Goal: Task Accomplishment & Management: Use online tool/utility

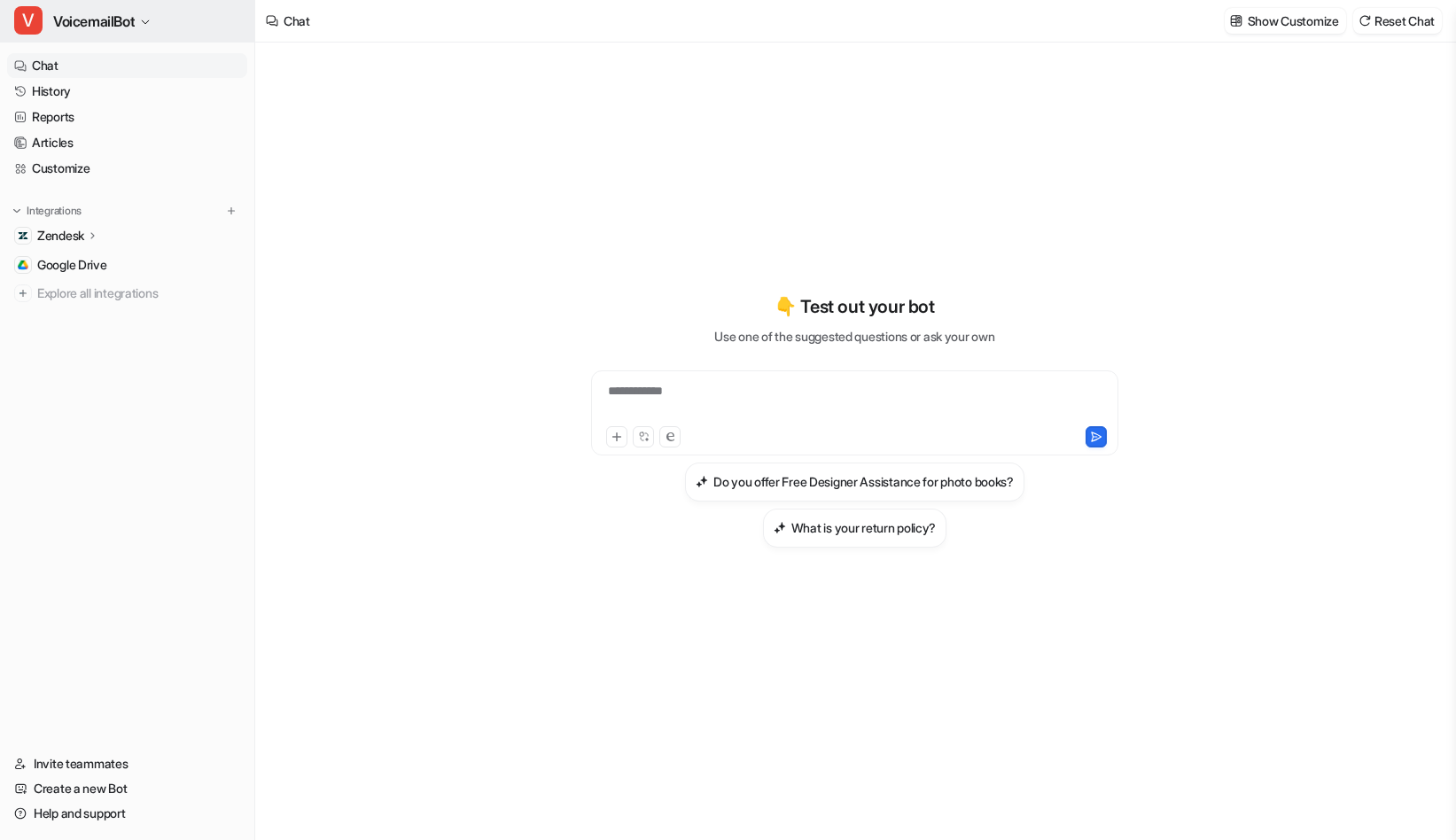
click at [117, 29] on span "VoicemailBot" at bounding box center [94, 21] width 81 height 25
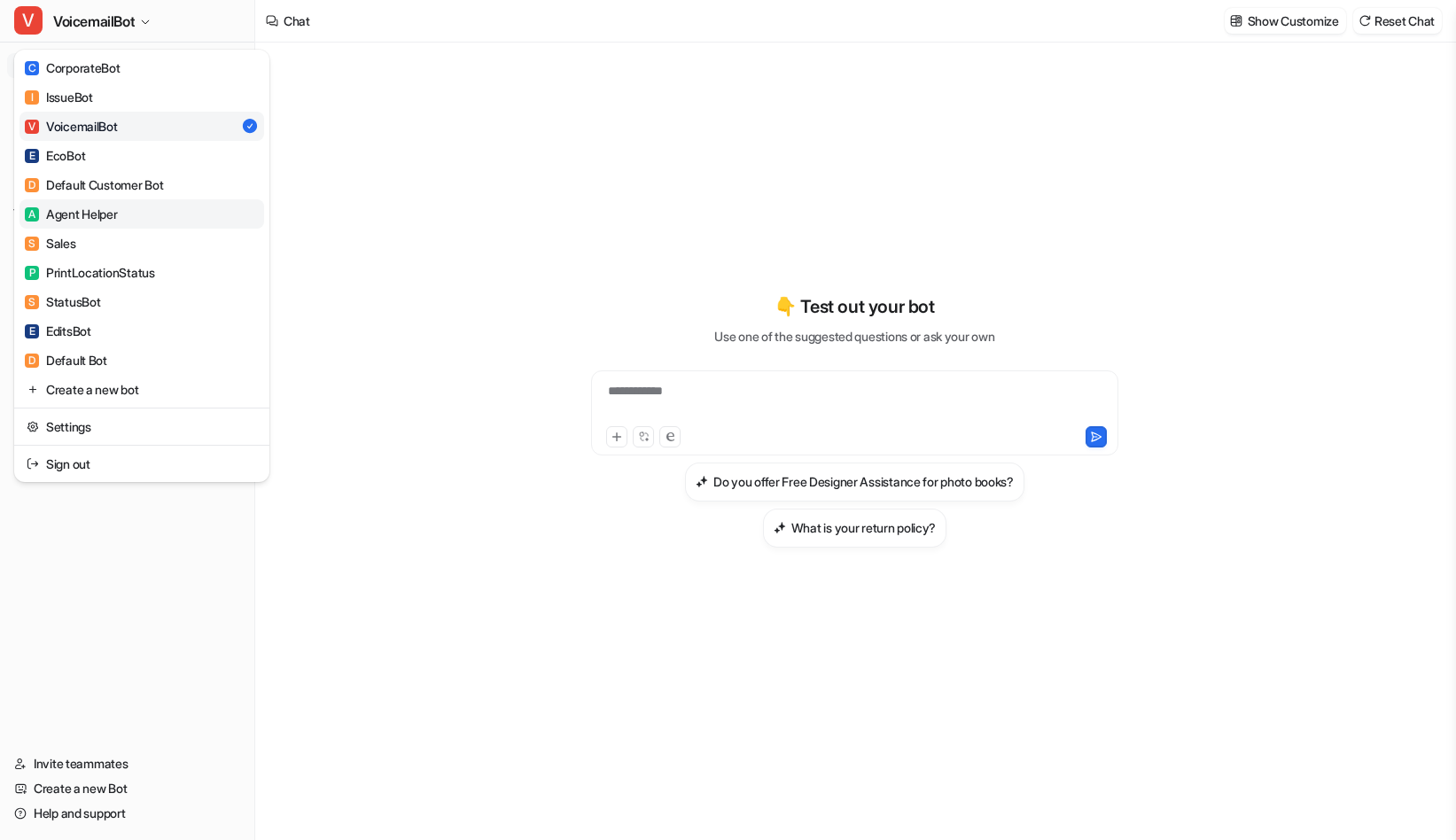
click at [95, 210] on div "A Agent Helper" at bounding box center [71, 213] width 93 height 19
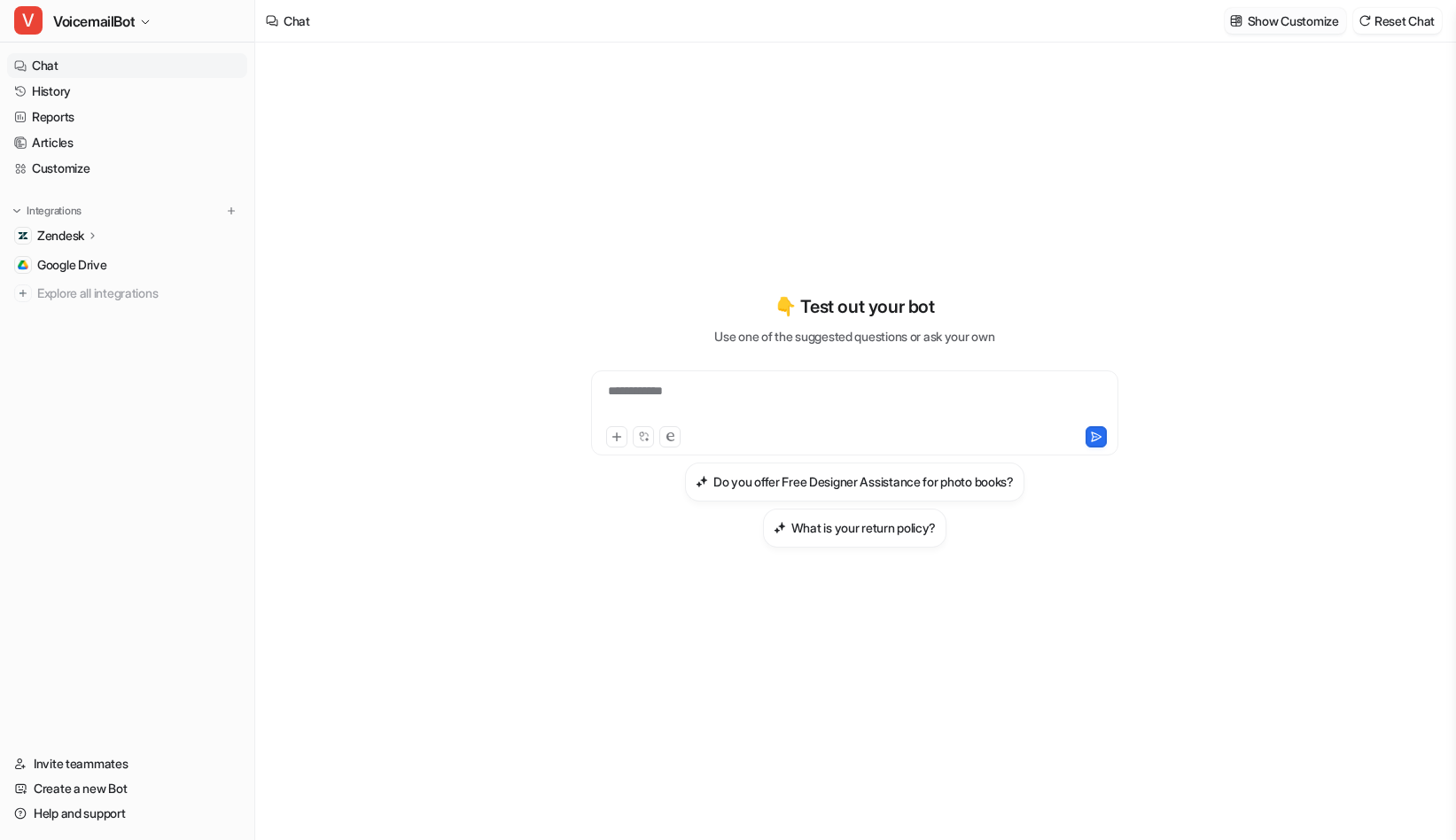
click at [1277, 17] on p "Show Customize" at bounding box center [1293, 21] width 91 height 19
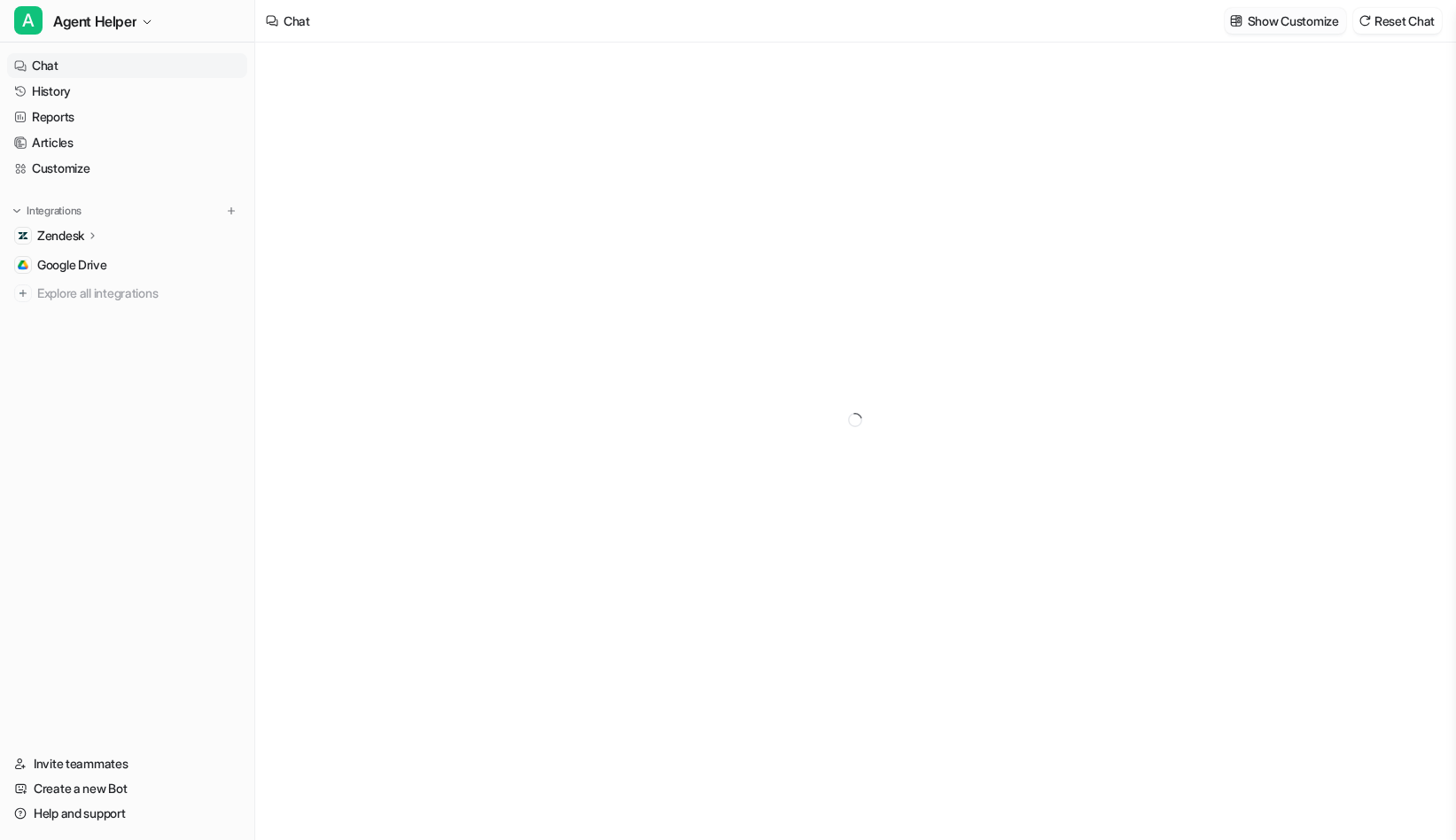
click at [1300, 22] on p "Show Customize" at bounding box center [1293, 21] width 91 height 19
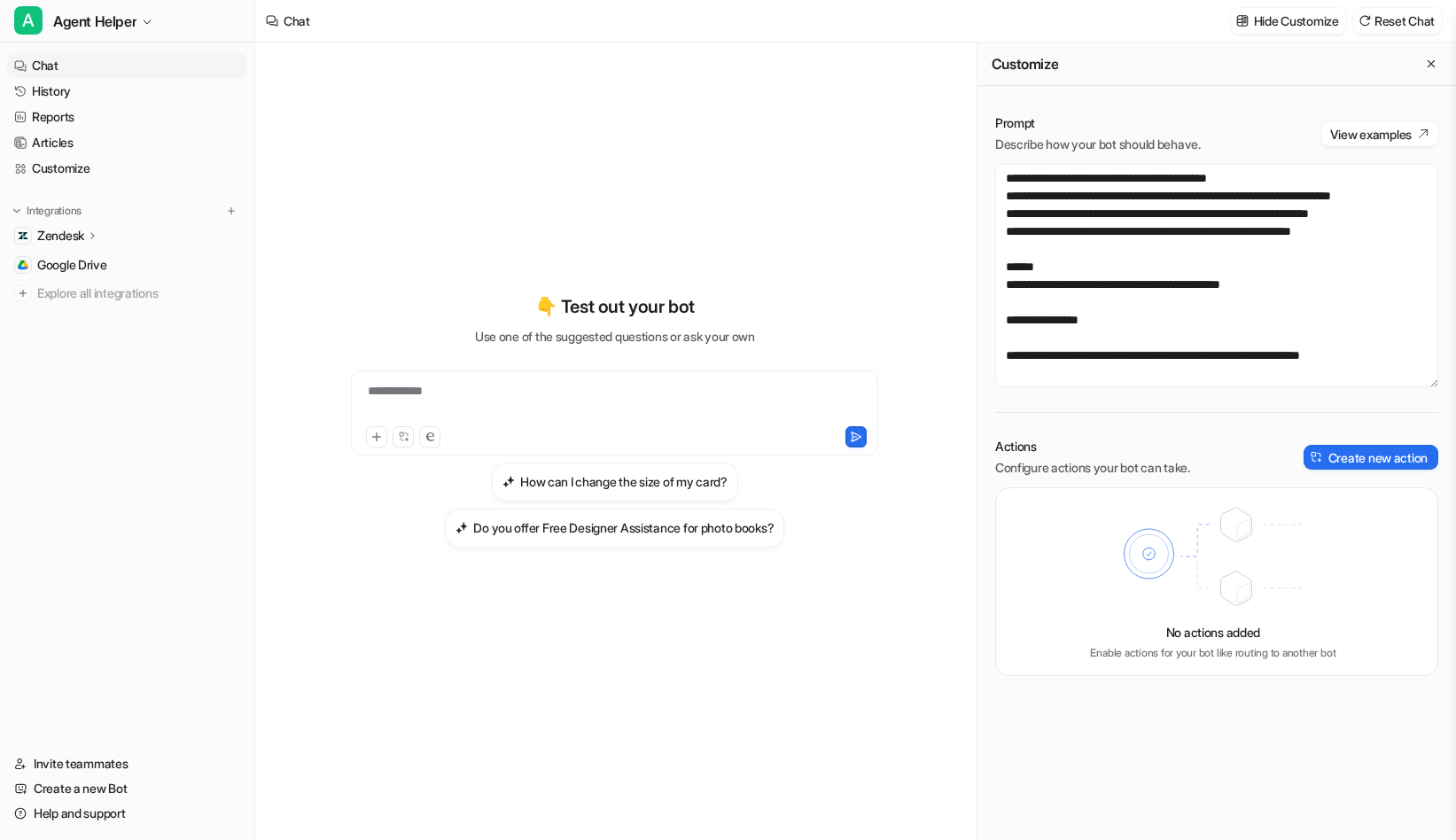
scroll to position [9077, 0]
click at [1105, 257] on textarea at bounding box center [1217, 276] width 443 height 223
click at [1162, 301] on textarea at bounding box center [1217, 276] width 443 height 223
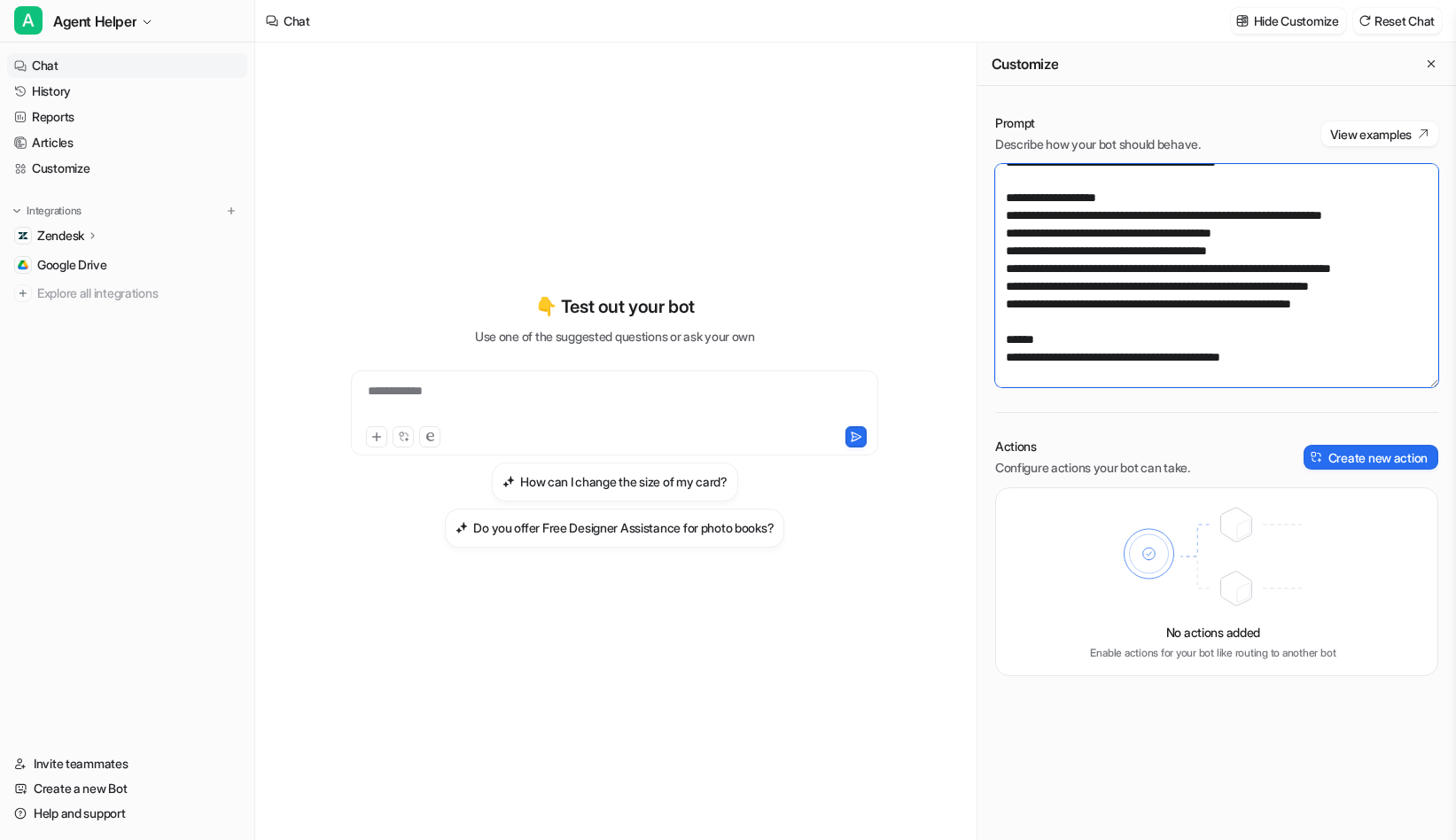
scroll to position [8319, 0]
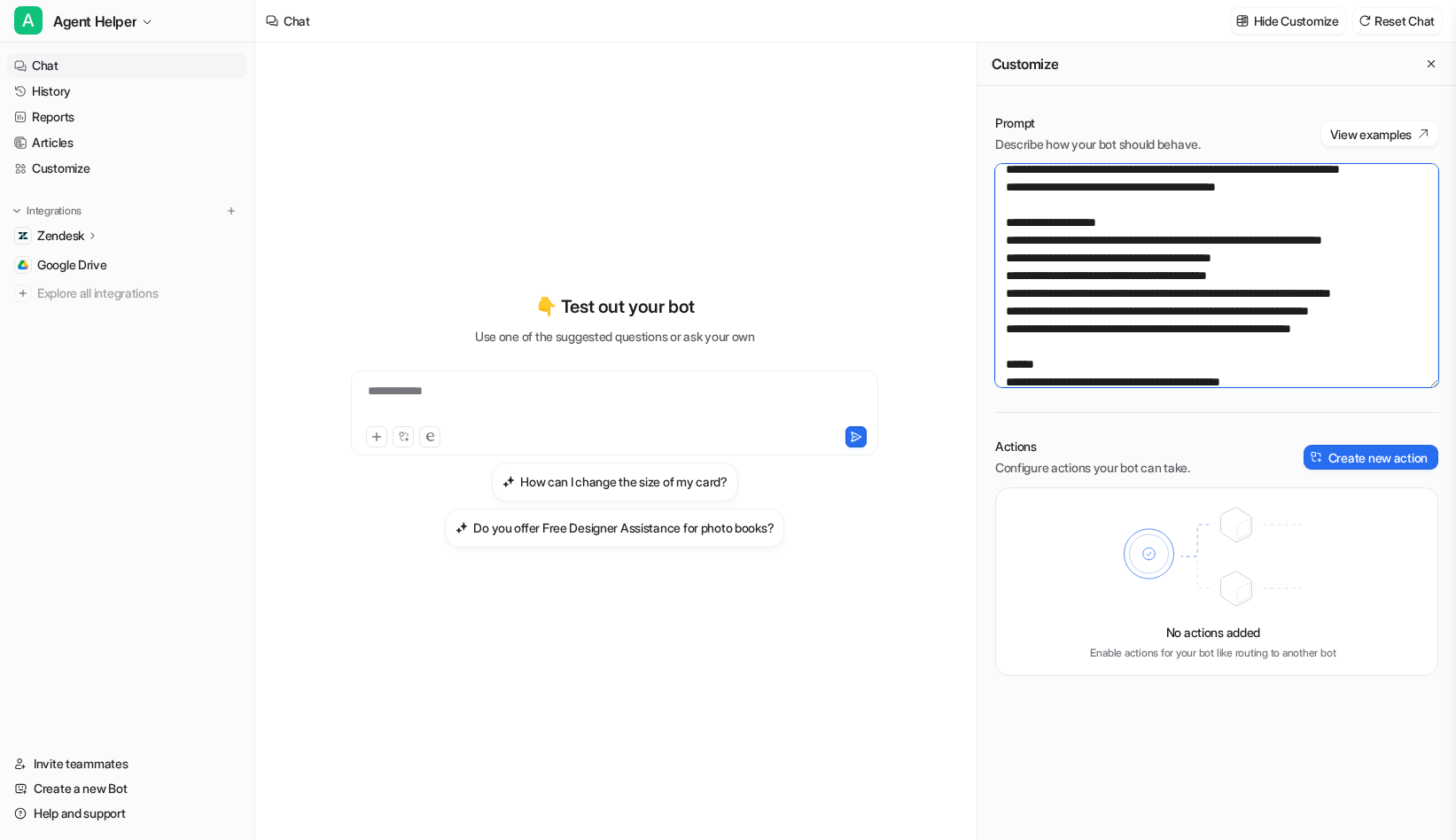
click at [1177, 236] on textarea at bounding box center [1217, 276] width 443 height 223
click at [1131, 225] on textarea at bounding box center [1217, 276] width 443 height 223
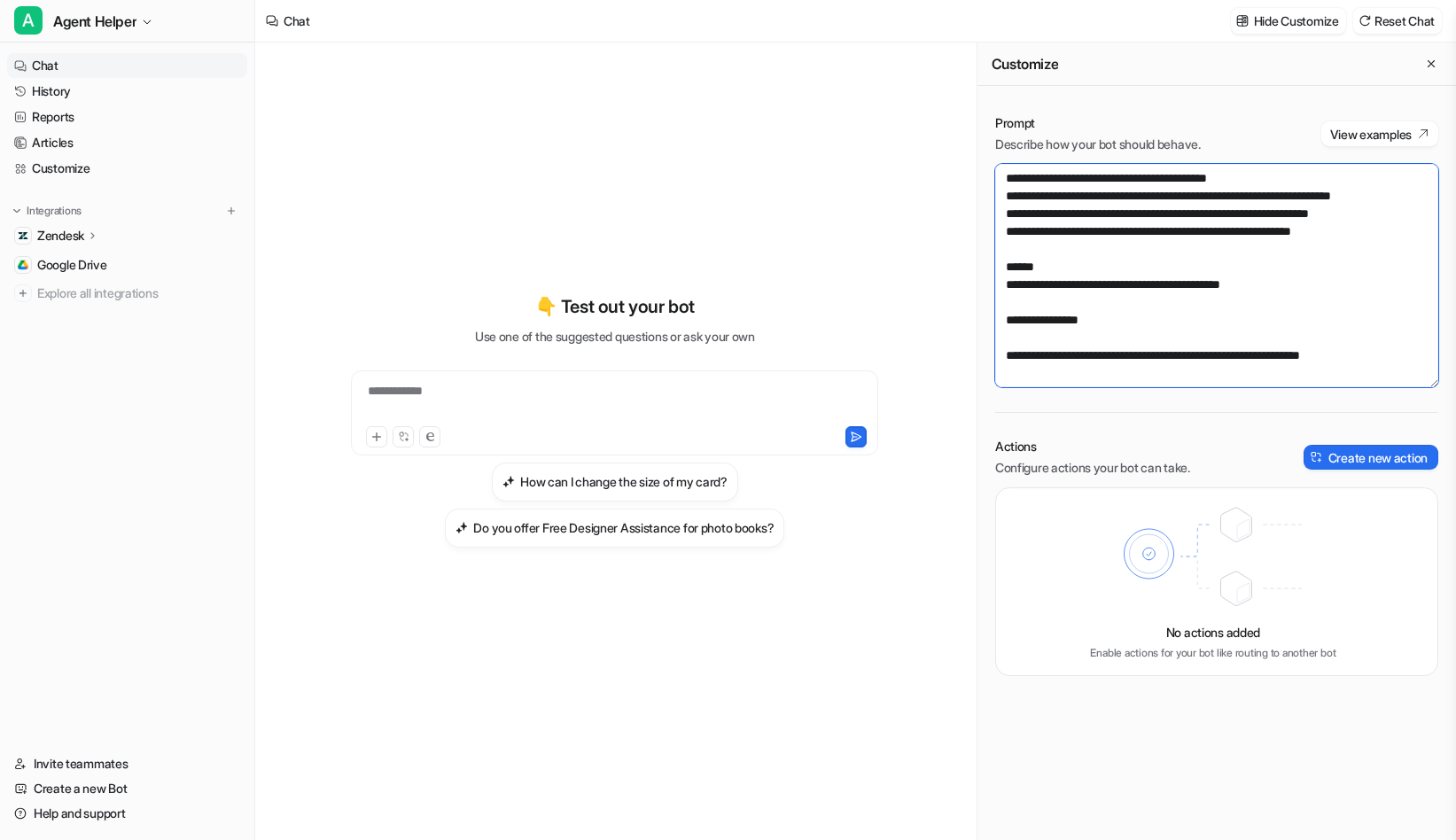
scroll to position [9745, 0]
click at [1381, 367] on textarea at bounding box center [1217, 276] width 443 height 223
click at [1380, 376] on textarea at bounding box center [1217, 276] width 443 height 223
click at [1005, 251] on textarea at bounding box center [1217, 276] width 443 height 223
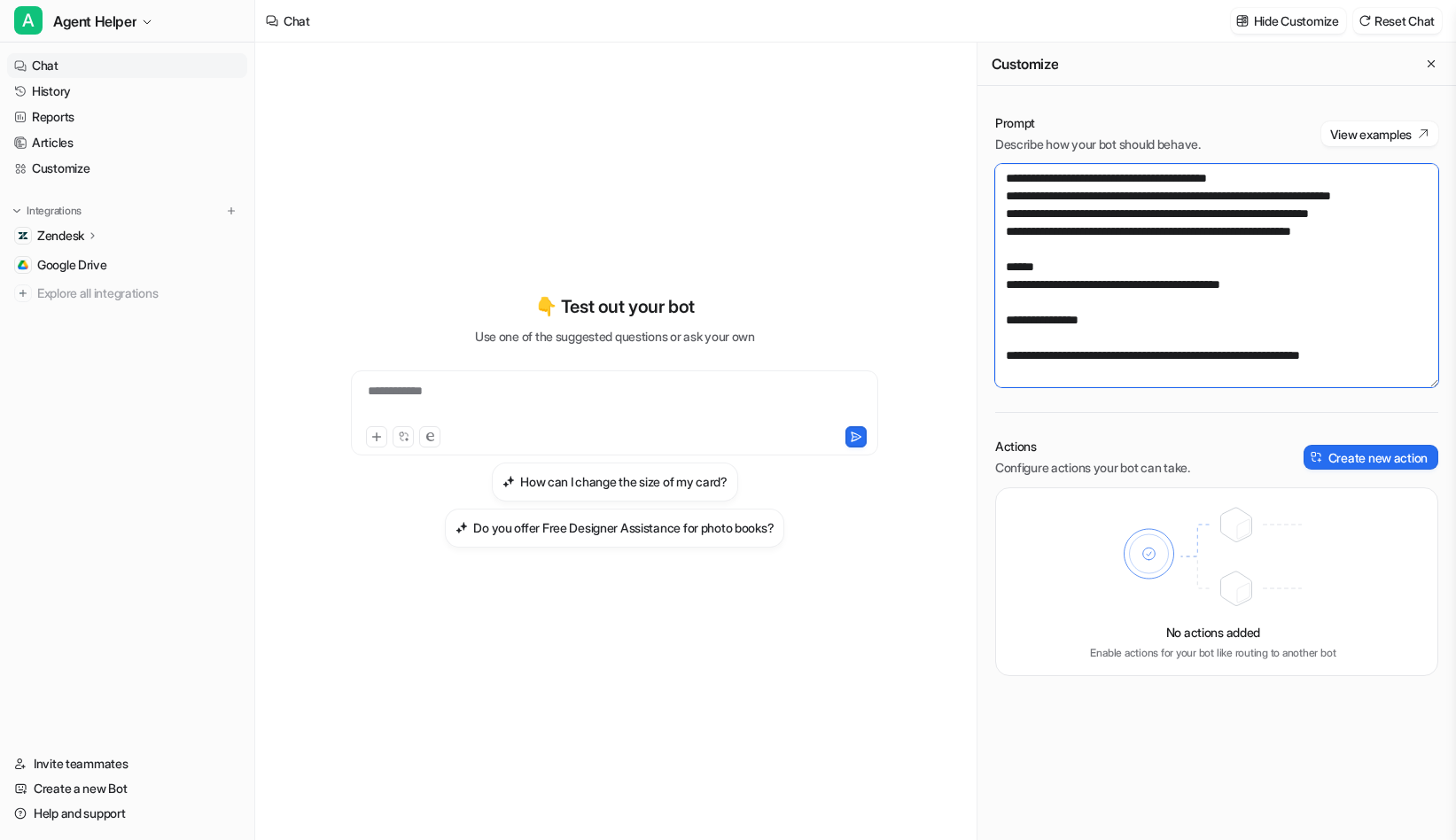
paste textarea "**********"
click at [1284, 360] on textarea at bounding box center [1217, 276] width 443 height 223
type textarea "**********"
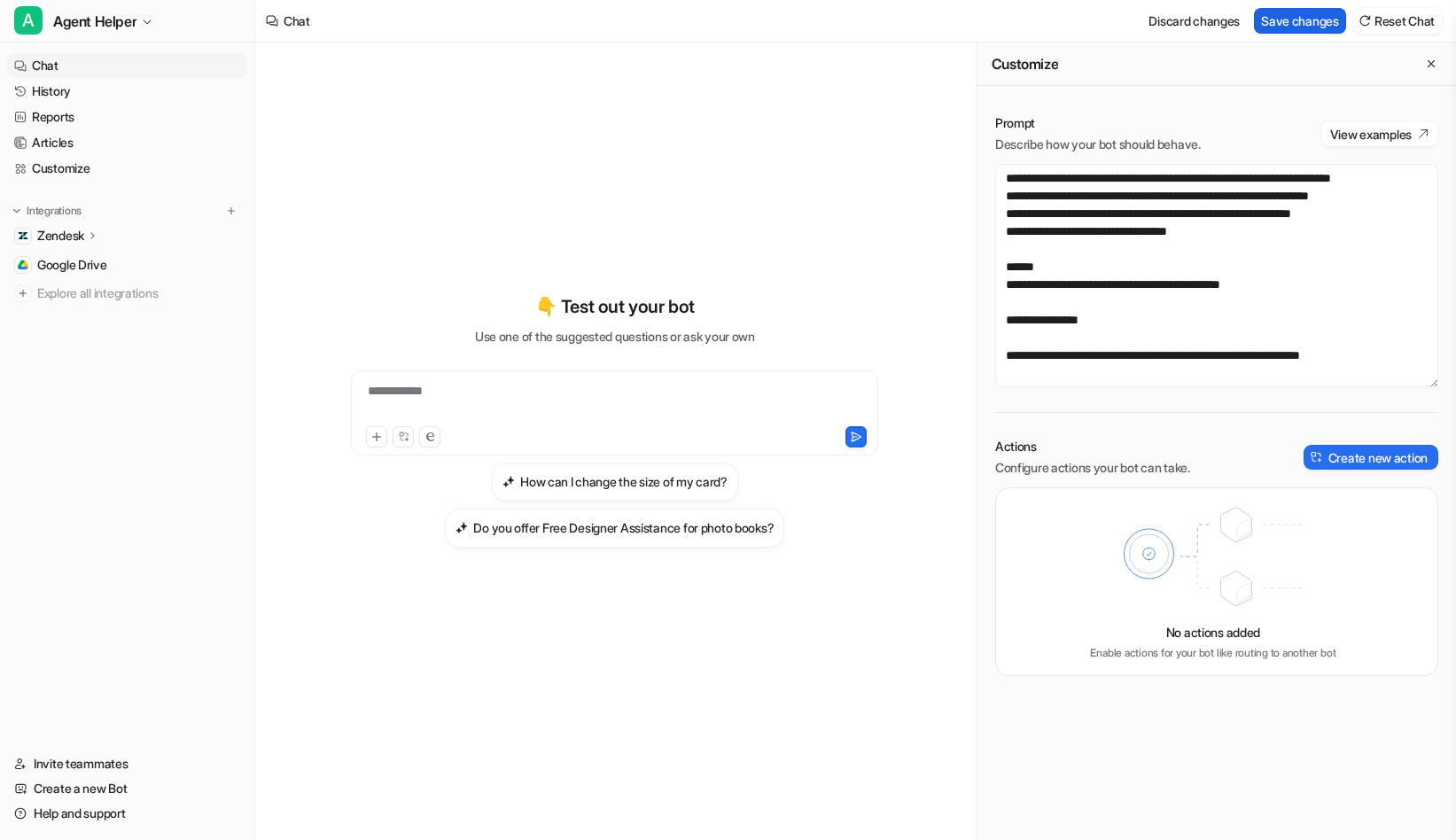
click at [1313, 17] on button "Save changes" at bounding box center [1300, 21] width 92 height 26
click at [109, 14] on span "Agent Helper" at bounding box center [95, 21] width 83 height 25
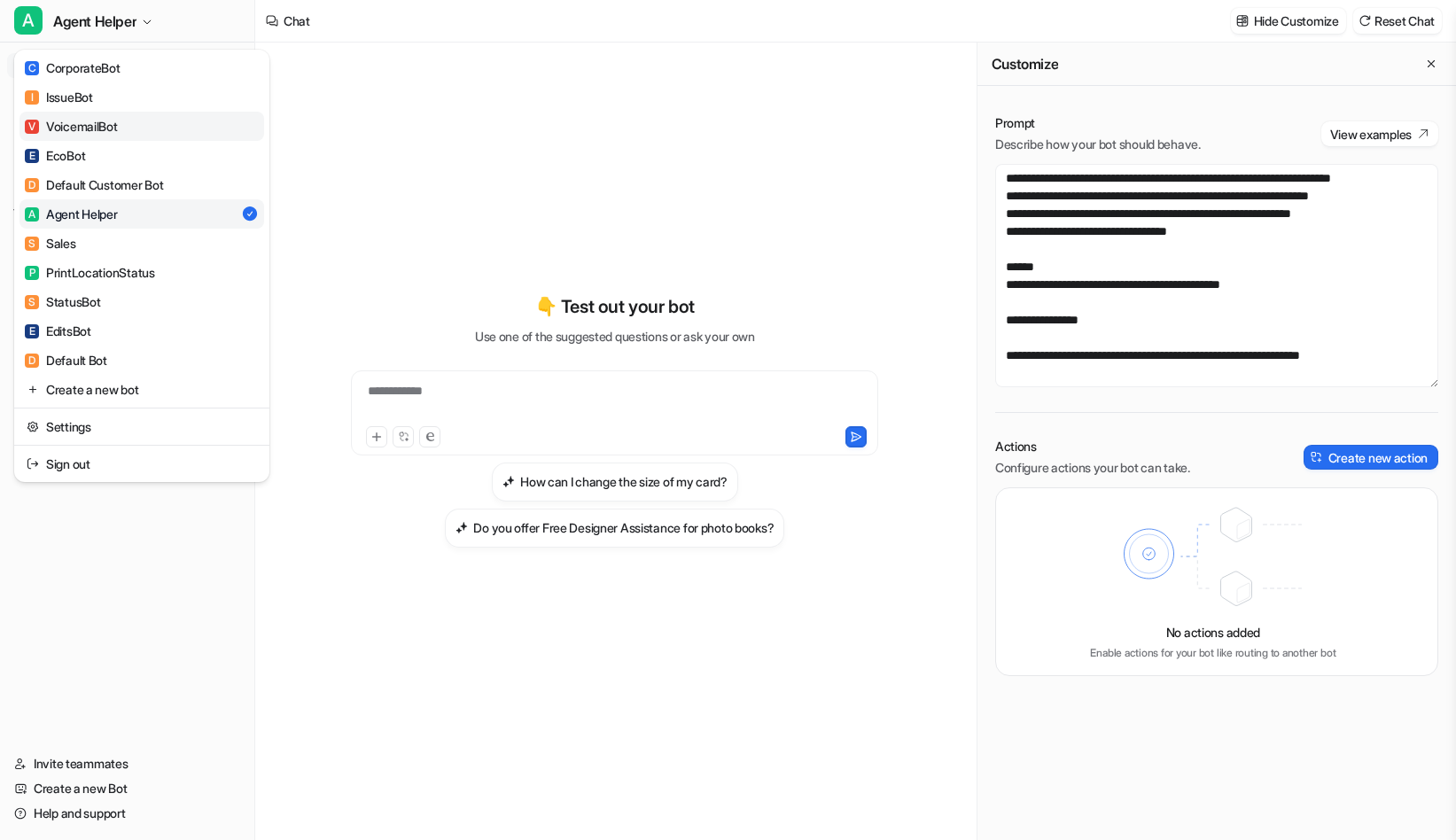
click at [130, 124] on link "V VoicemailBot" at bounding box center [141, 126] width 244 height 30
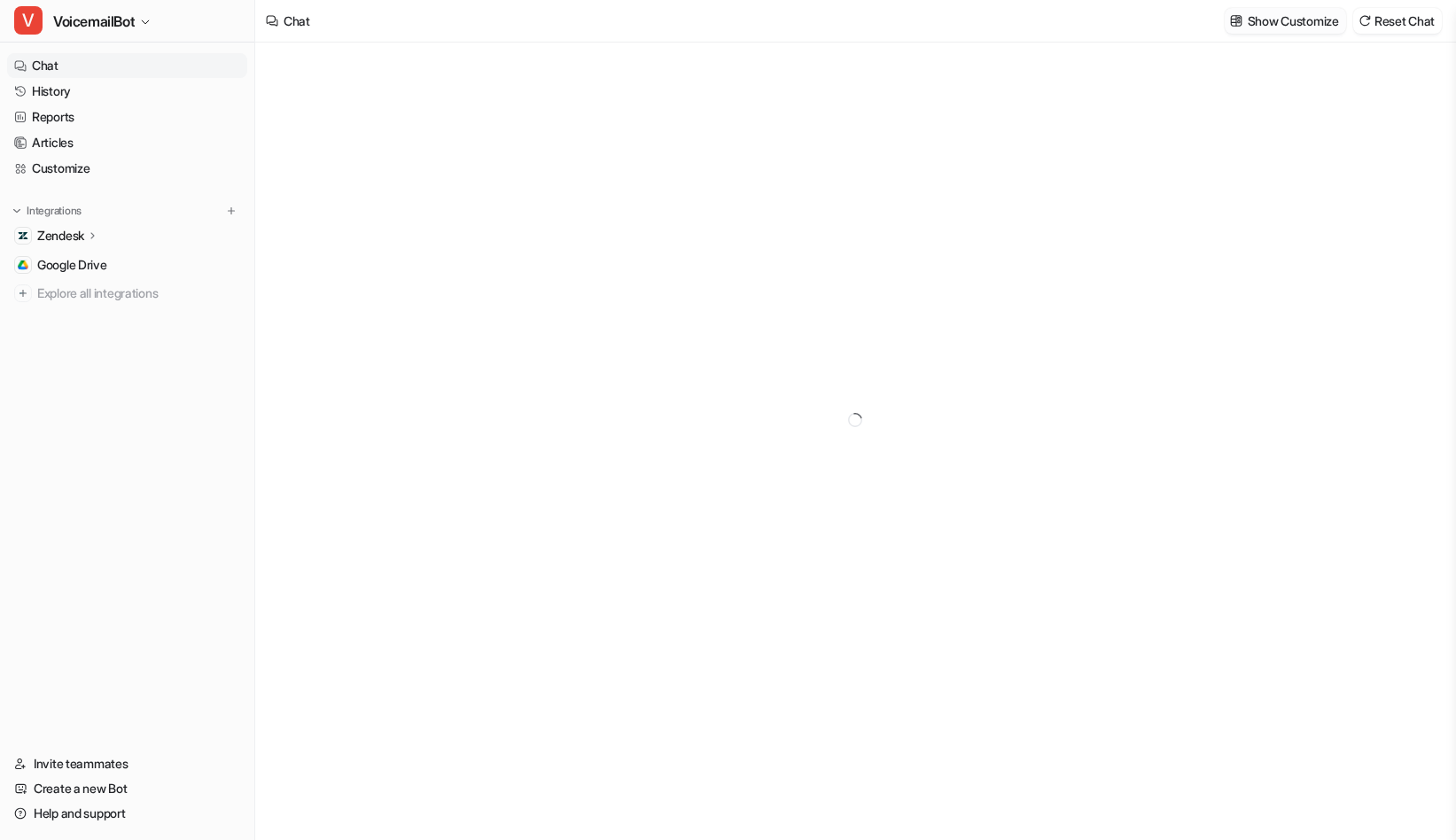
click at [1298, 24] on p "Show Customize" at bounding box center [1293, 21] width 91 height 19
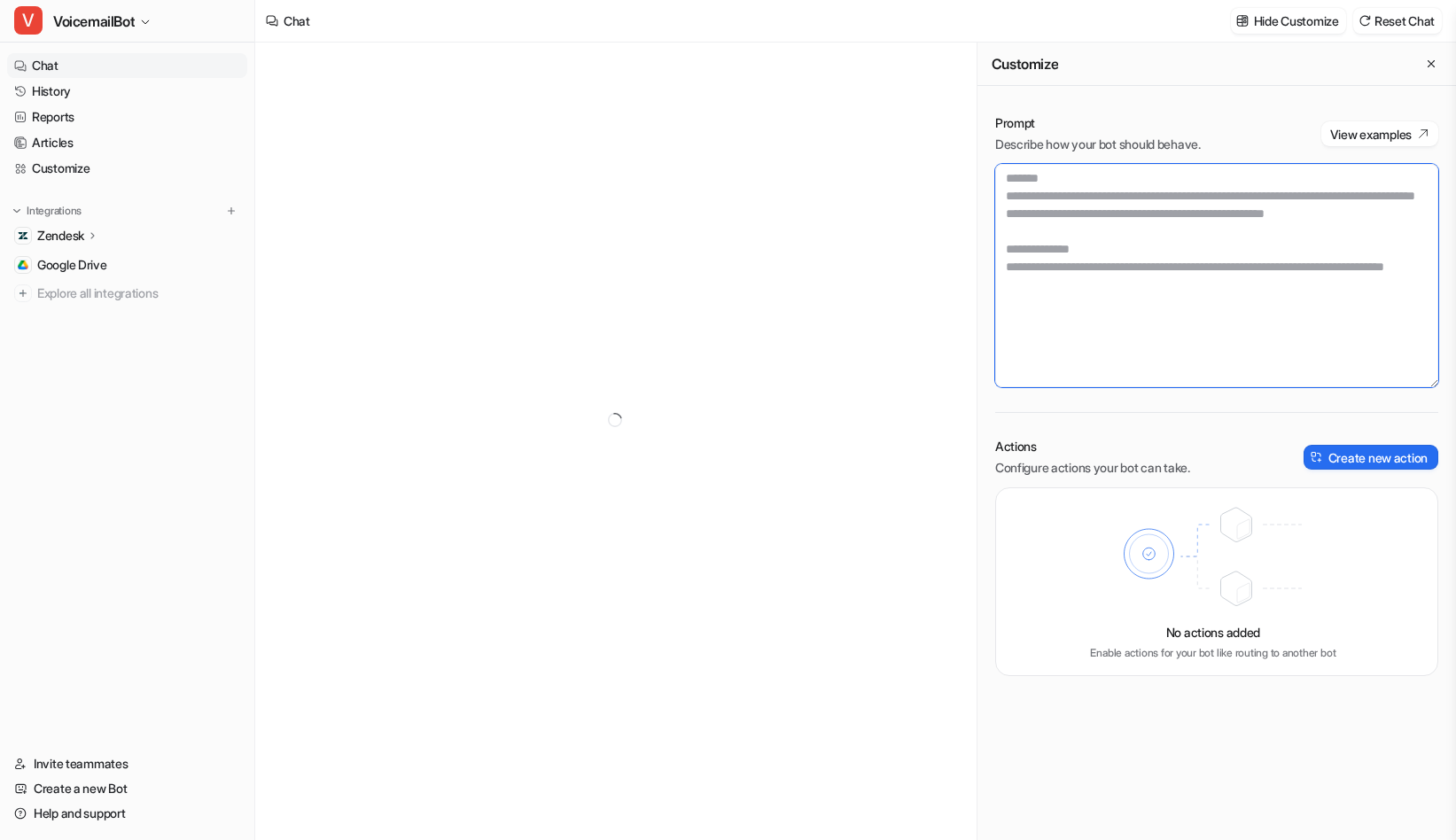
click at [1204, 285] on textarea at bounding box center [1217, 276] width 443 height 223
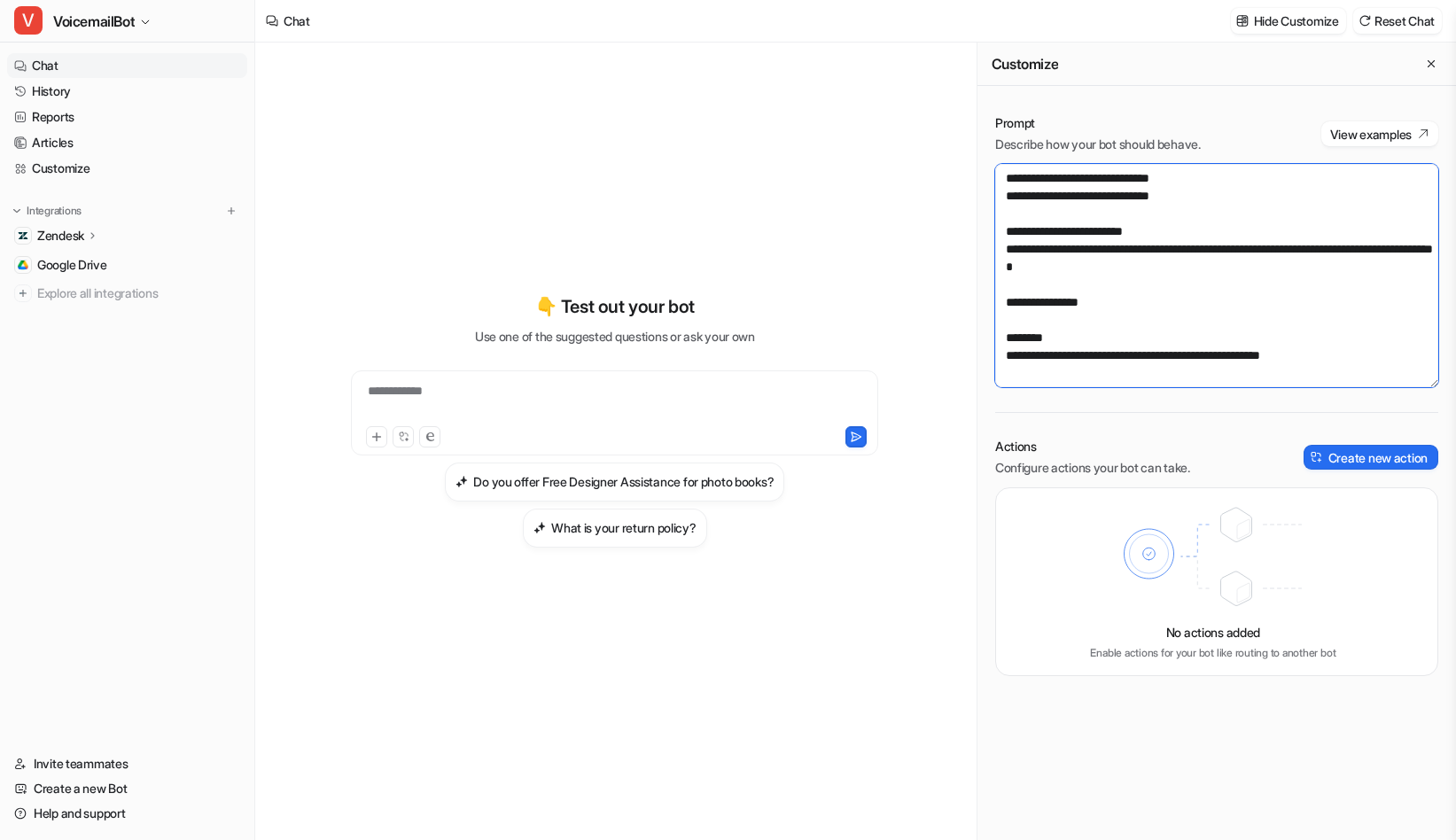
scroll to position [6149, 0]
click at [1337, 352] on textarea at bounding box center [1217, 276] width 443 height 223
click at [1004, 295] on textarea at bounding box center [1217, 276] width 443 height 223
paste textarea "**********"
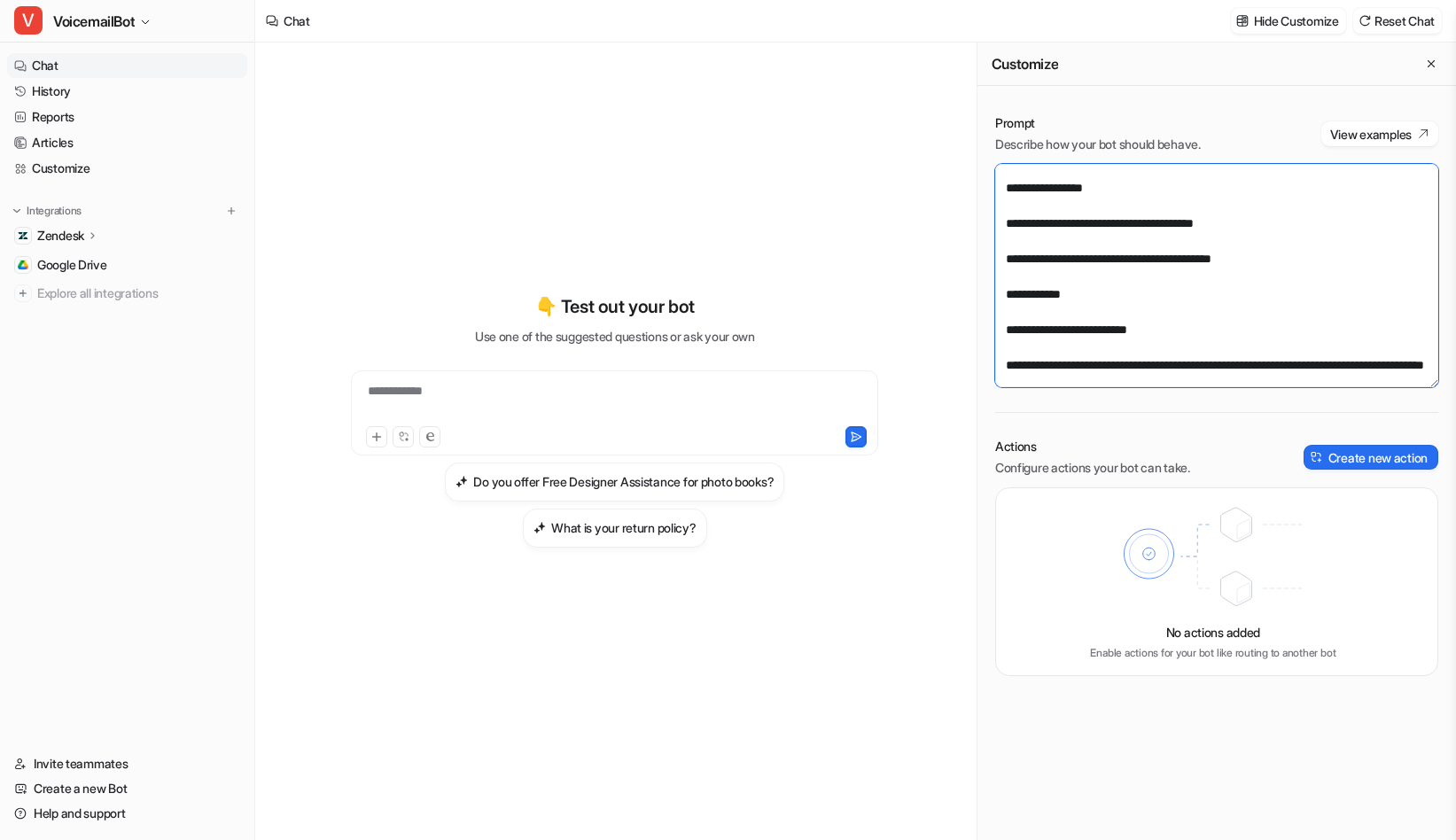
scroll to position [6762, 0]
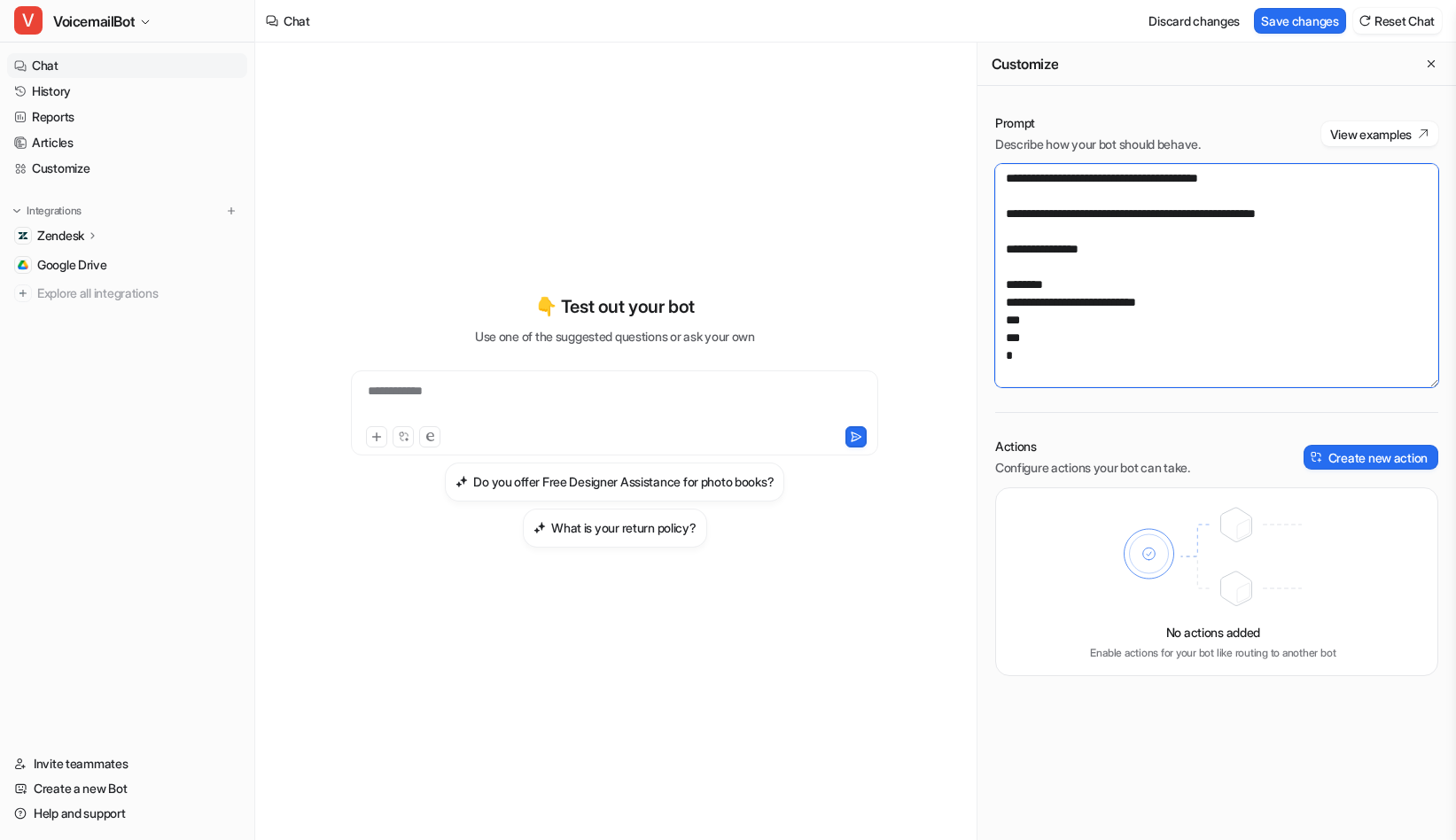
click at [1005, 378] on textarea at bounding box center [1217, 276] width 443 height 223
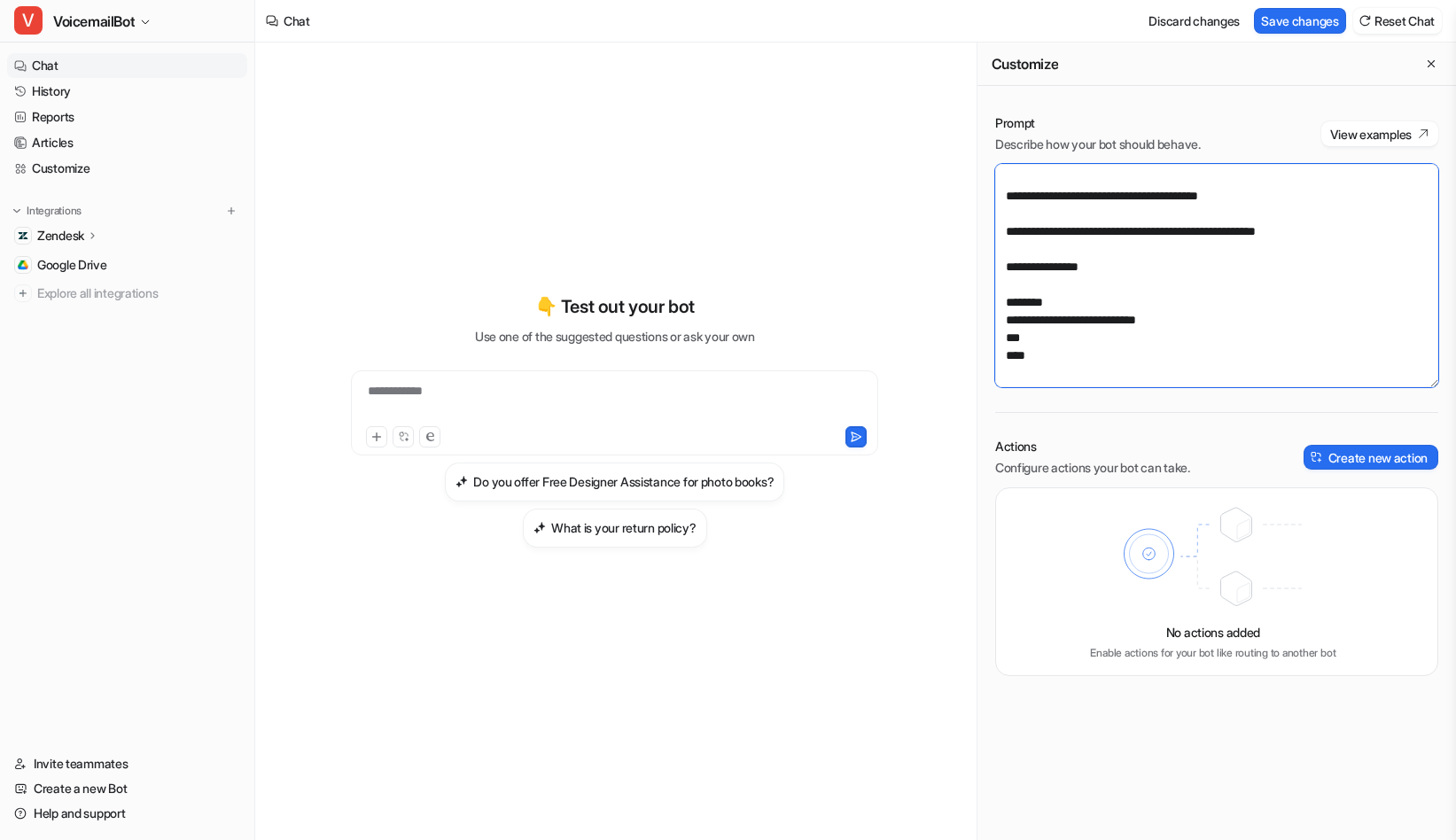
click at [1002, 364] on textarea at bounding box center [1217, 276] width 443 height 223
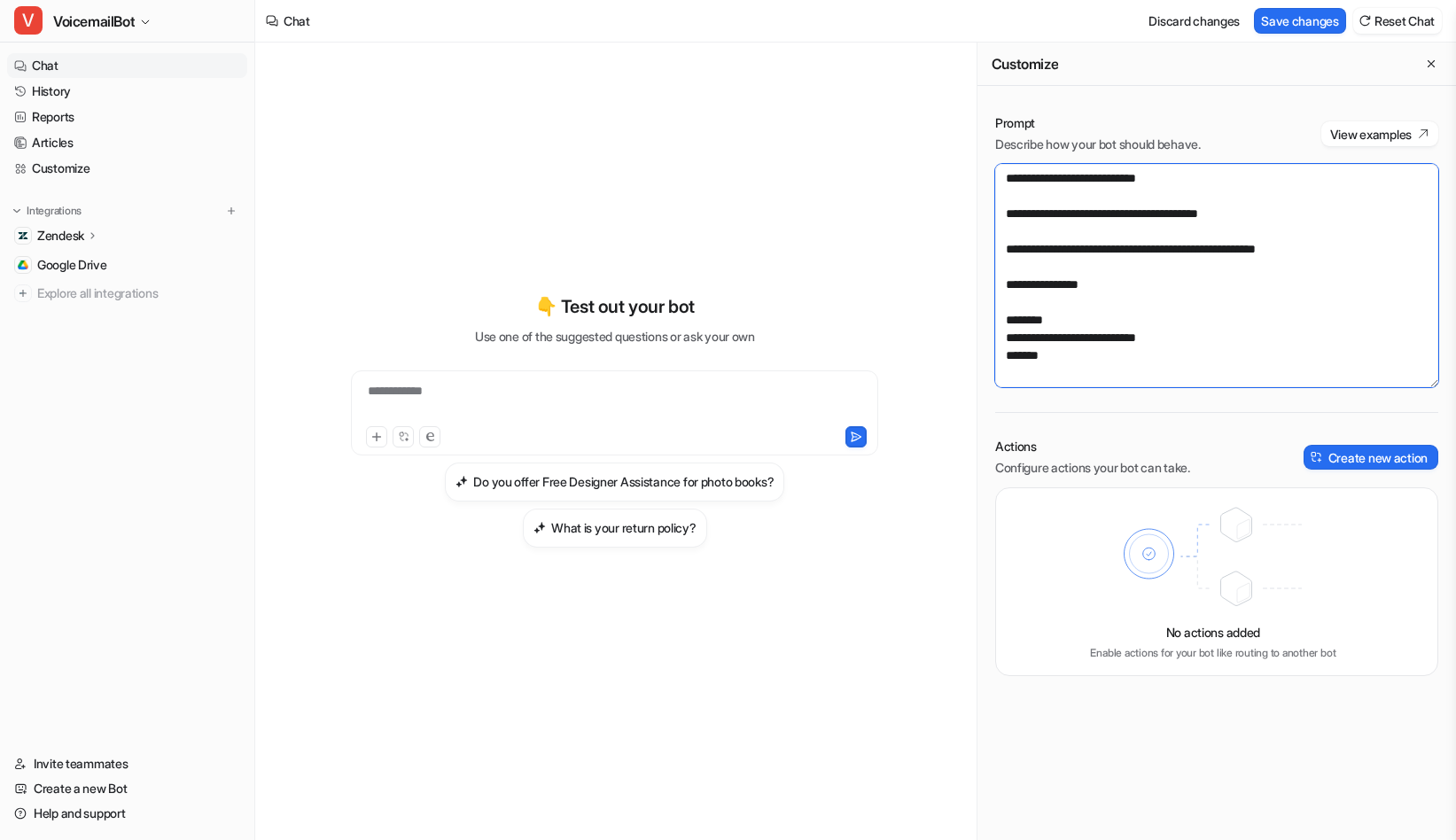
scroll to position [6751, 0]
click at [1003, 359] on textarea at bounding box center [1217, 276] width 443 height 223
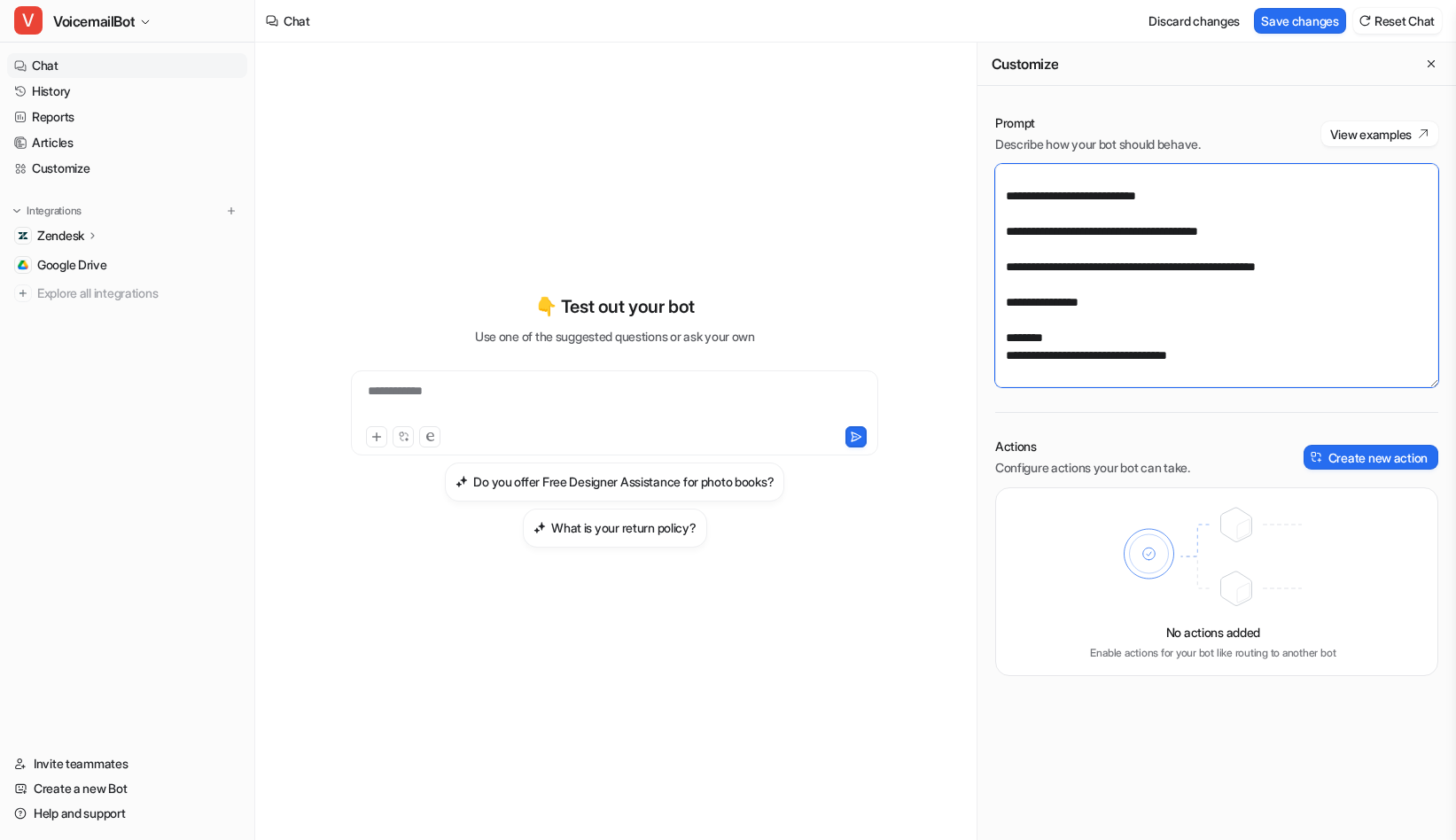
scroll to position [6733, 0]
click at [1261, 355] on textarea at bounding box center [1217, 276] width 443 height 223
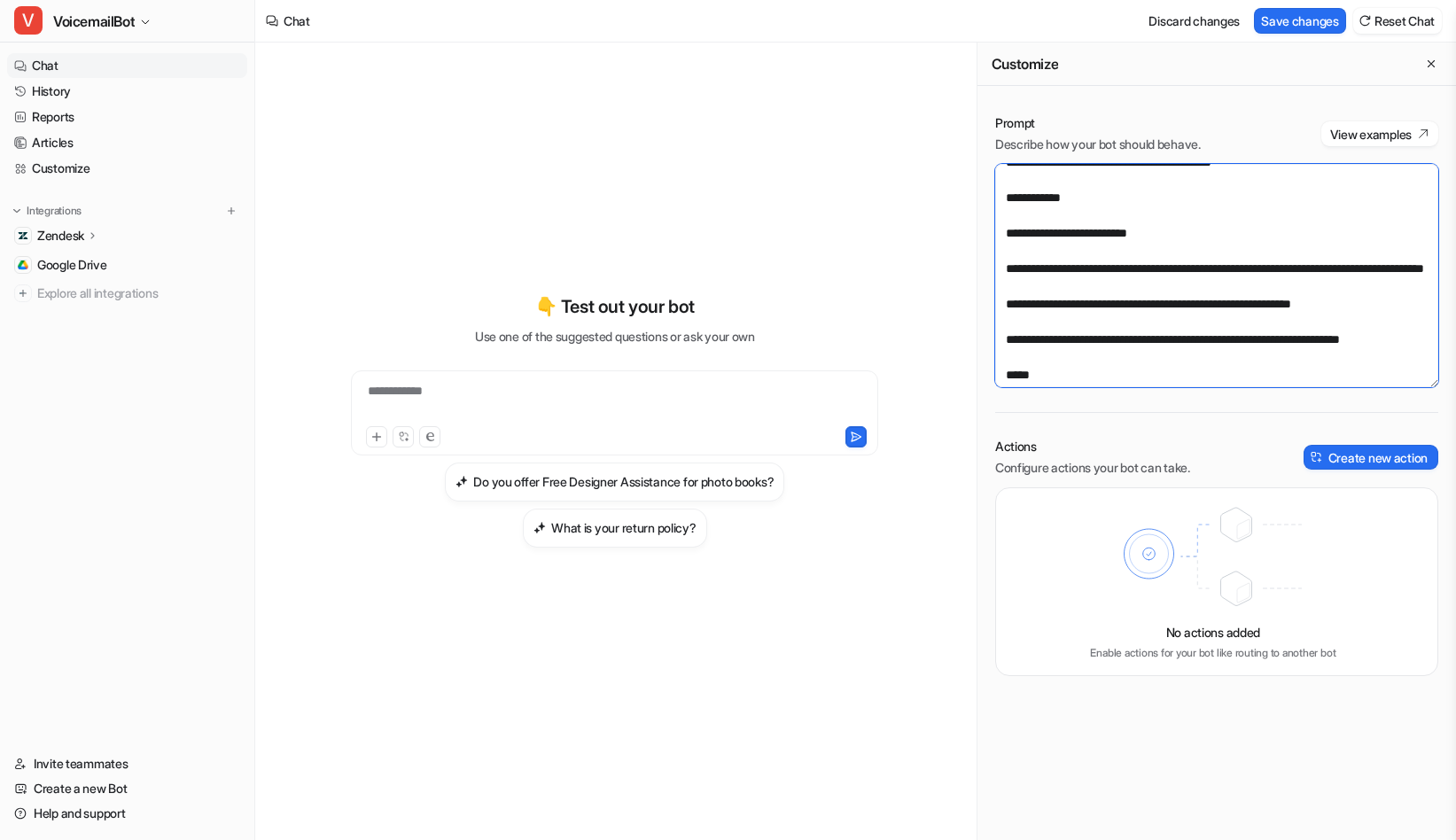
scroll to position [5612, 0]
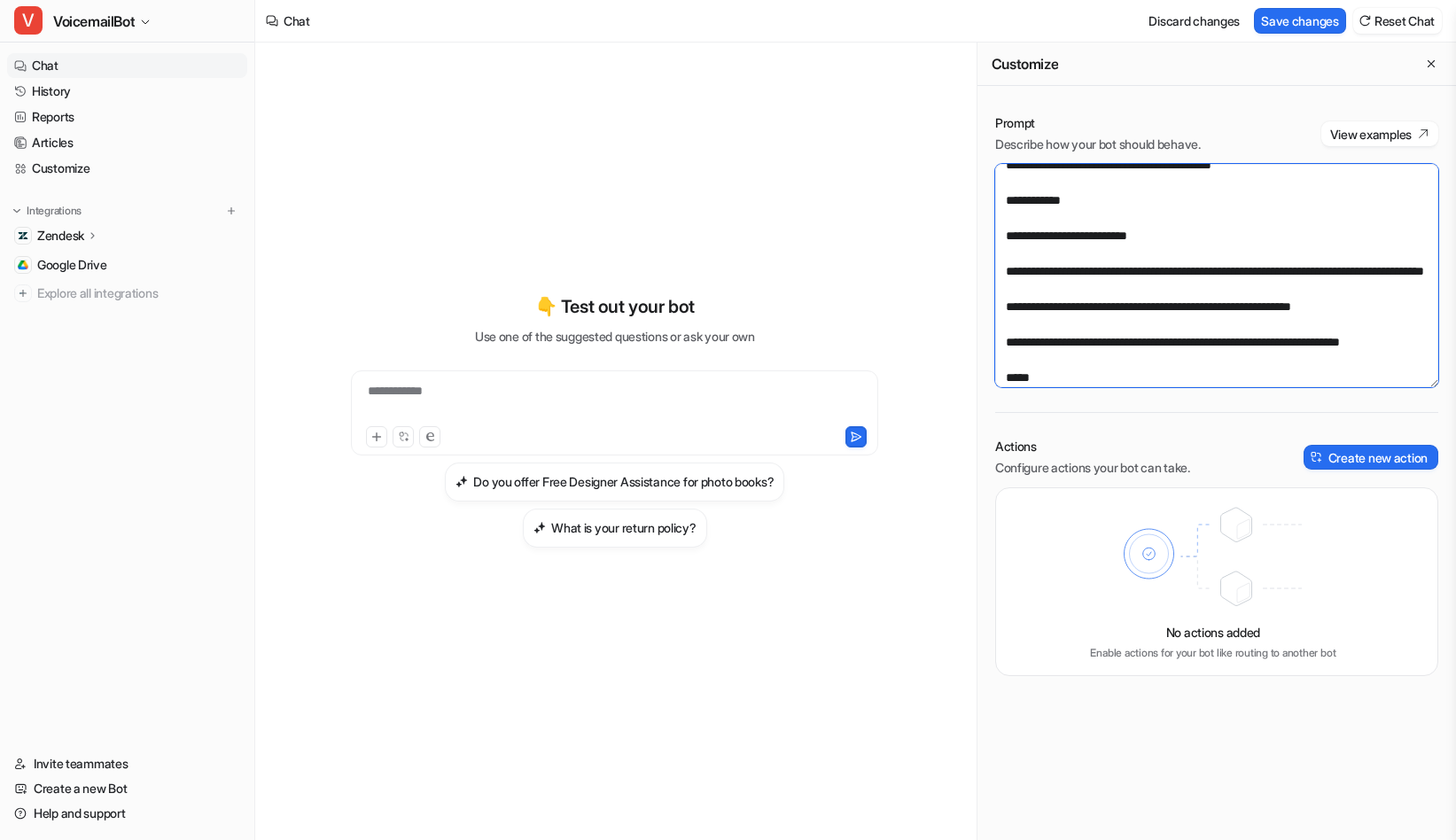
click at [1006, 198] on textarea at bounding box center [1217, 276] width 443 height 223
paste textarea "**********"
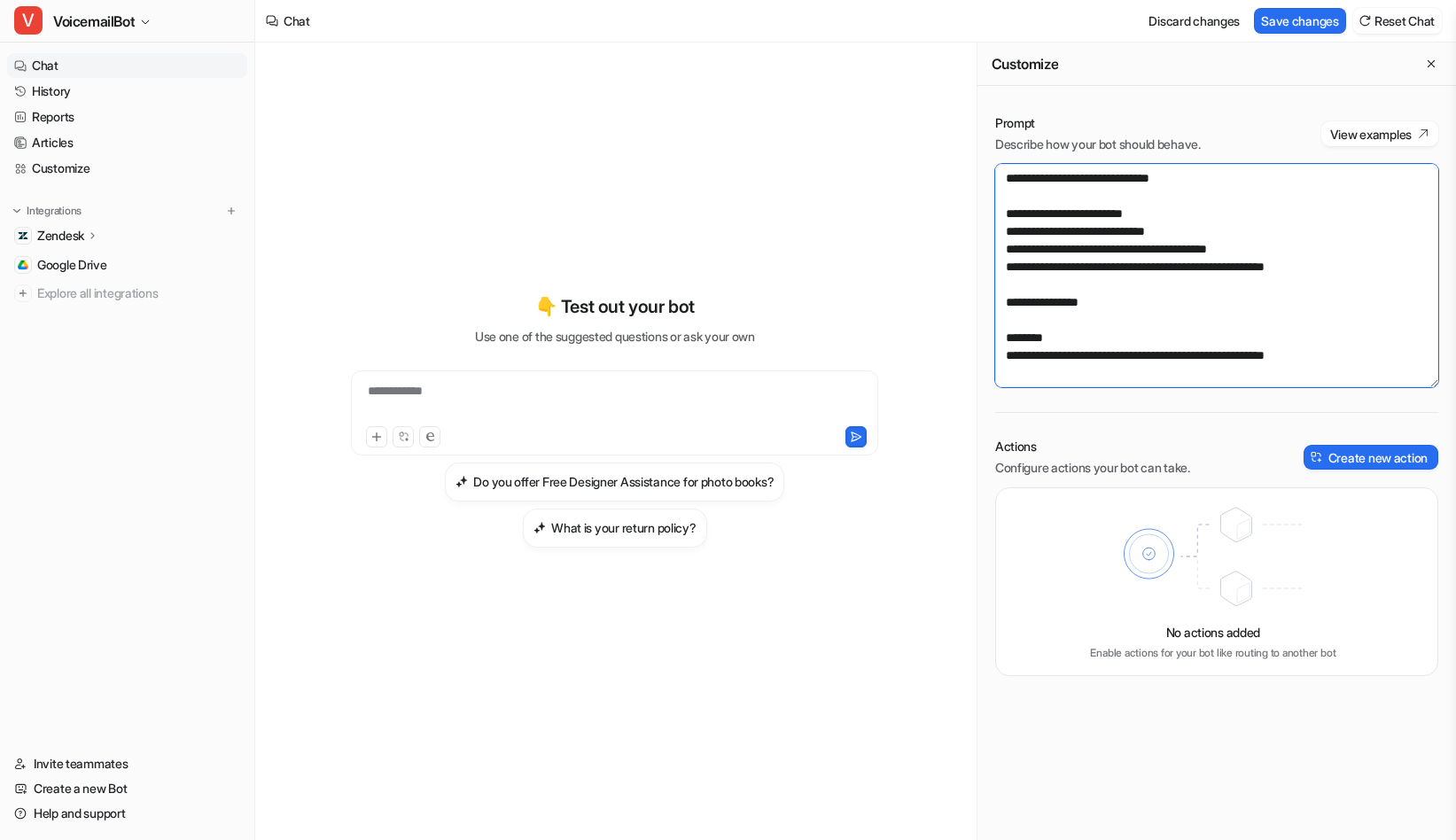
scroll to position [6379, 0]
type textarea "**********"
click at [1292, 22] on button "Save changes" at bounding box center [1300, 21] width 92 height 26
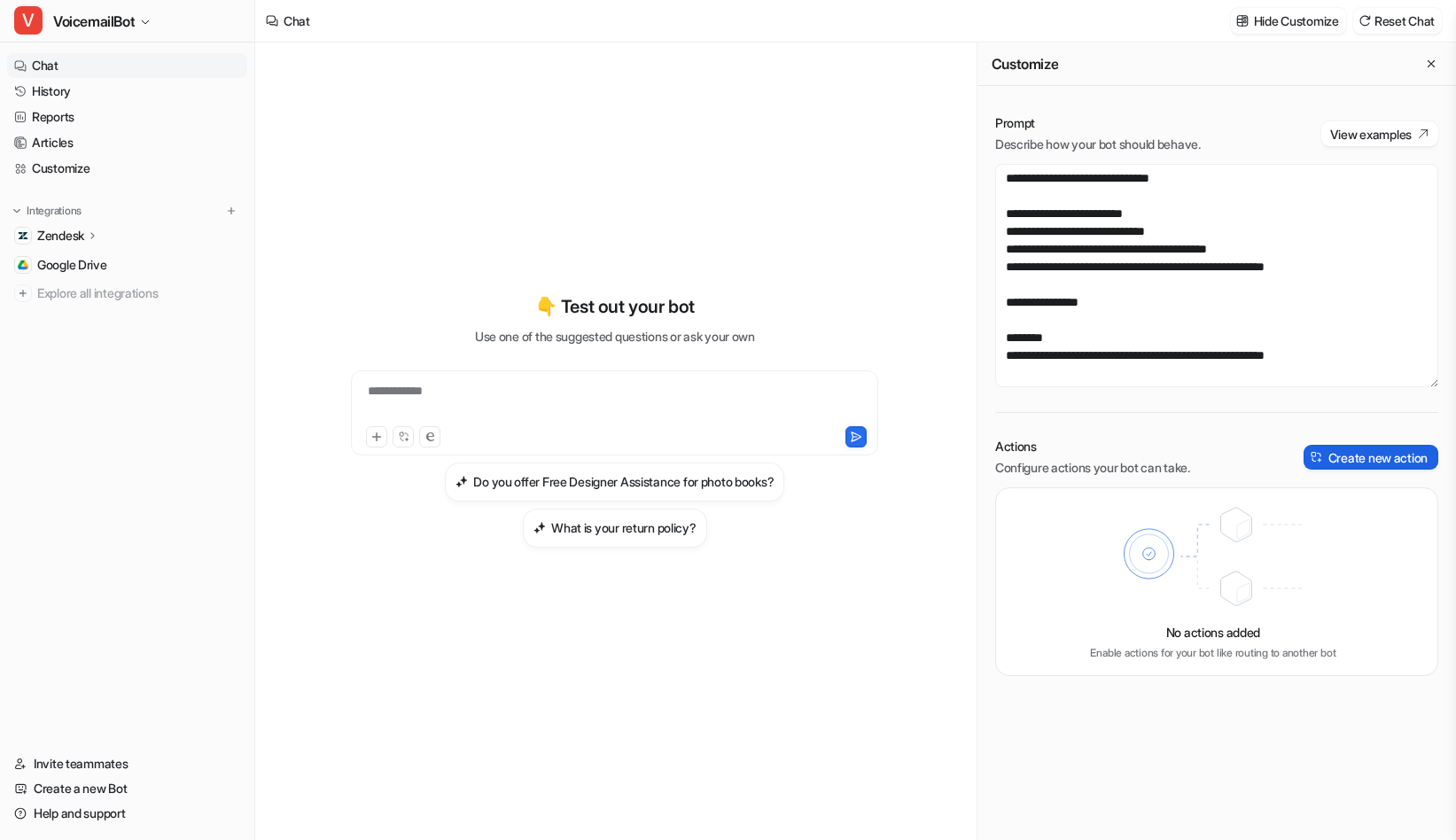
click at [1372, 462] on button "Create new action" at bounding box center [1371, 457] width 134 height 25
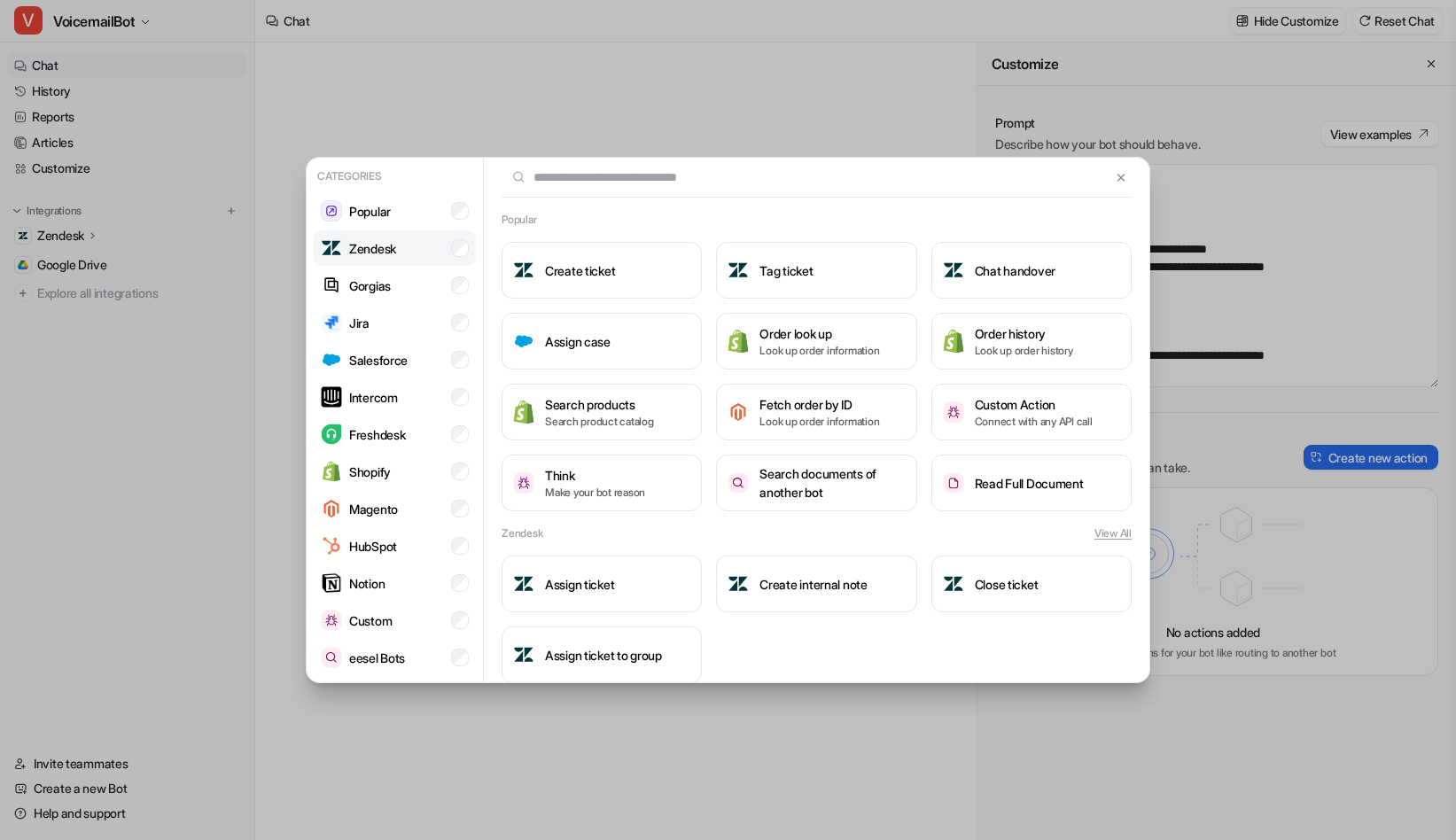
click at [404, 244] on li "Zendesk" at bounding box center [394, 248] width 162 height 36
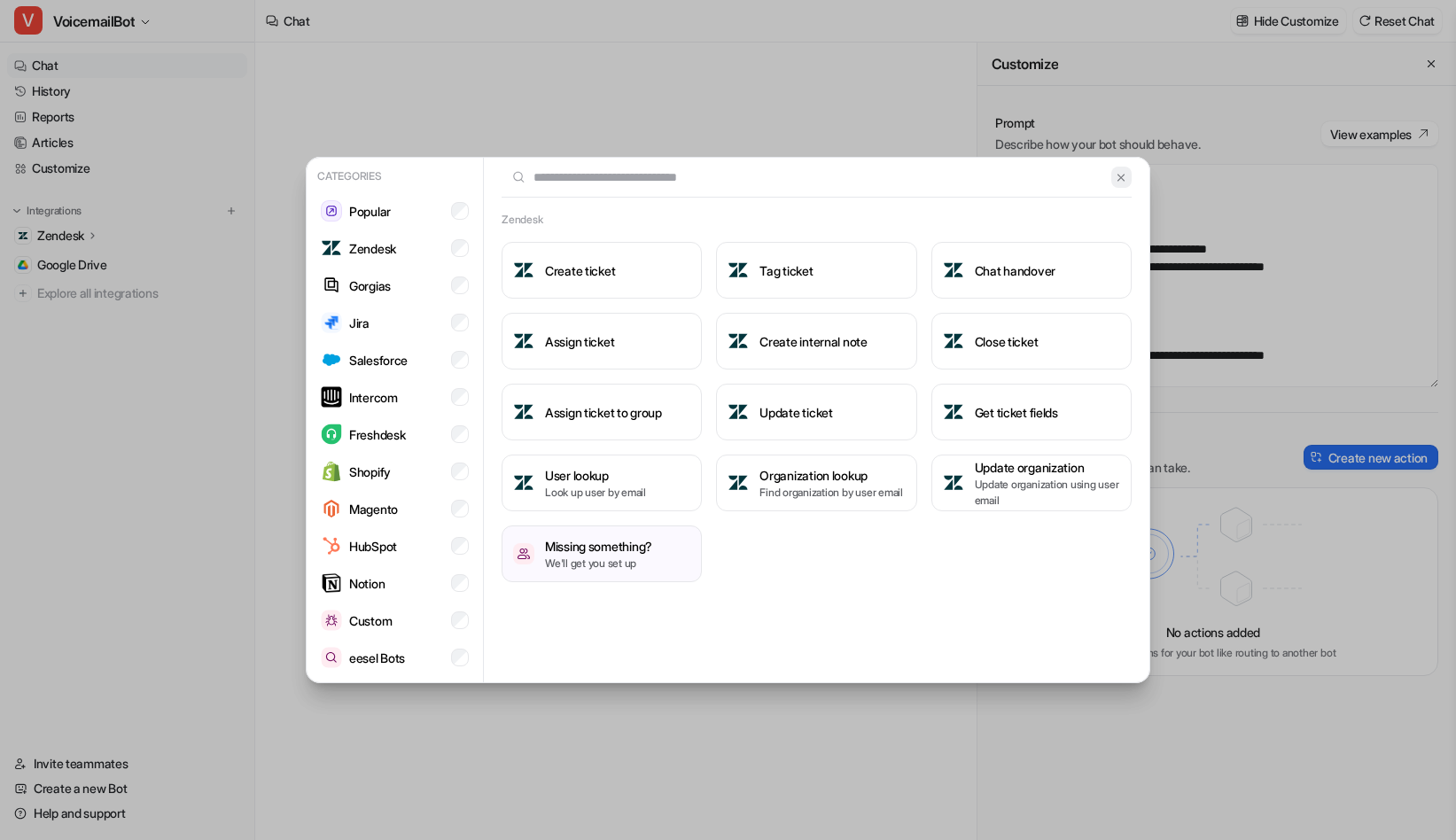
click at [1121, 185] on button at bounding box center [1121, 178] width 21 height 22
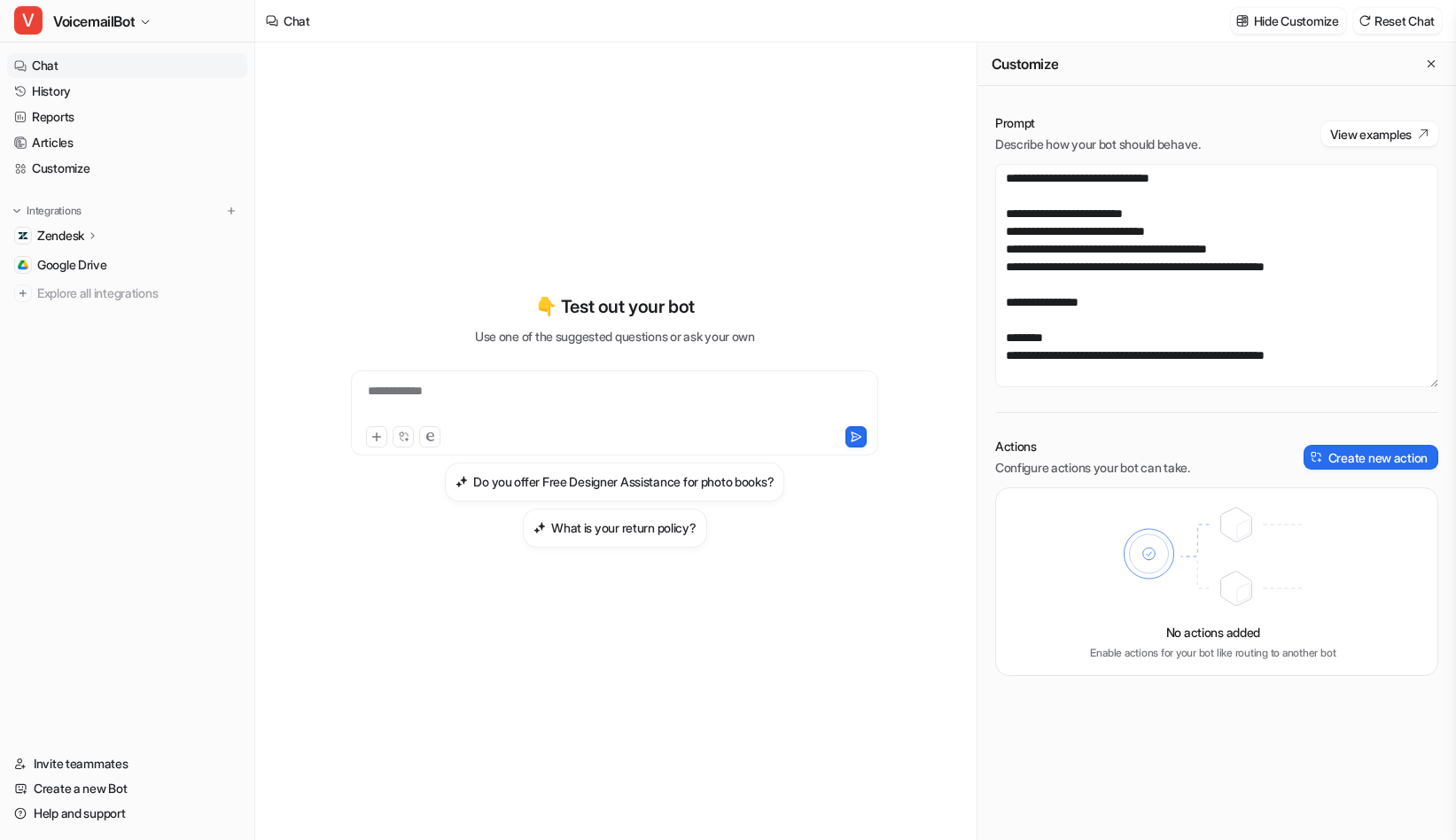
click at [479, 172] on div "**********" at bounding box center [615, 419] width 652 height 588
click at [75, 807] on link "Help and support" at bounding box center [127, 812] width 240 height 25
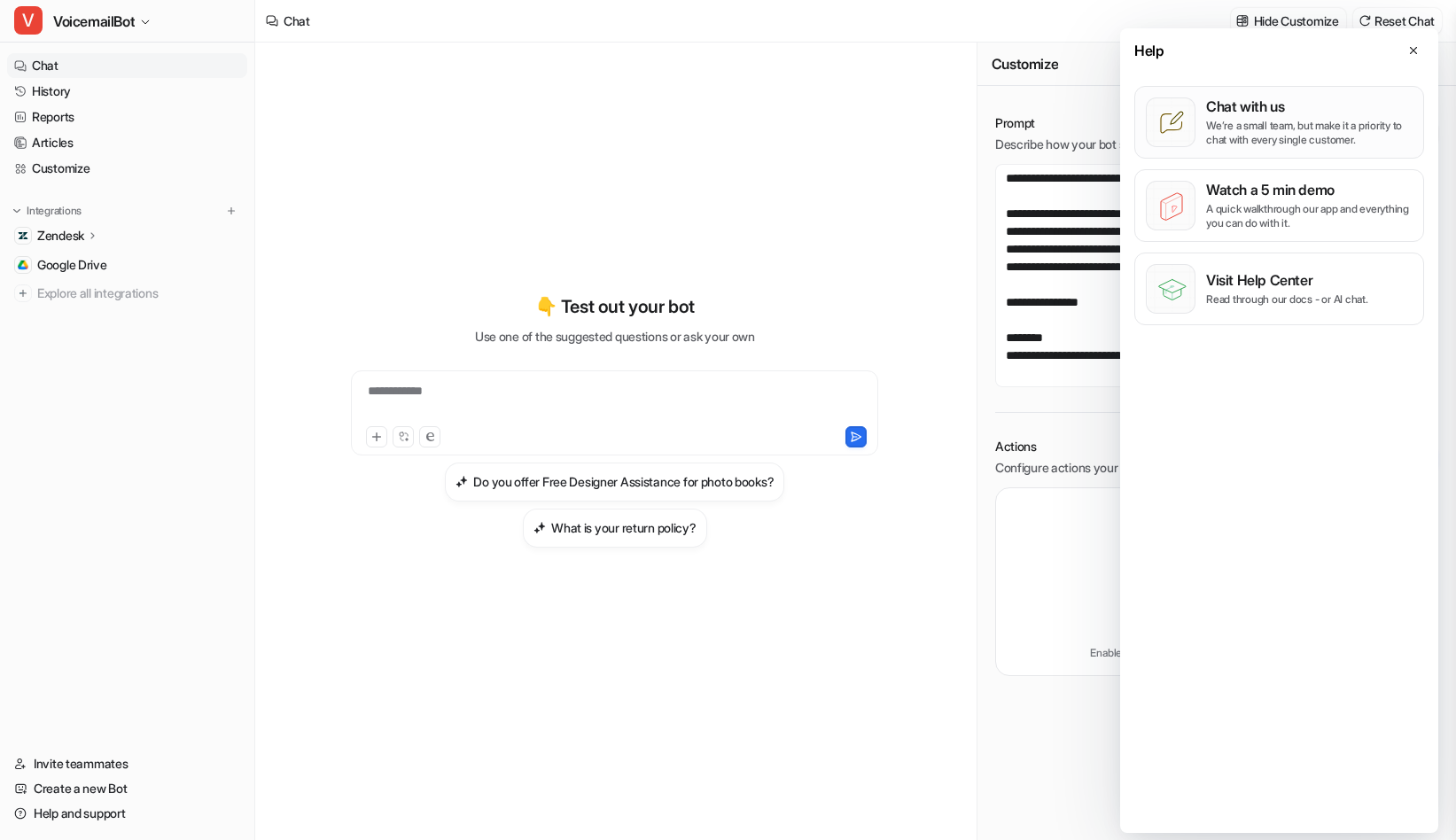
click at [1301, 133] on p "We’re a small team, but make it a priority to chat with every single customer." at bounding box center [1309, 132] width 207 height 29
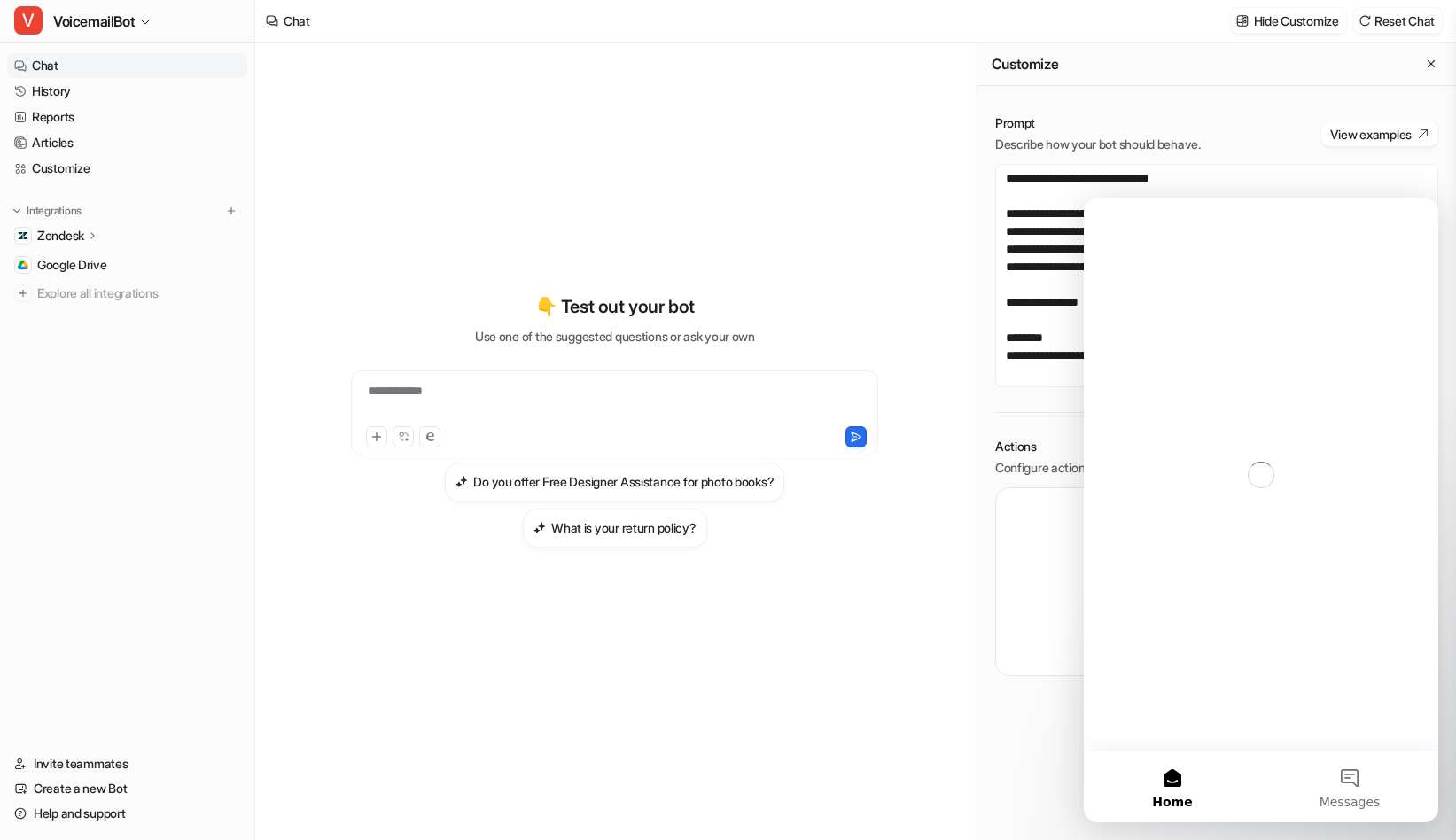
scroll to position [0, 0]
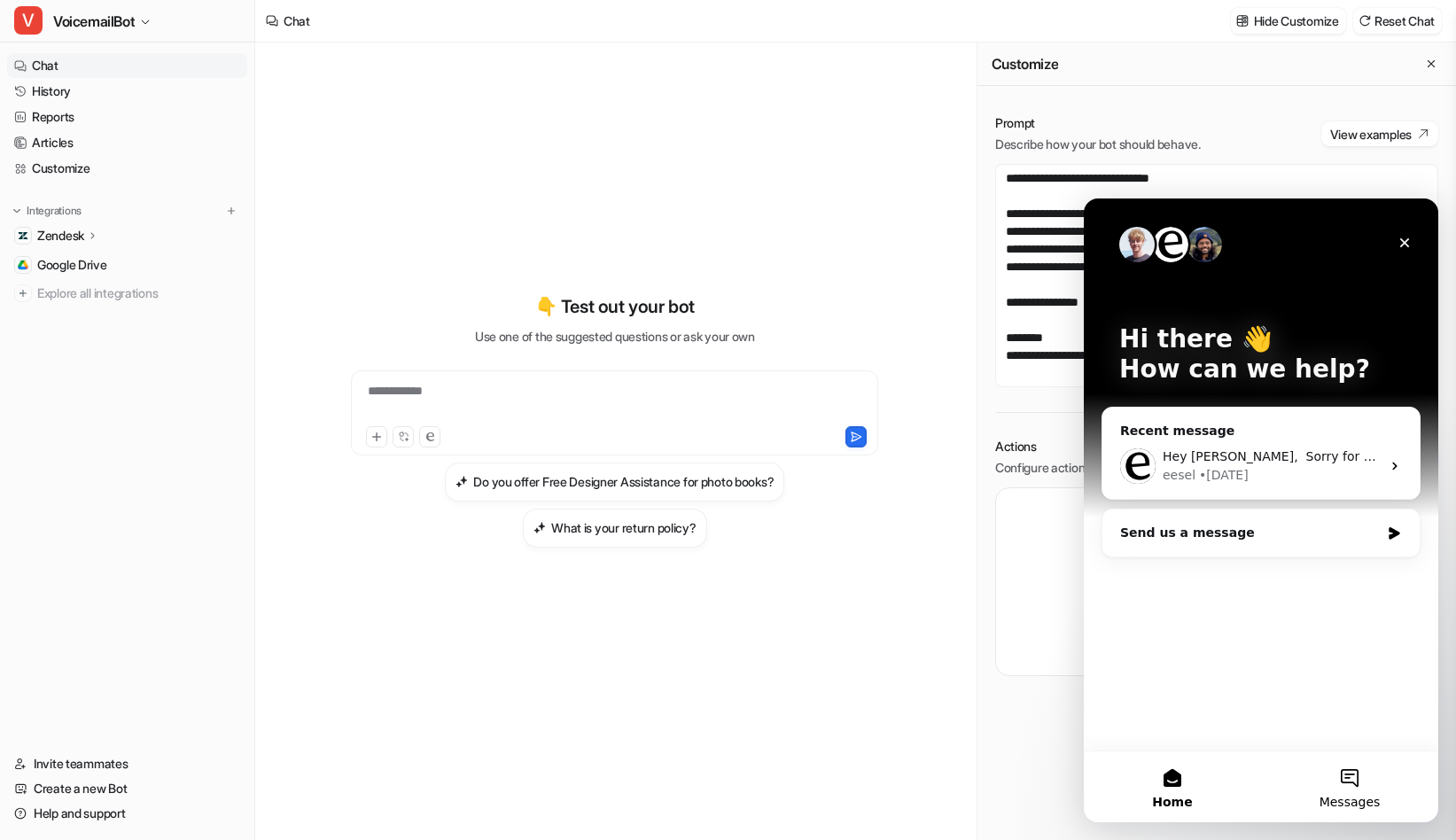
click at [1337, 796] on span "Messages" at bounding box center [1350, 801] width 61 height 13
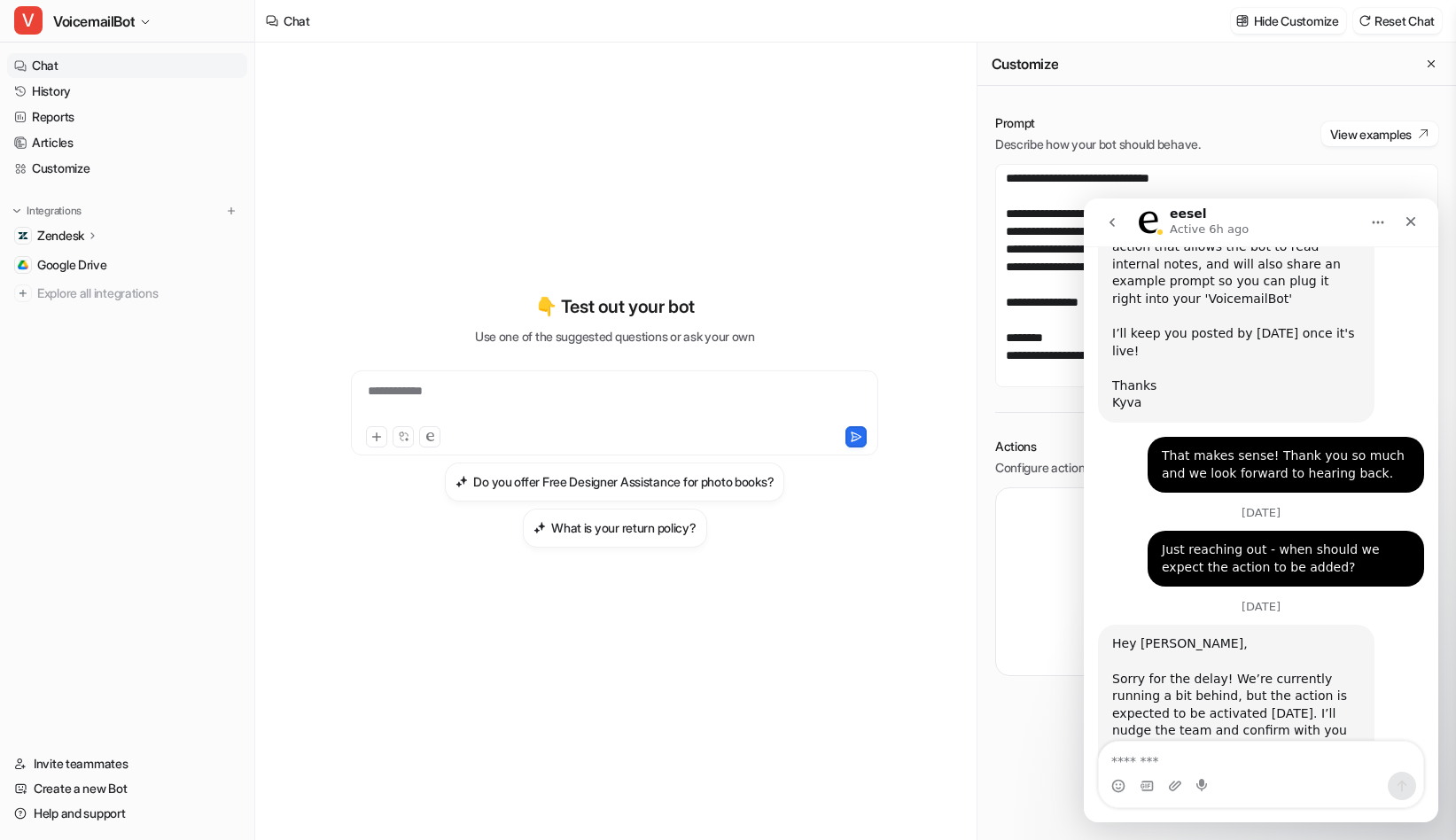
scroll to position [1930, 0]
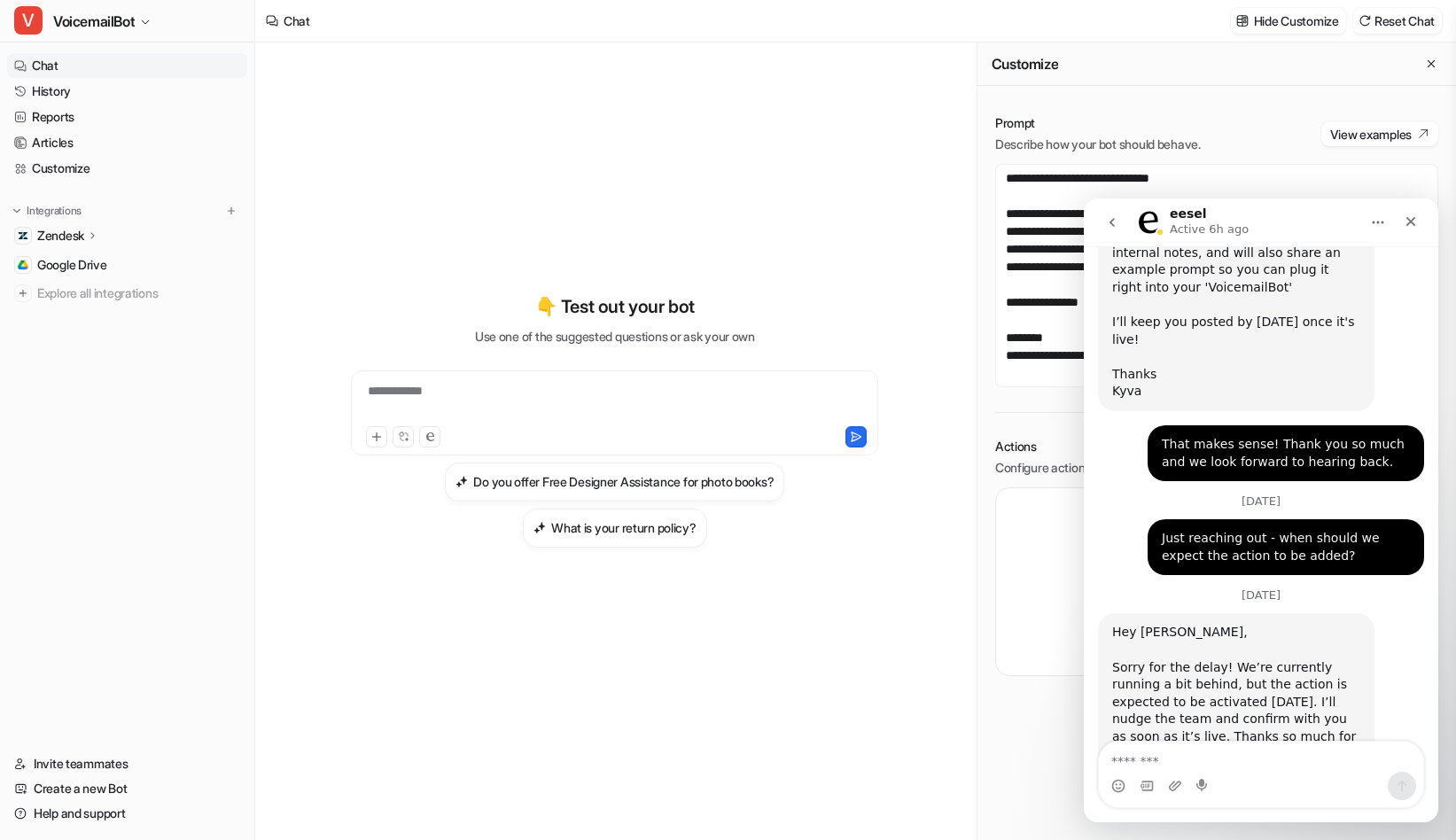
click at [1180, 758] on textarea "Message…" at bounding box center [1261, 756] width 324 height 30
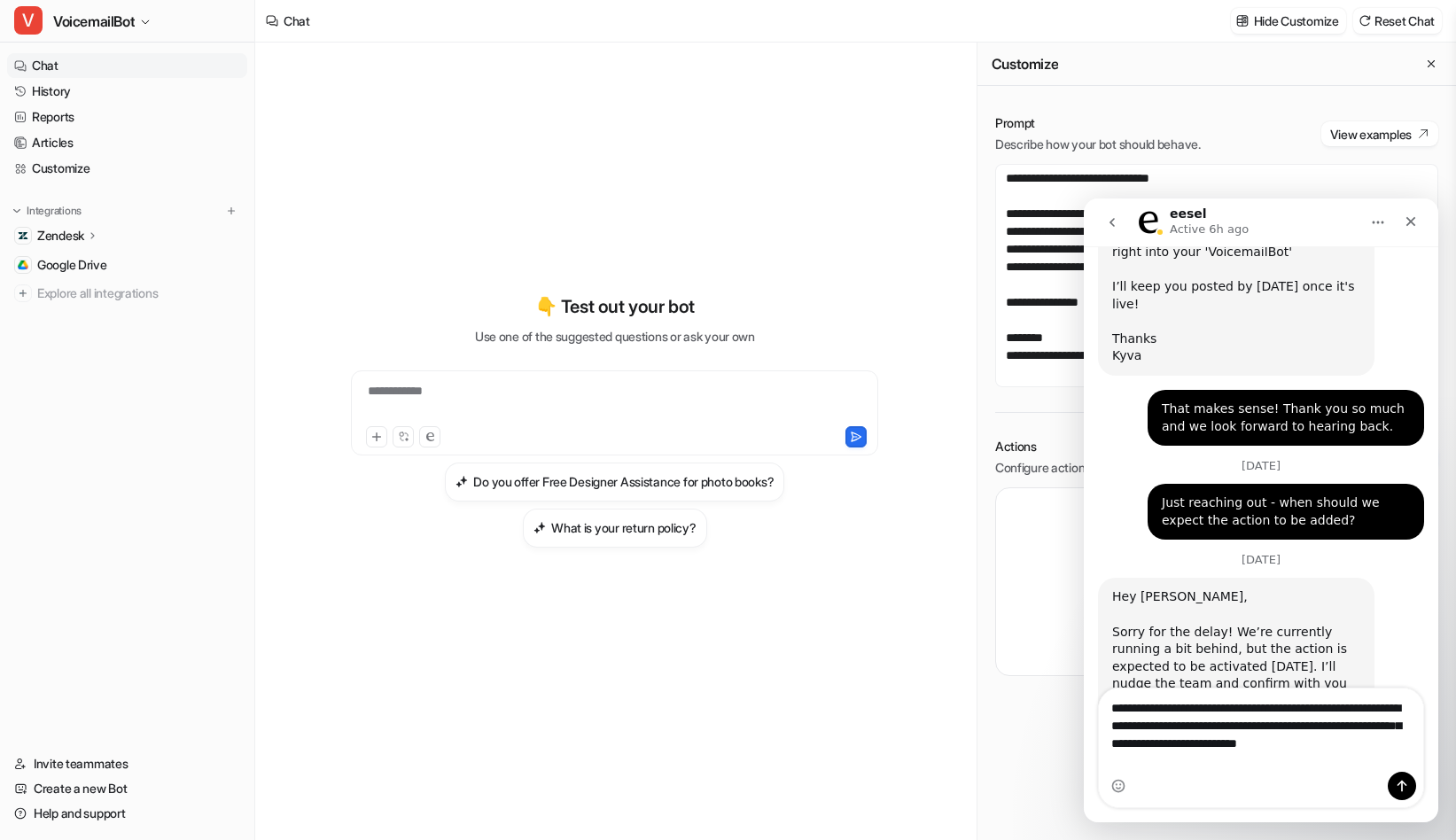
scroll to position [1983, 0]
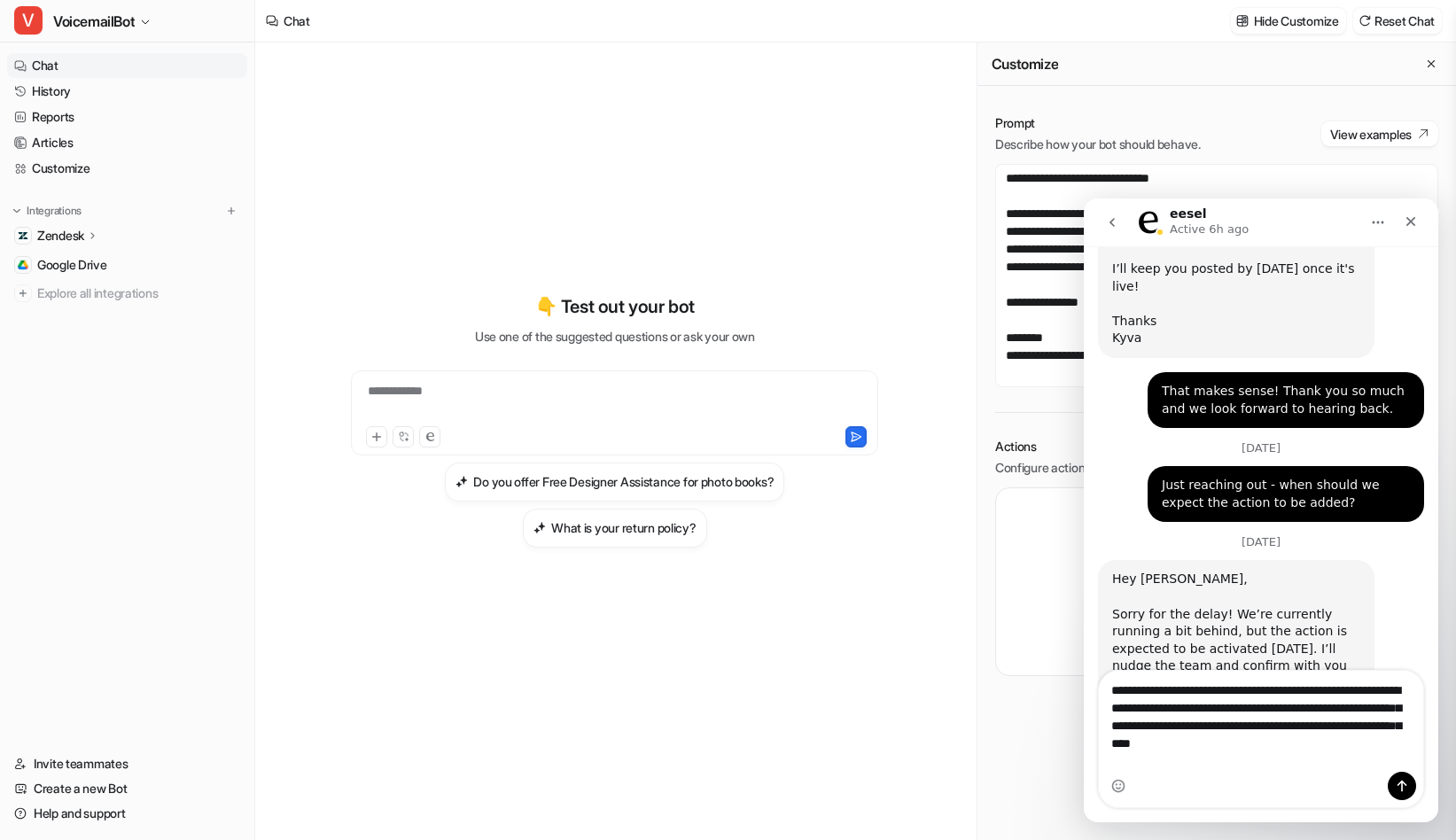
type textarea "**********"
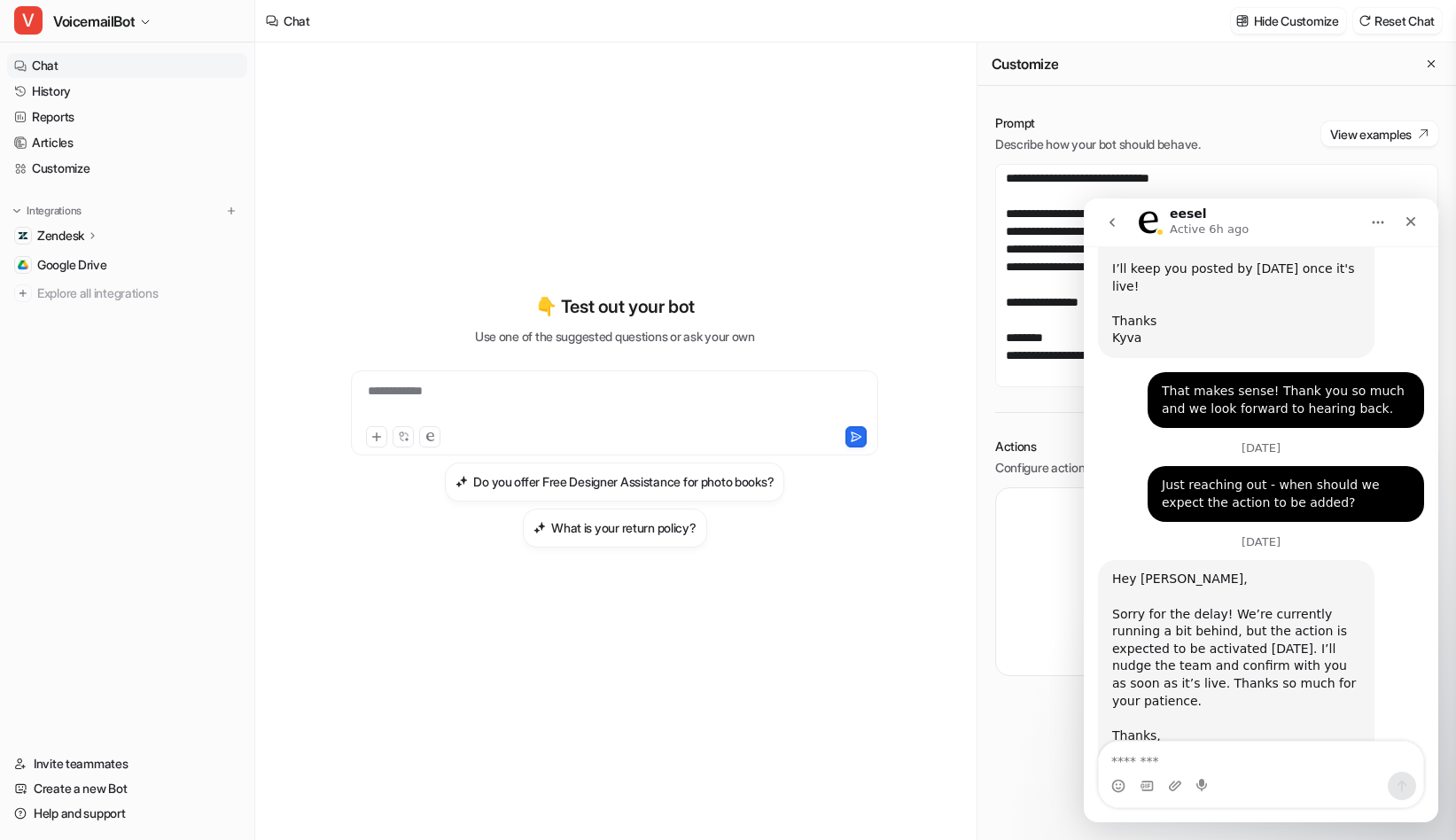
scroll to position [2075, 0]
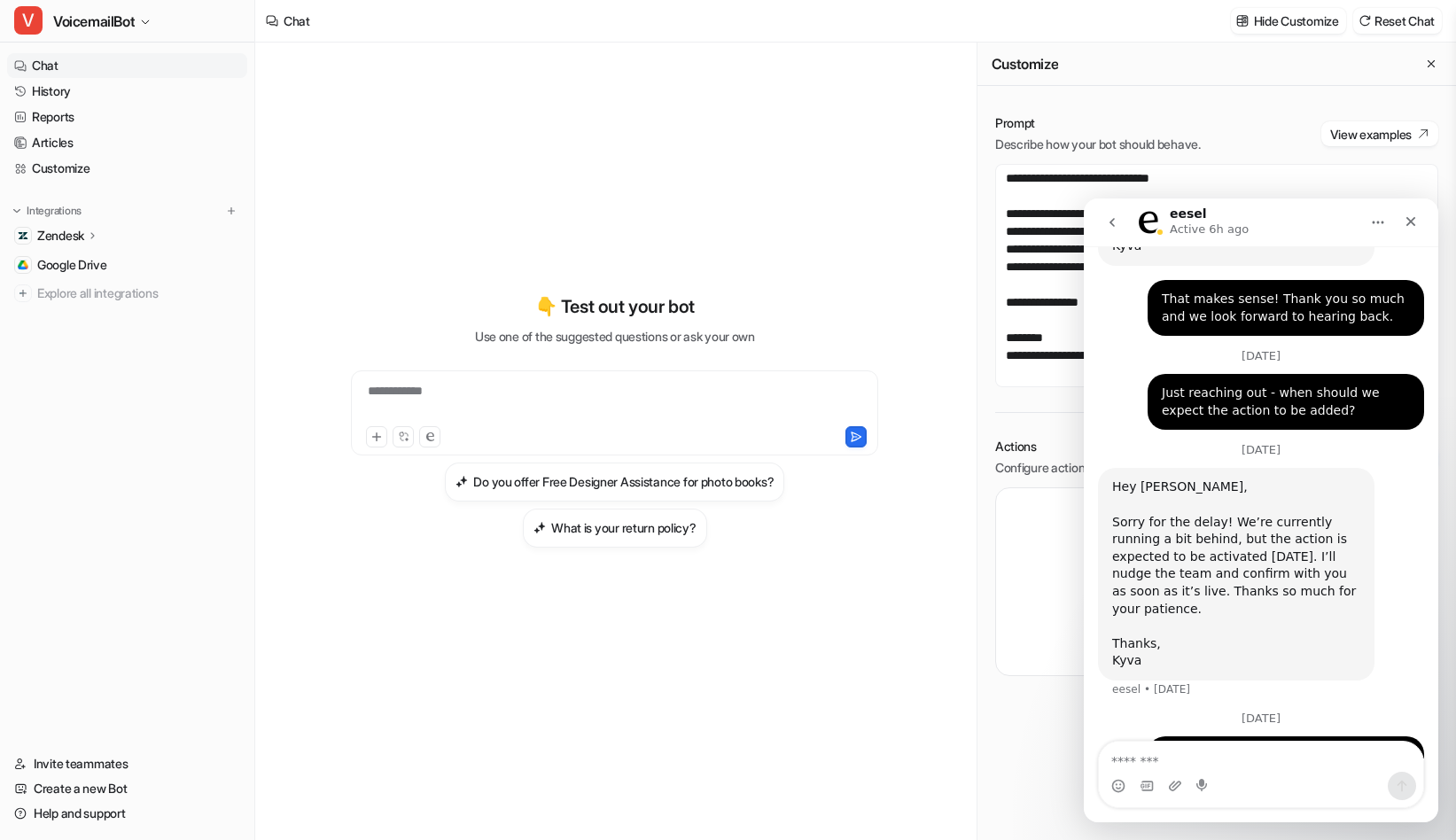
drag, startPoint x: 1350, startPoint y: 702, endPoint x: 1157, endPoint y: 646, distance: 201.0
click at [1157, 736] on div "Thank you for the update! Just checked the list of actions and don't see it as …" at bounding box center [1286, 790] width 277 height 108
copy div "Thank you for the update! Just checked the list of actions and don't see it as …"
click at [1263, 713] on div "[DATE]" at bounding box center [1261, 724] width 326 height 24
click at [770, 658] on div "**********" at bounding box center [615, 419] width 652 height 588
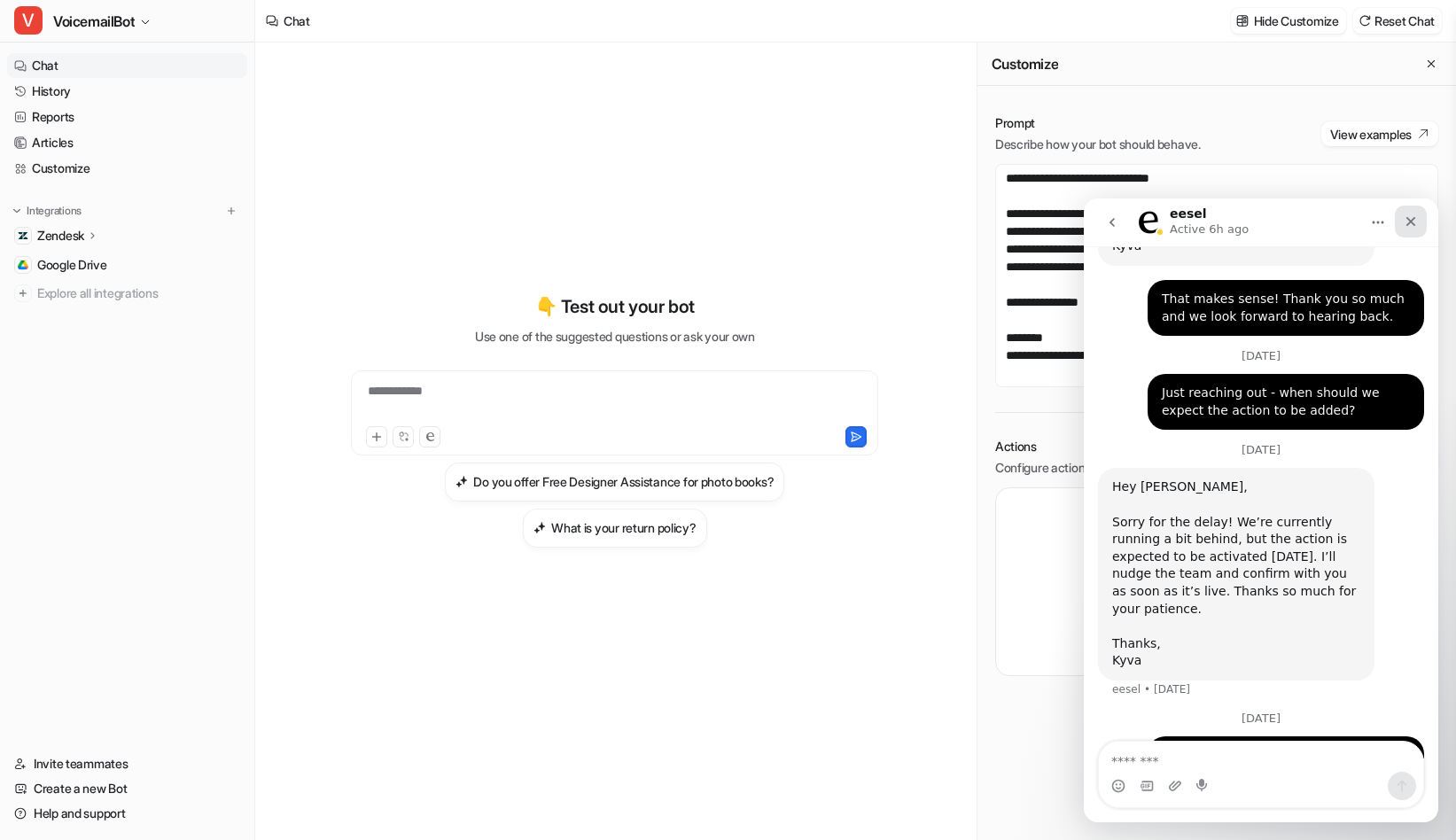
click at [1413, 218] on icon "Close" at bounding box center [1412, 222] width 10 height 10
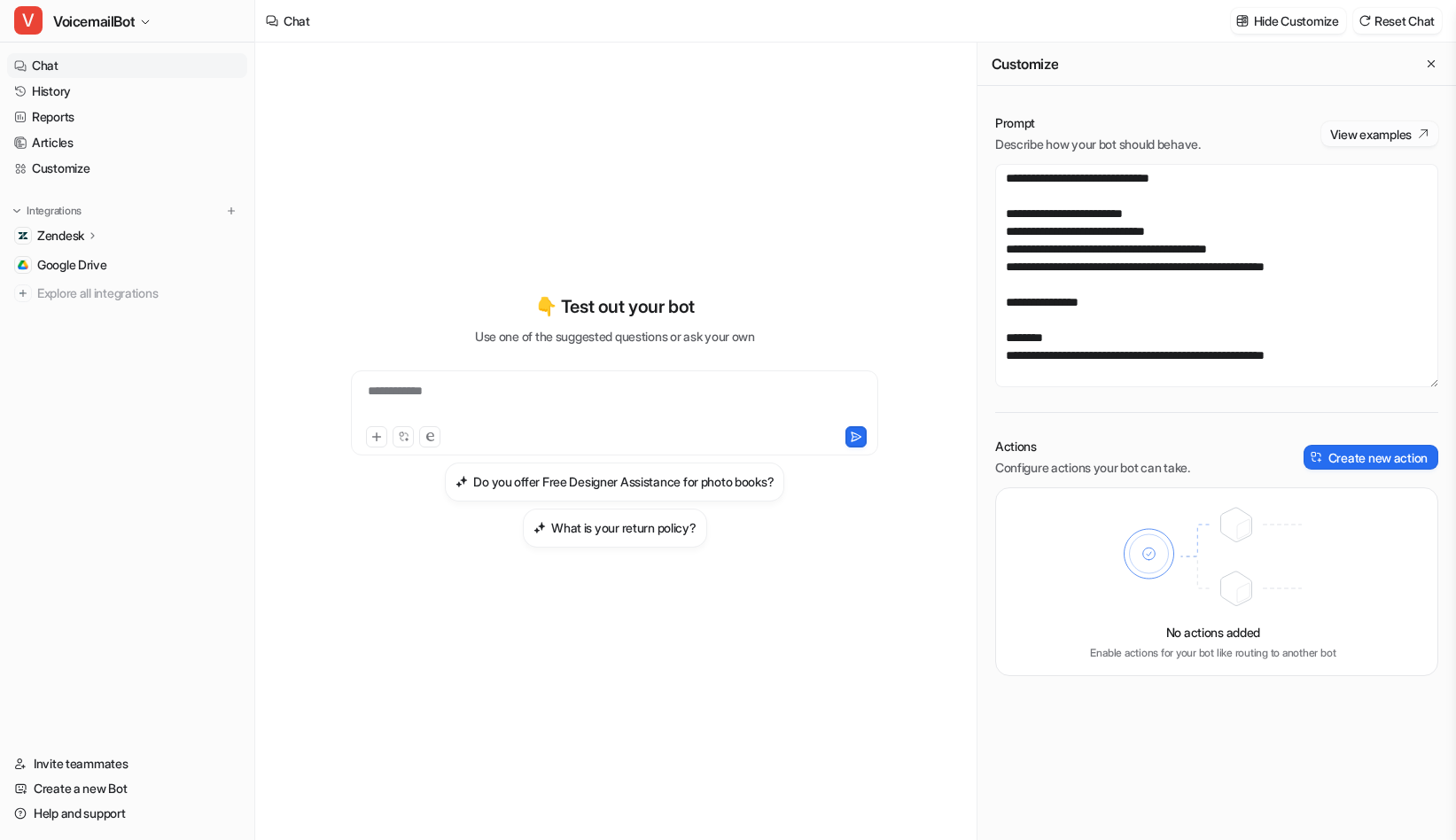
click at [1393, 142] on button "View examples" at bounding box center [1380, 133] width 117 height 25
click at [255, 444] on div "**********" at bounding box center [615, 441] width 720 height 798
click at [631, 400] on div "**********" at bounding box center [614, 401] width 518 height 41
paste div
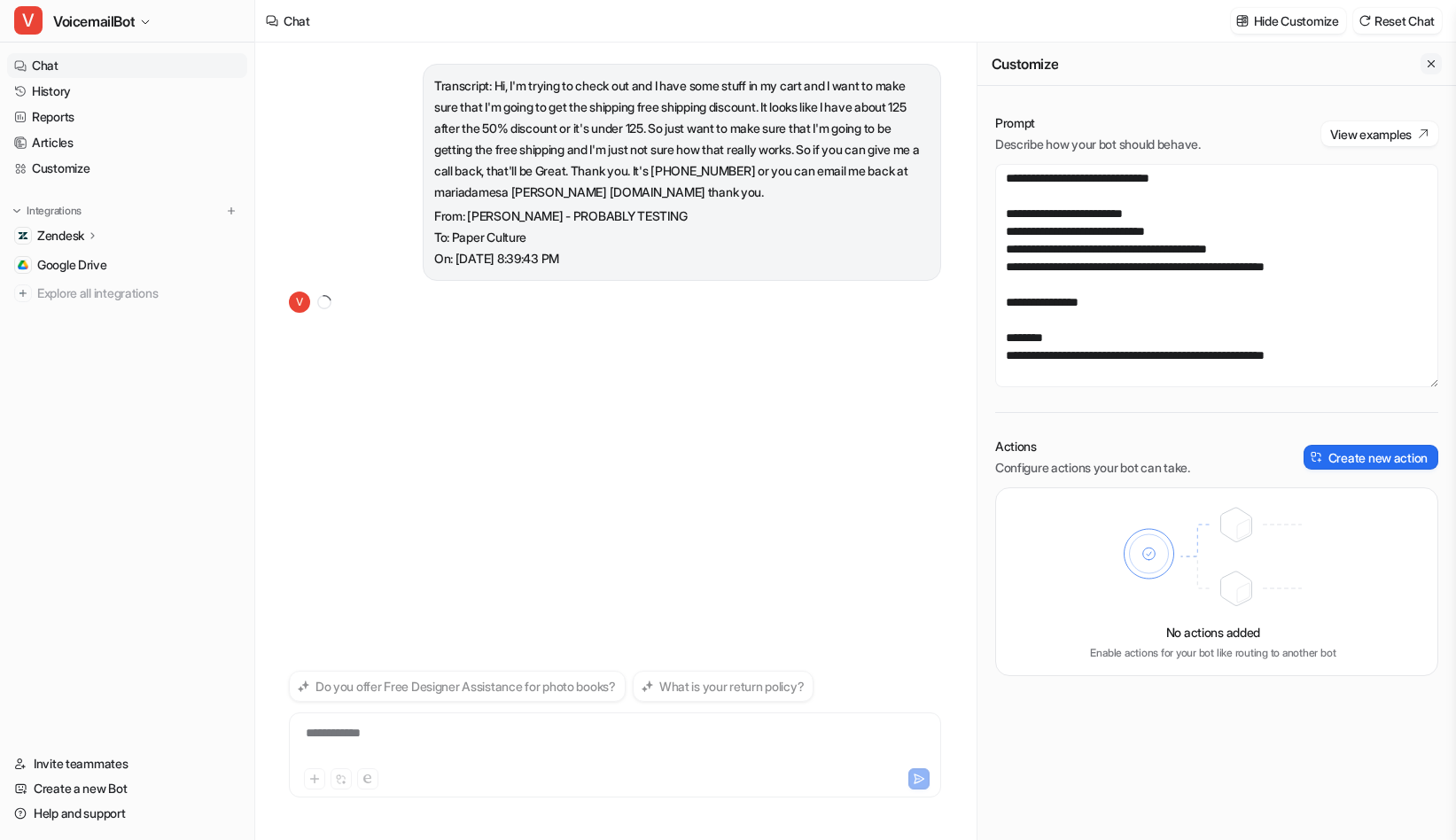
click at [1427, 59] on icon "Close flyout" at bounding box center [1431, 63] width 13 height 13
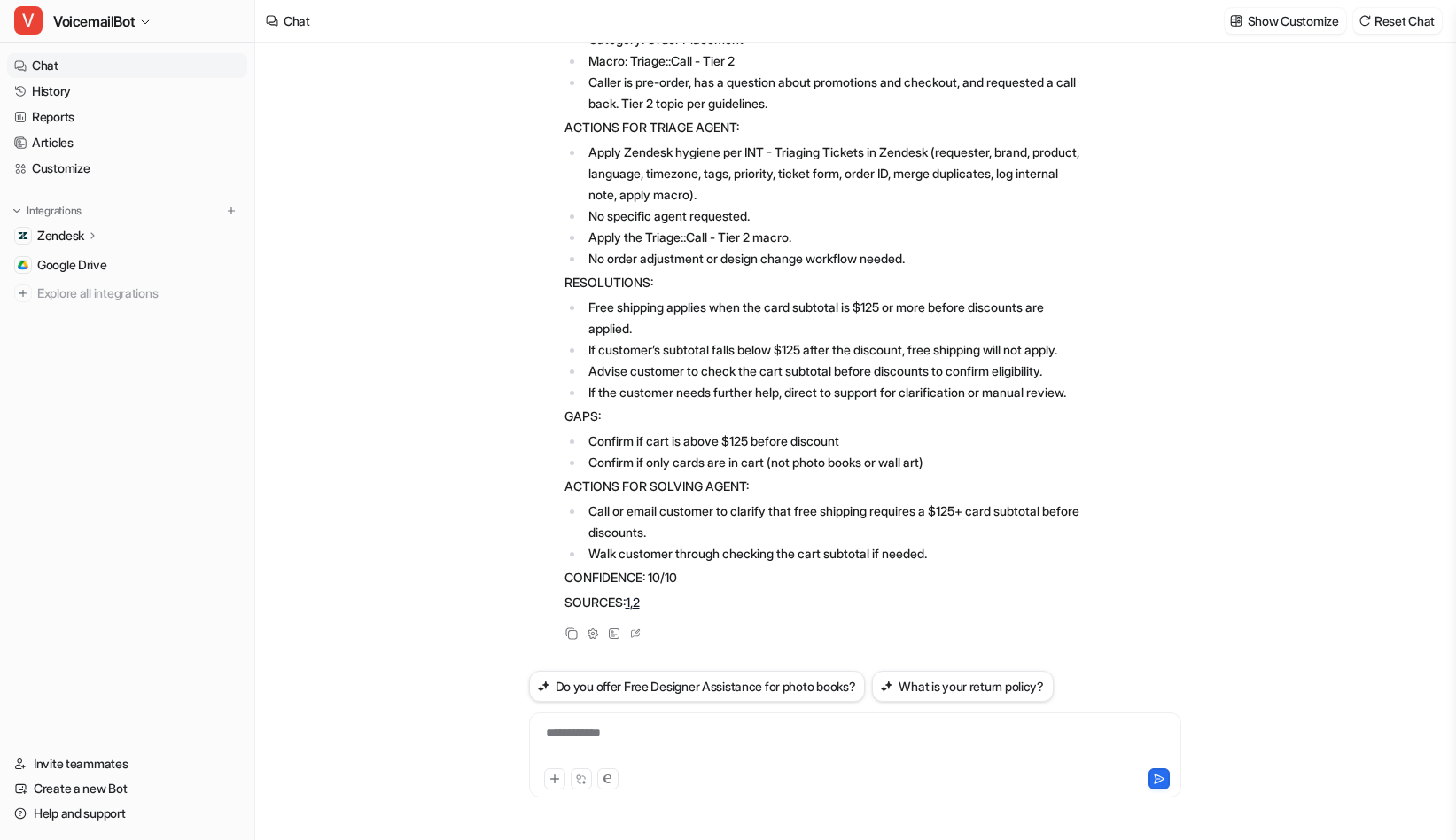
scroll to position [449, 0]
click at [69, 67] on link "Chat" at bounding box center [127, 65] width 240 height 25
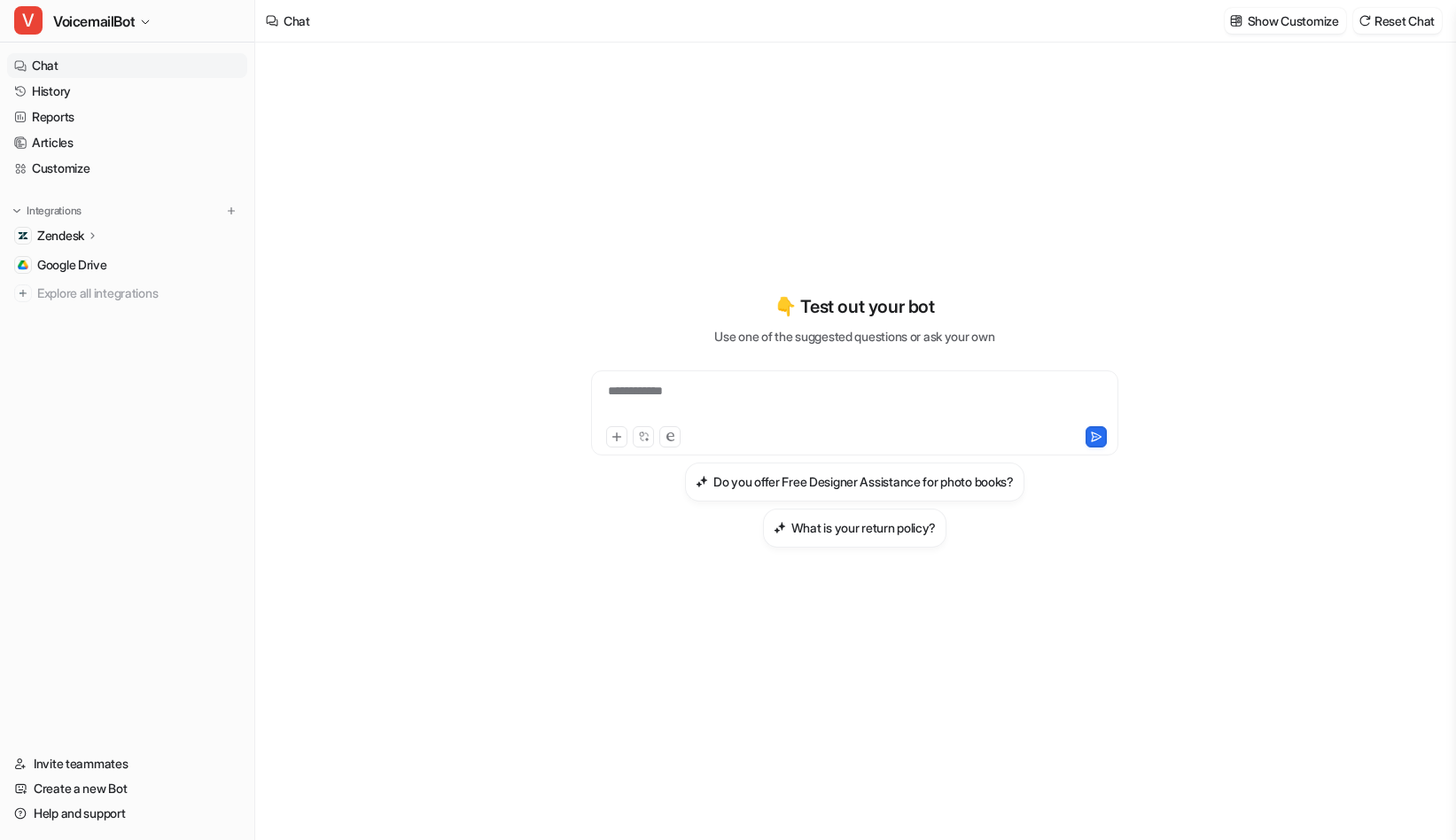
click at [727, 381] on div "**********" at bounding box center [854, 401] width 518 height 41
paste div
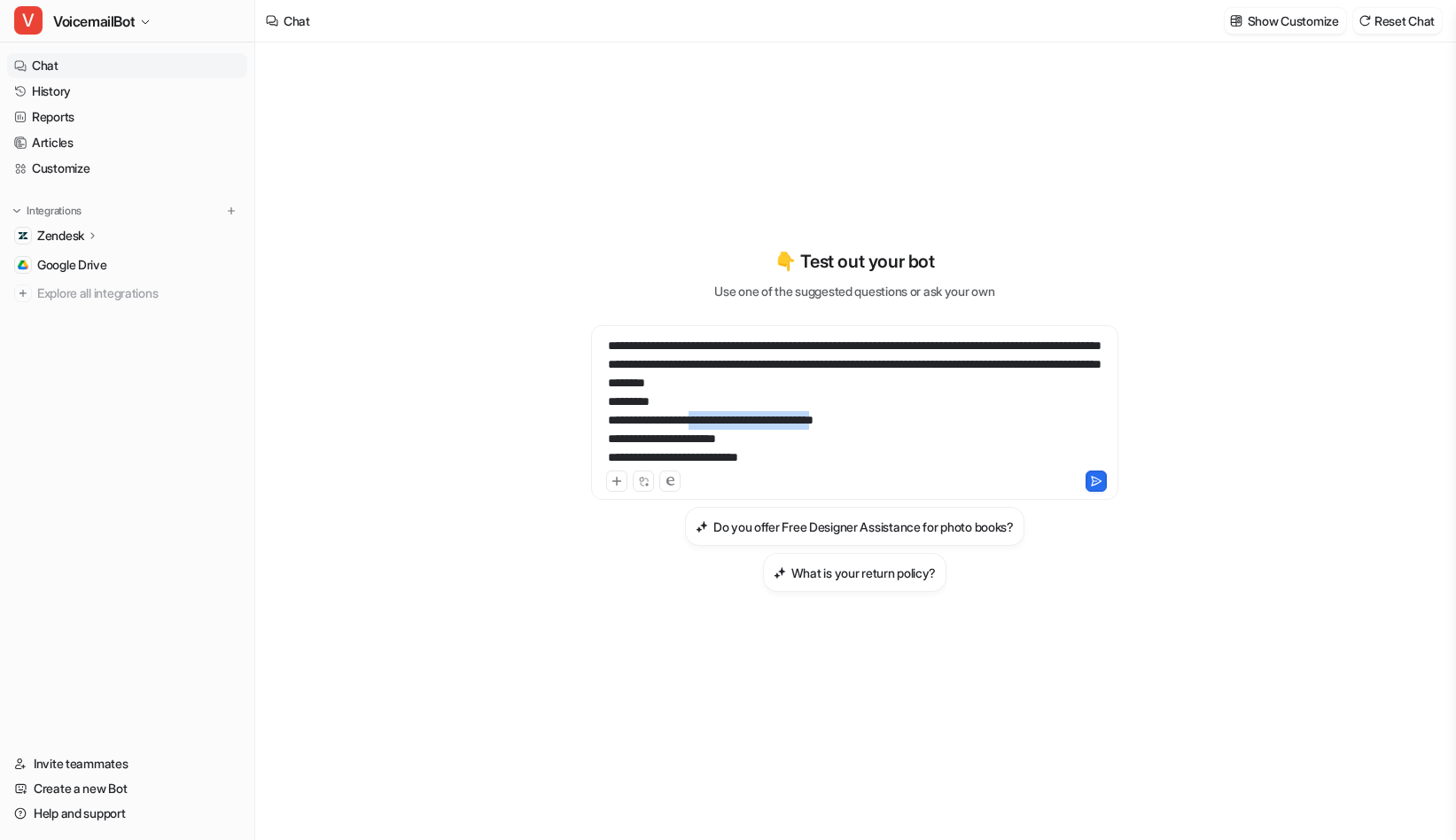
drag, startPoint x: 724, startPoint y: 418, endPoint x: 879, endPoint y: 424, distance: 155.1
click at [879, 424] on div "**********" at bounding box center [854, 402] width 518 height 130
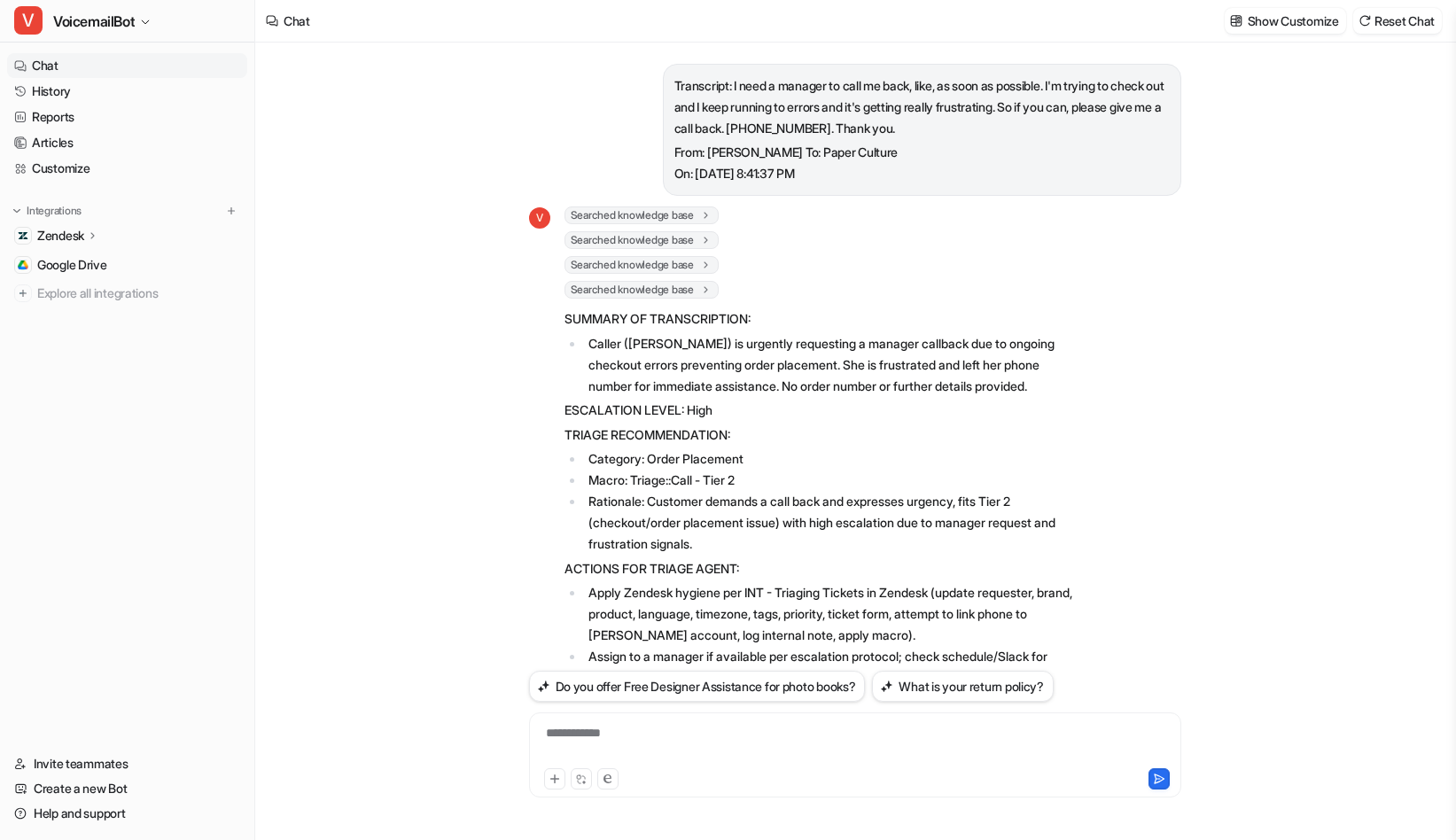
scroll to position [568, 0]
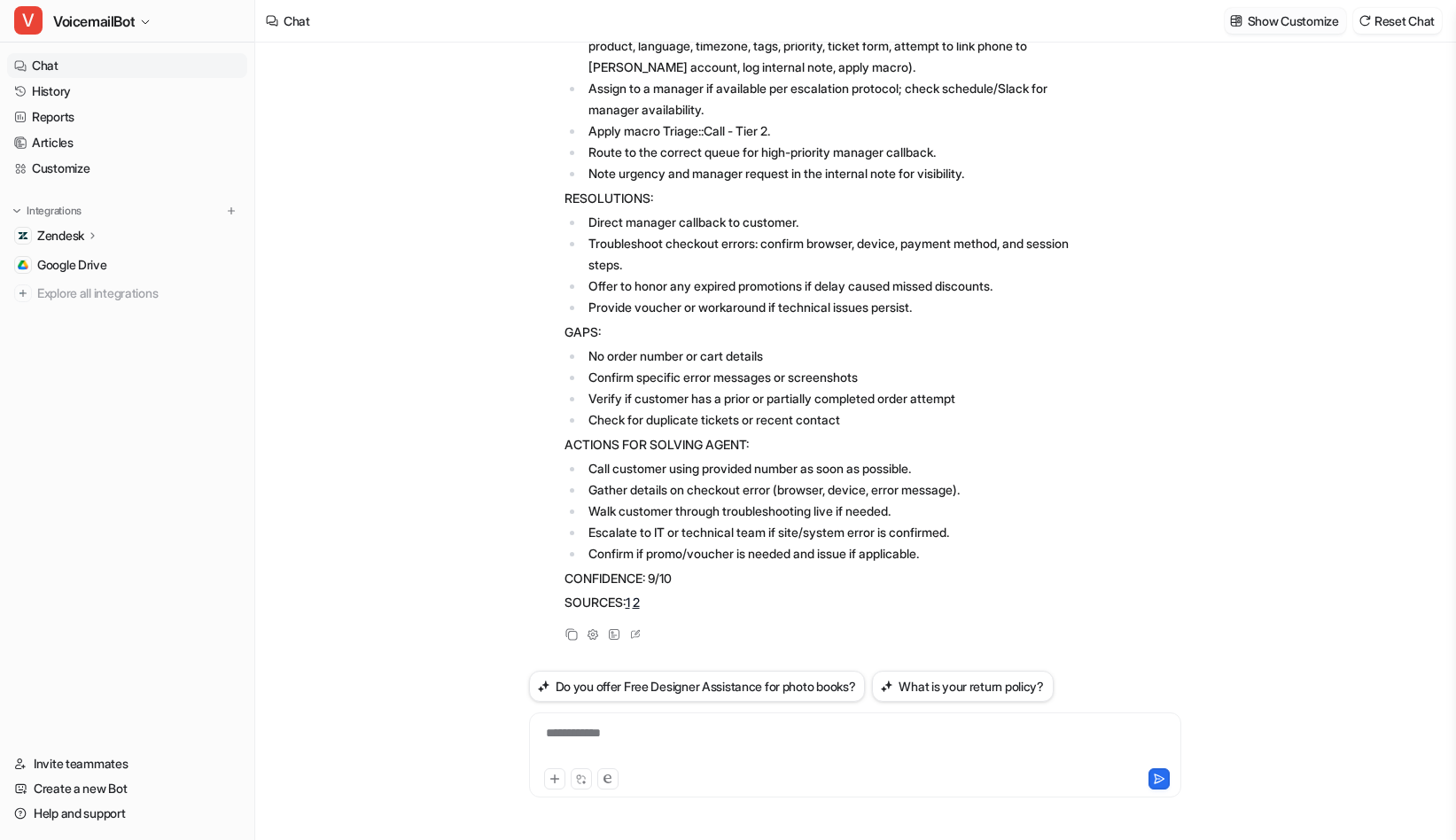
click at [1290, 16] on p "Show Customize" at bounding box center [1293, 21] width 91 height 19
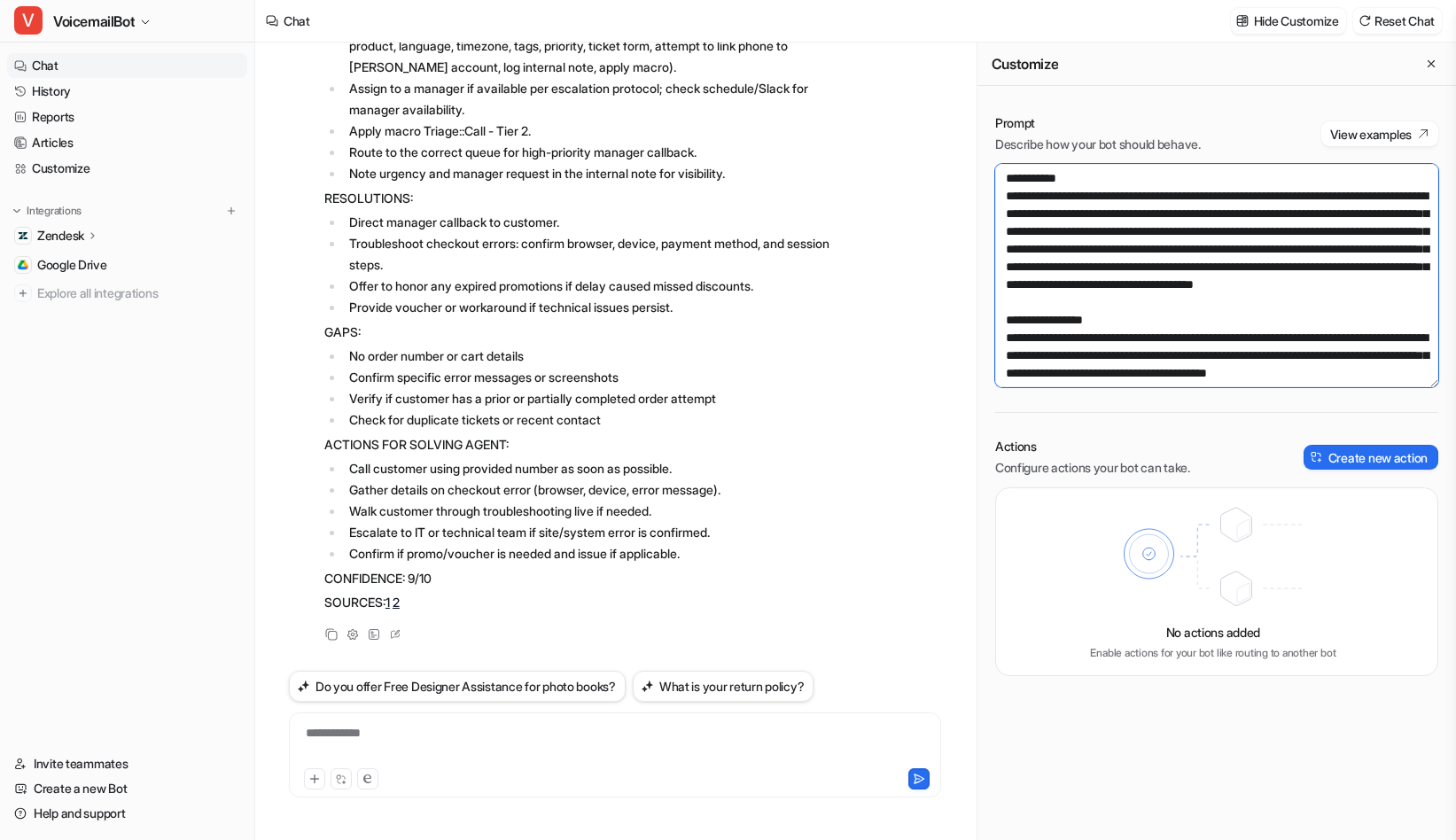
click at [1243, 269] on textarea at bounding box center [1217, 276] width 443 height 223
click at [1089, 308] on textarea at bounding box center [1217, 276] width 443 height 223
click at [1002, 176] on textarea at bounding box center [1217, 276] width 443 height 223
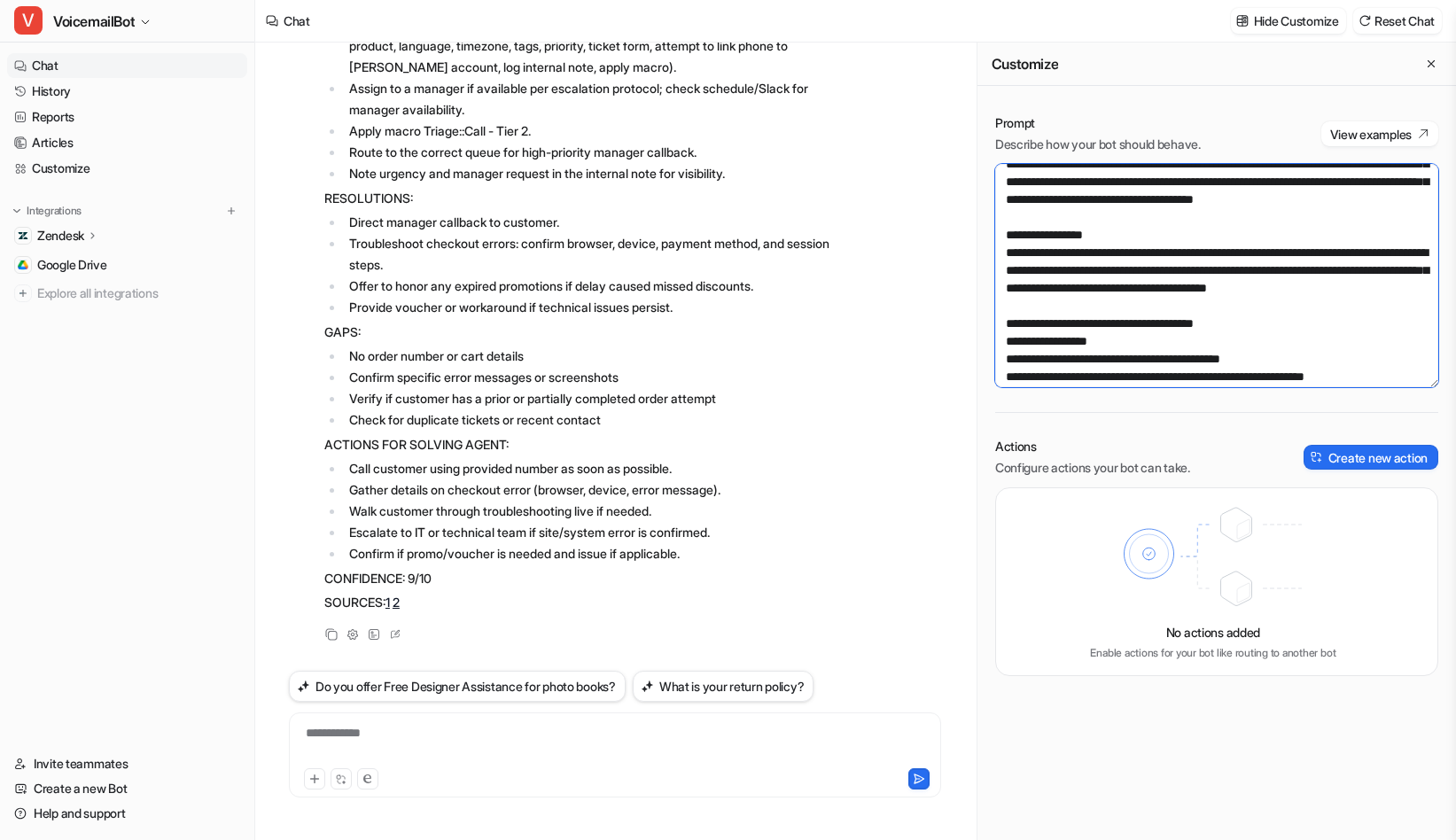
scroll to position [93, 0]
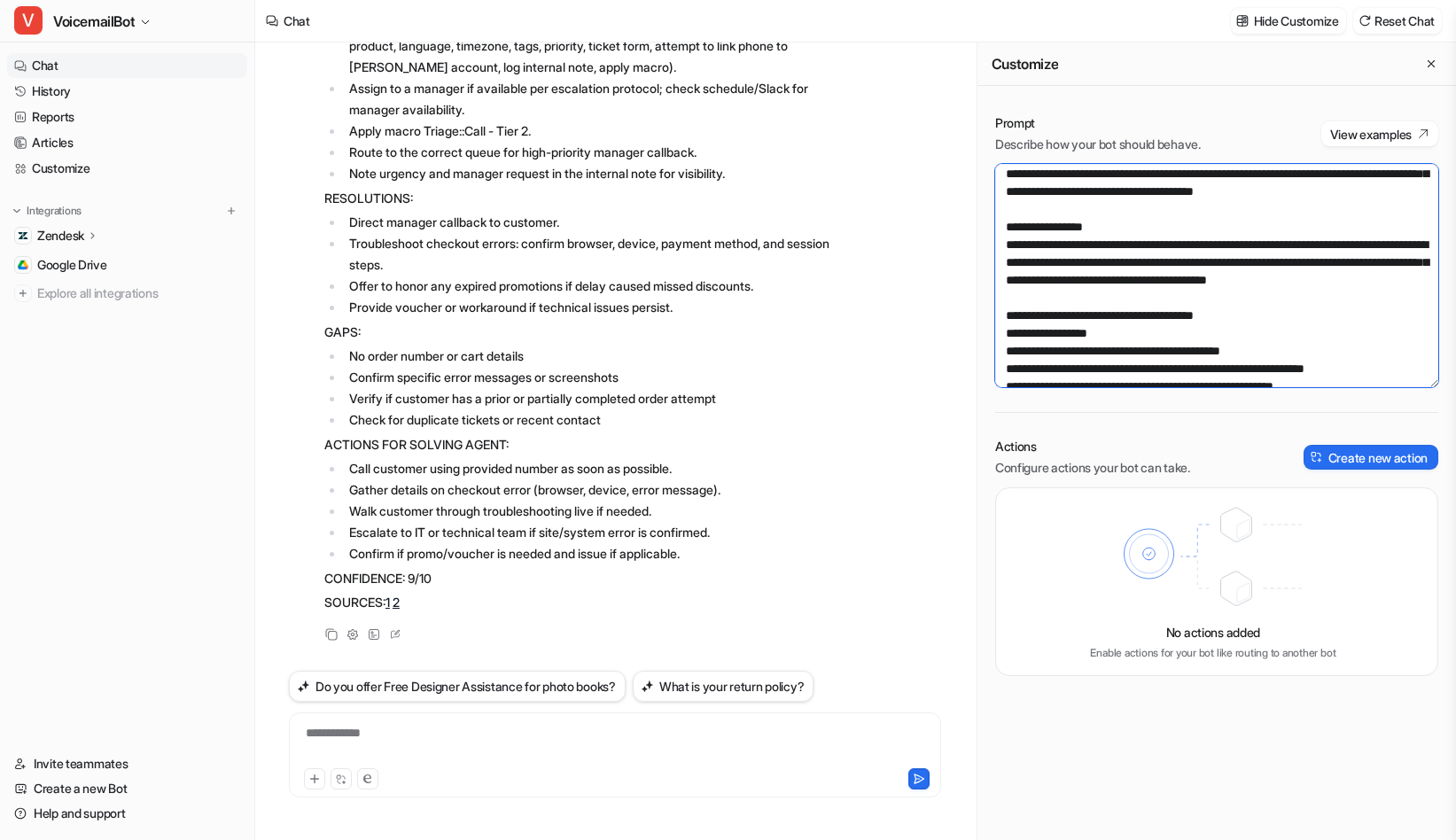
click at [1078, 332] on textarea at bounding box center [1217, 276] width 443 height 223
paste textarea "**********"
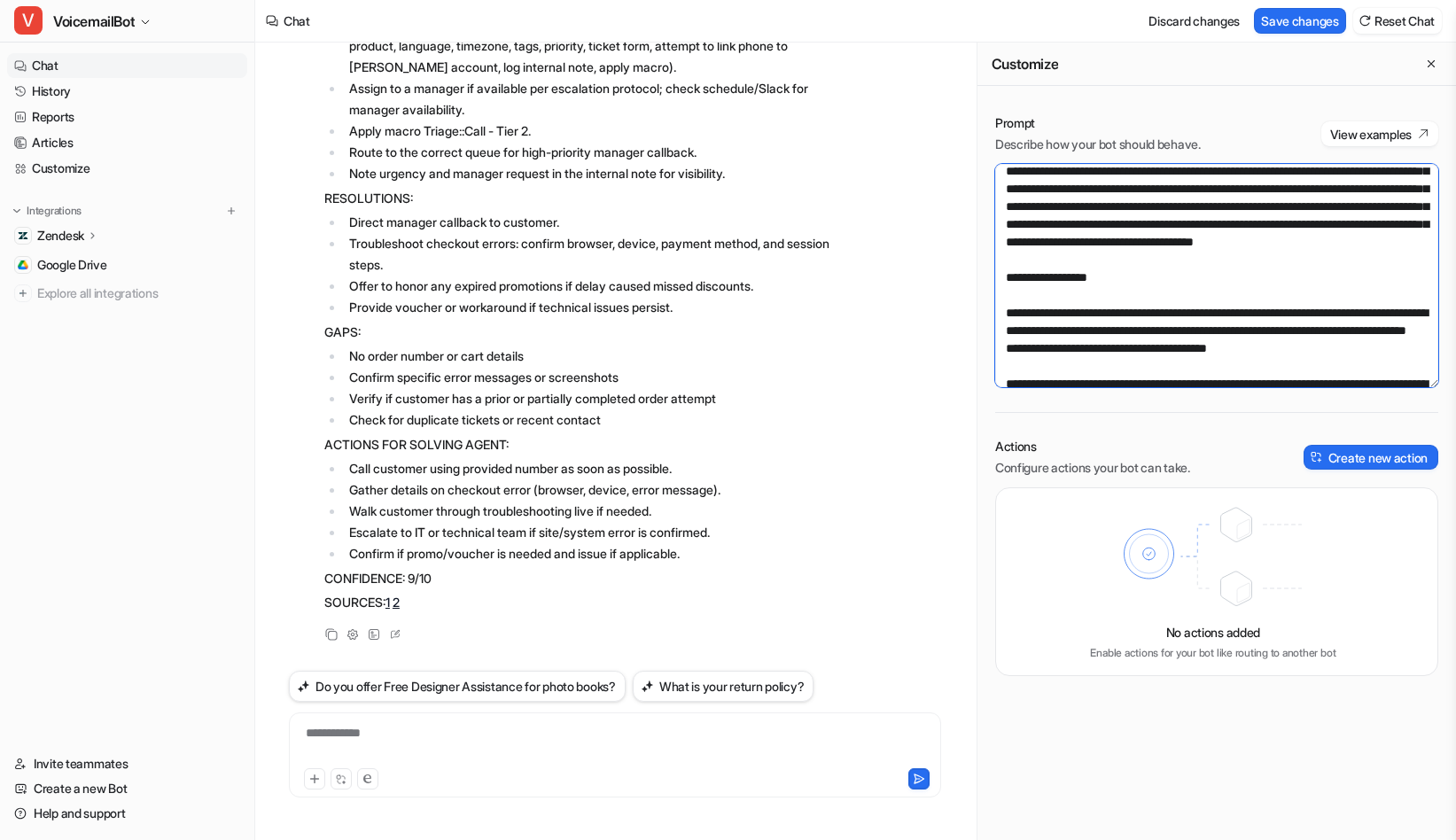
scroll to position [0, 0]
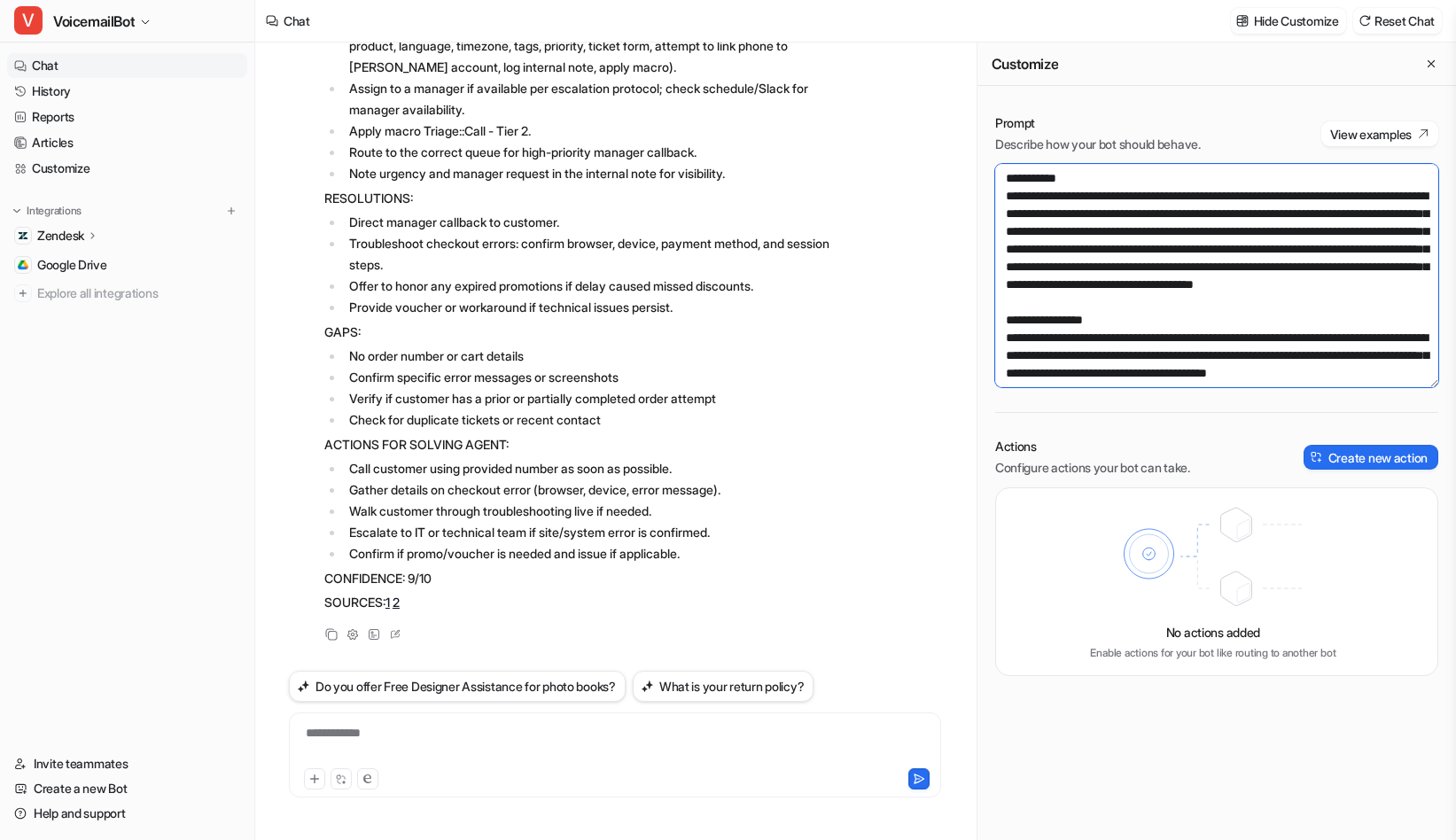
click at [1038, 199] on textarea at bounding box center [1217, 276] width 443 height 223
click at [1006, 196] on textarea at bounding box center [1217, 276] width 443 height 223
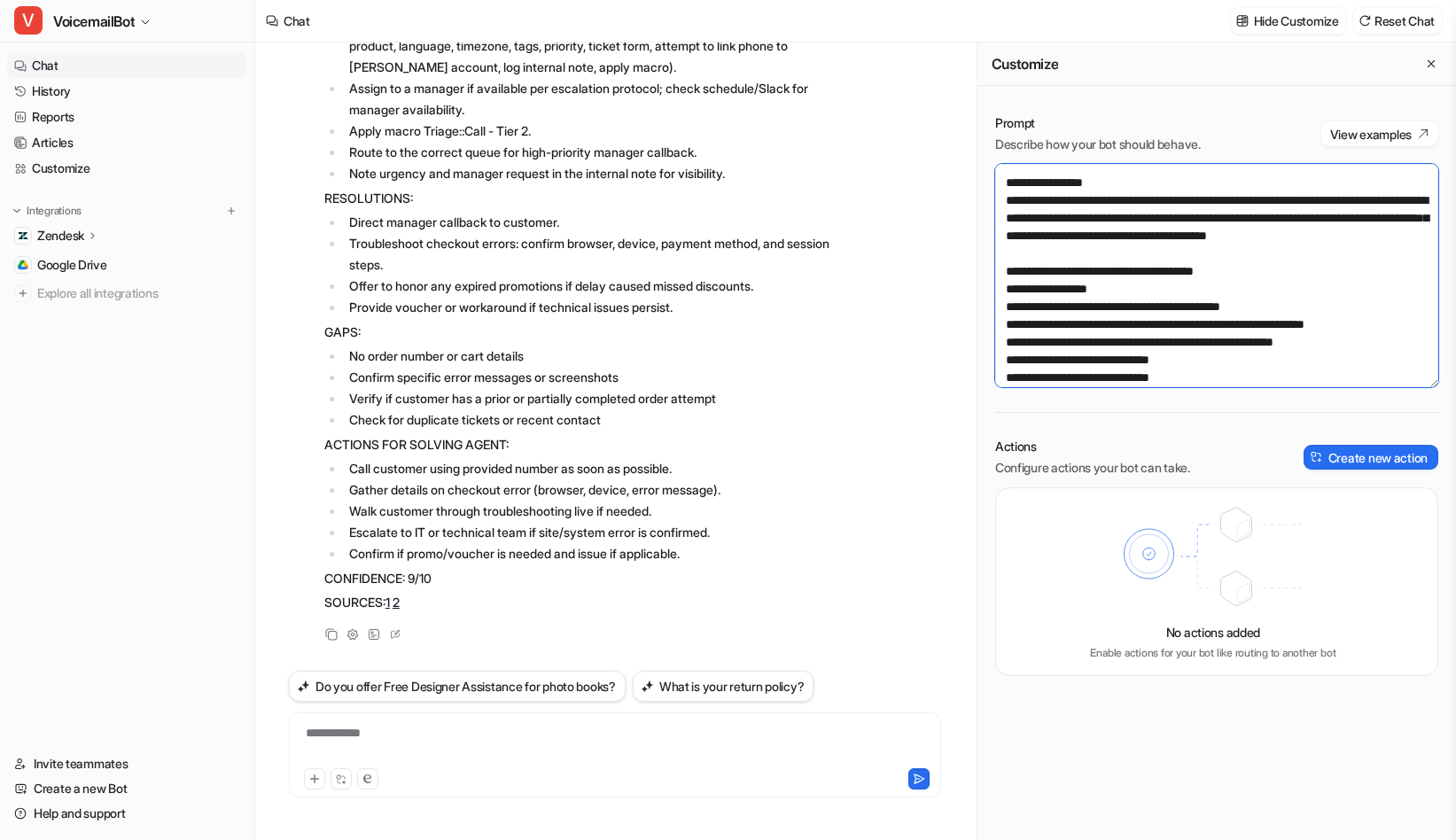
scroll to position [142, 0]
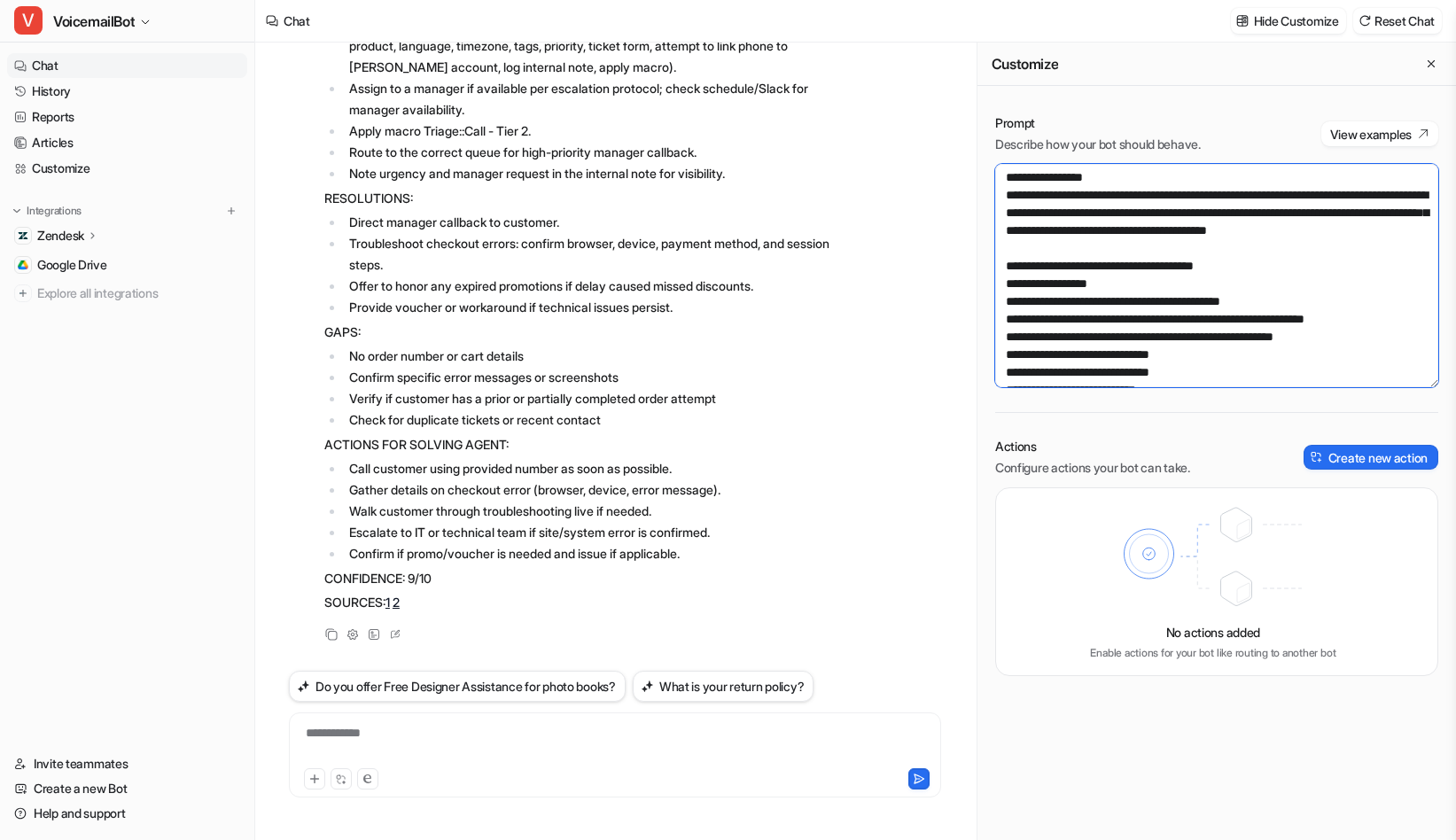
click at [1069, 276] on textarea at bounding box center [1217, 276] width 443 height 223
paste textarea "**********"
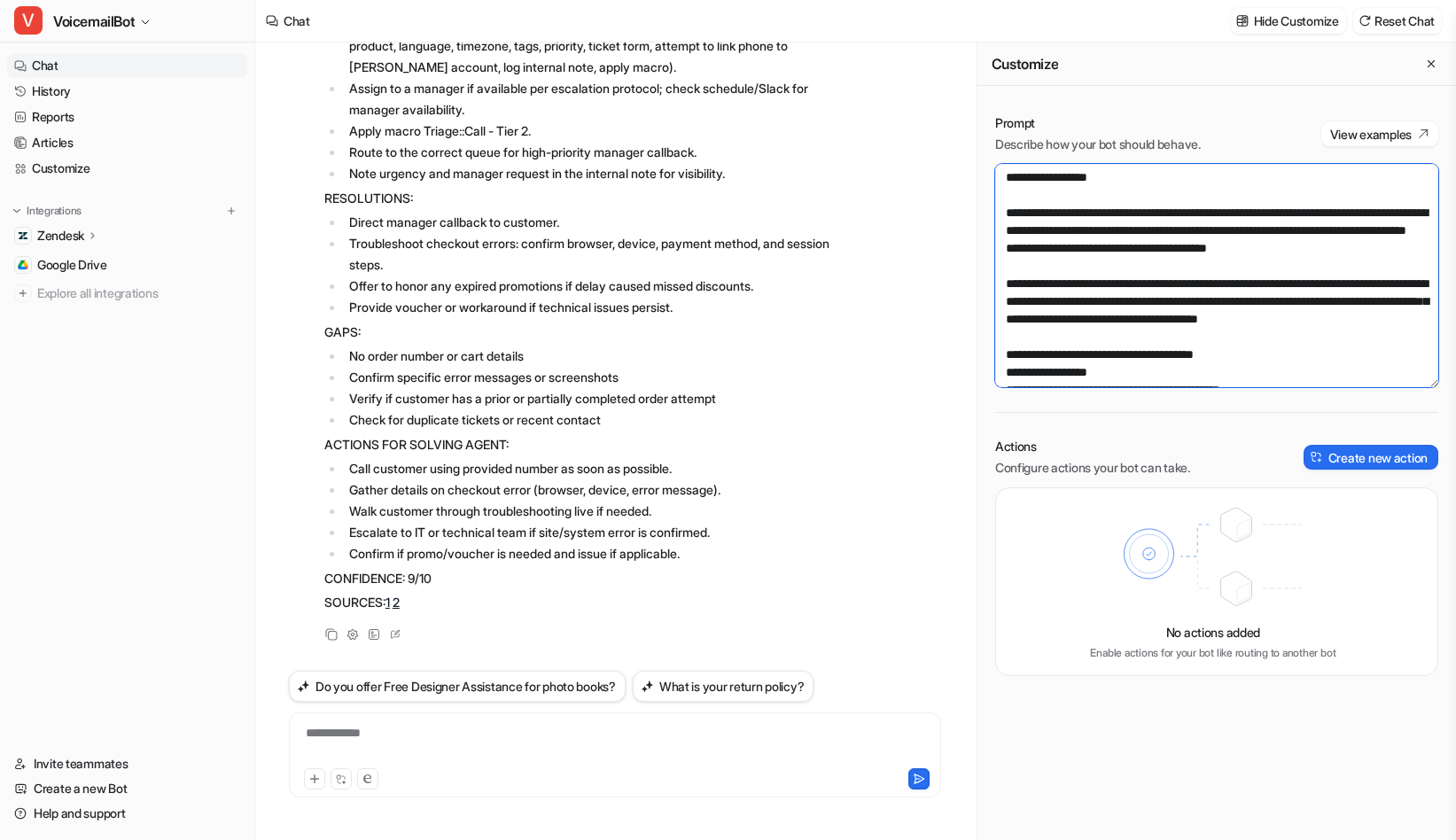
scroll to position [152, 0]
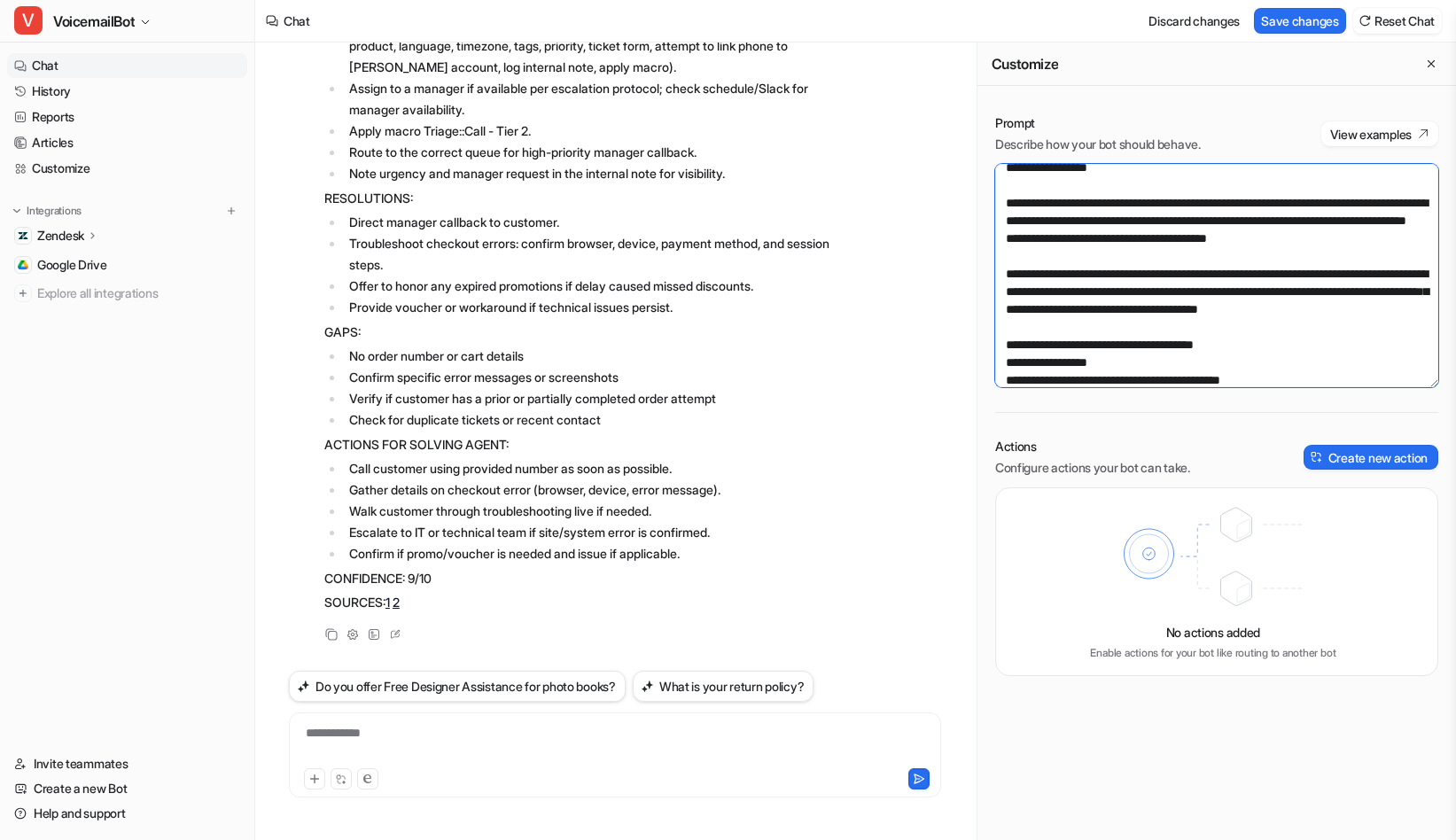
click at [1006, 328] on textarea at bounding box center [1217, 276] width 443 height 223
click at [1006, 241] on textarea at bounding box center [1217, 276] width 443 height 223
click at [1026, 304] on textarea at bounding box center [1217, 276] width 443 height 223
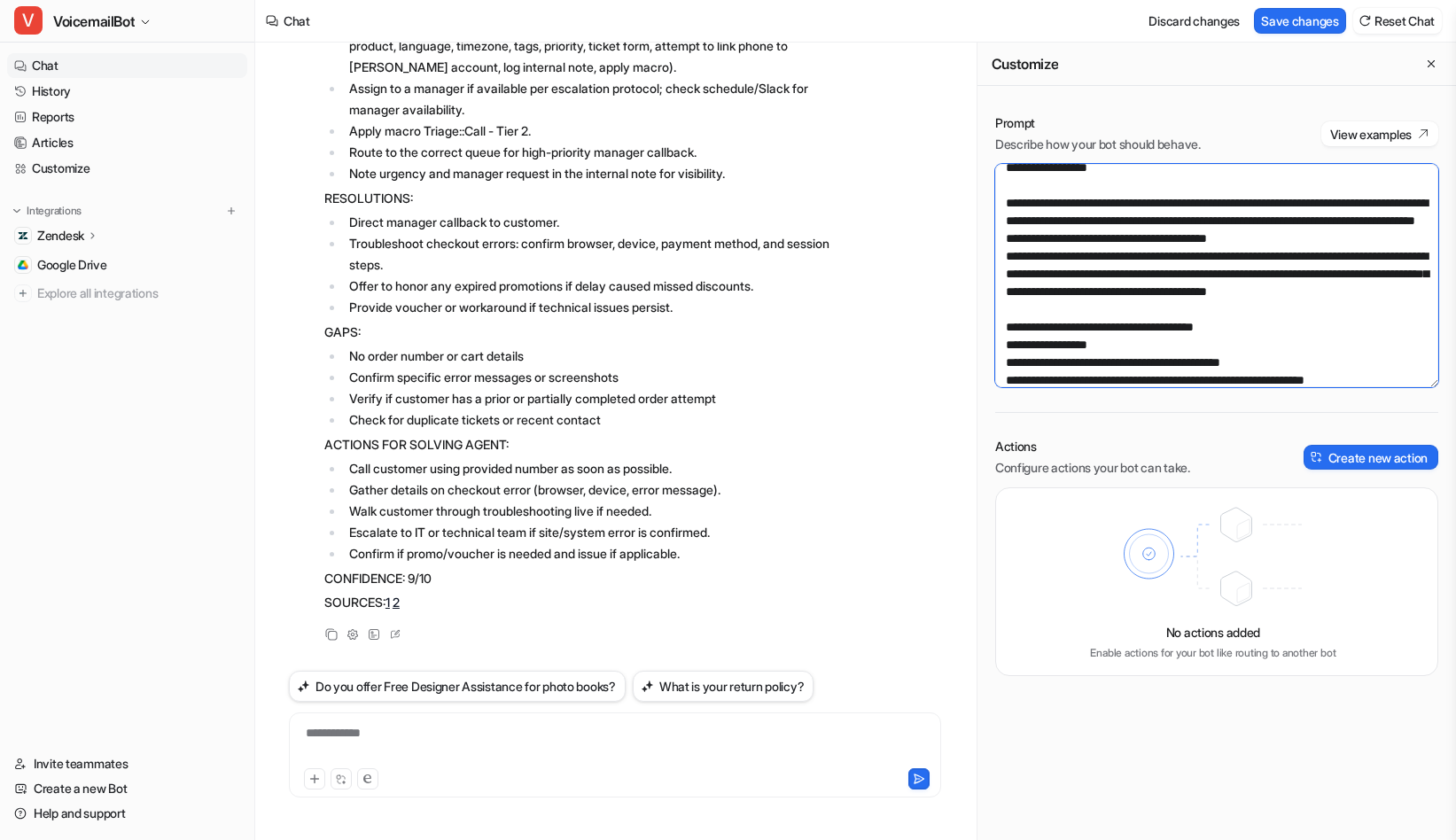
click at [1011, 217] on textarea at bounding box center [1217, 276] width 443 height 223
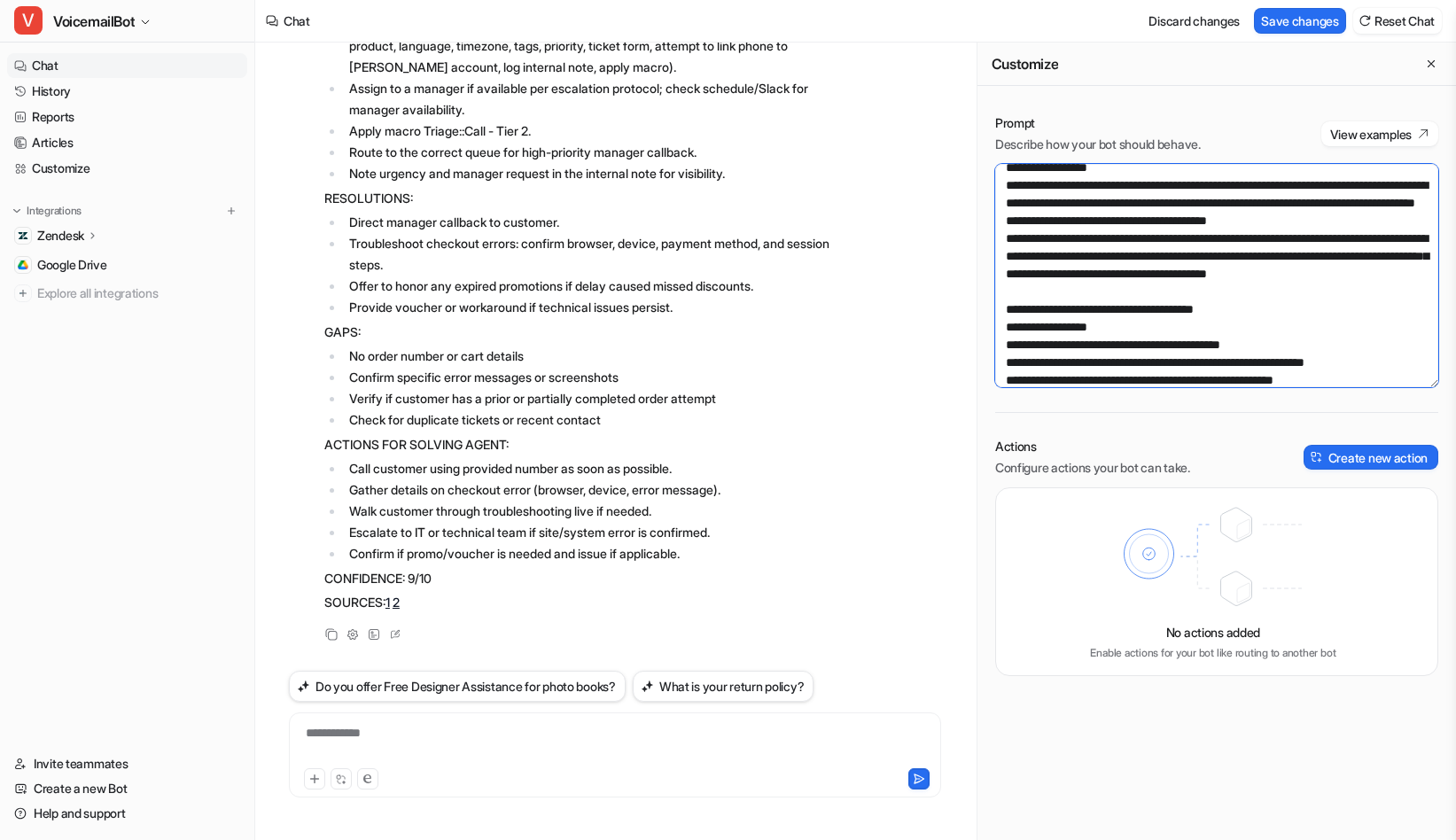
click at [1034, 187] on textarea at bounding box center [1217, 276] width 443 height 223
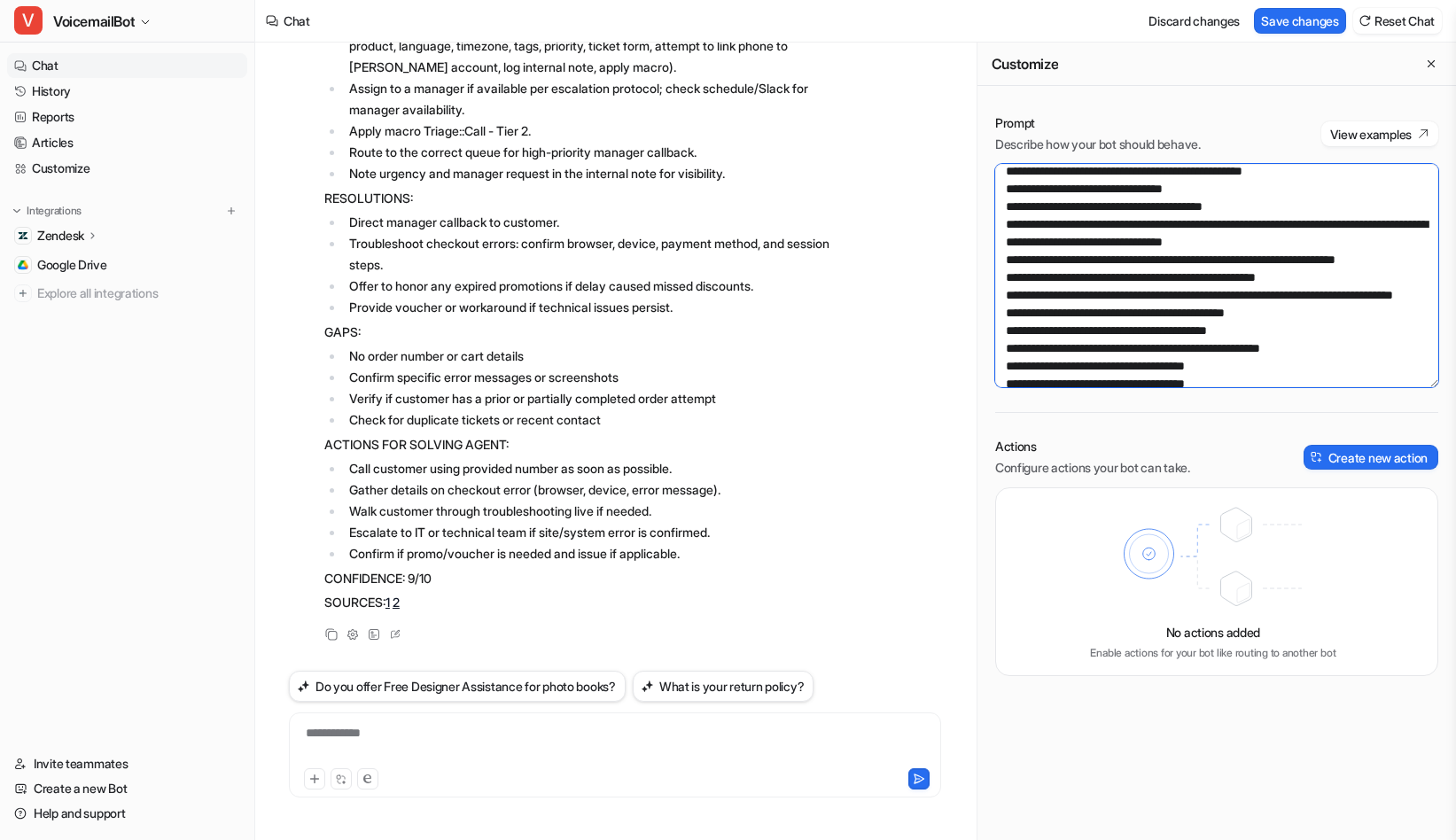
scroll to position [852, 0]
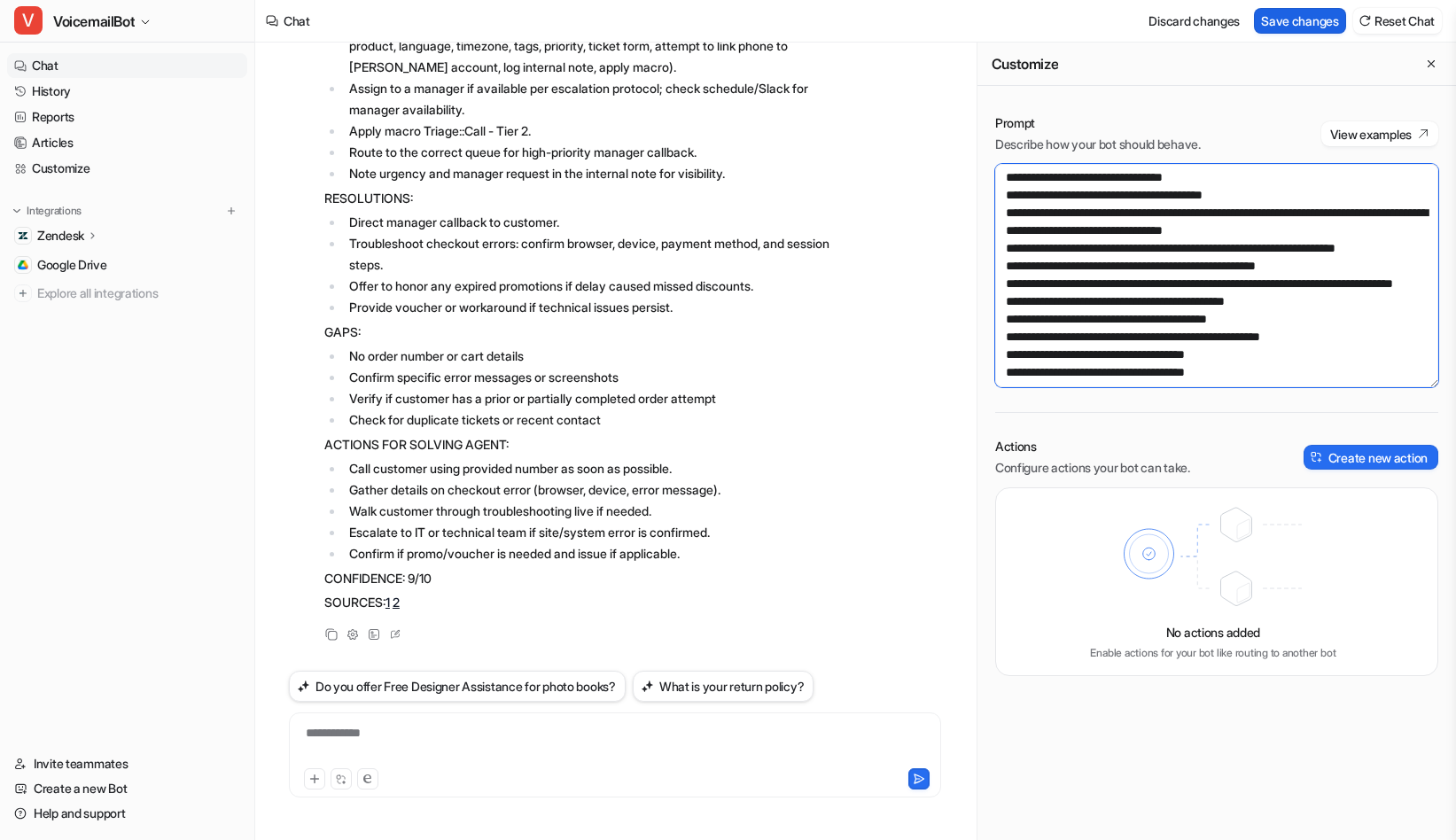
type textarea "**********"
click at [1313, 29] on button "Save changes" at bounding box center [1300, 21] width 92 height 26
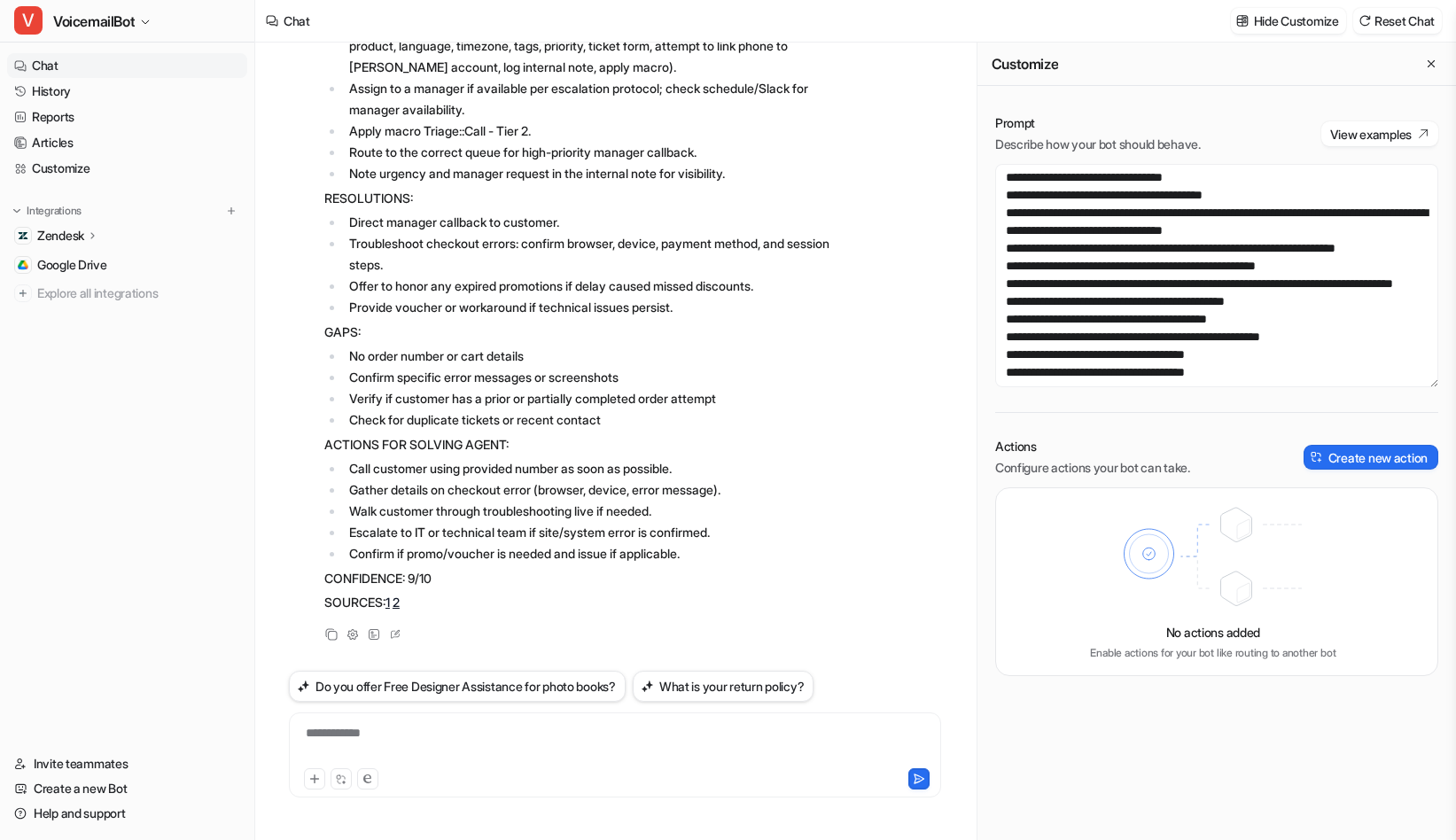
click at [75, 66] on link "Chat" at bounding box center [127, 65] width 240 height 25
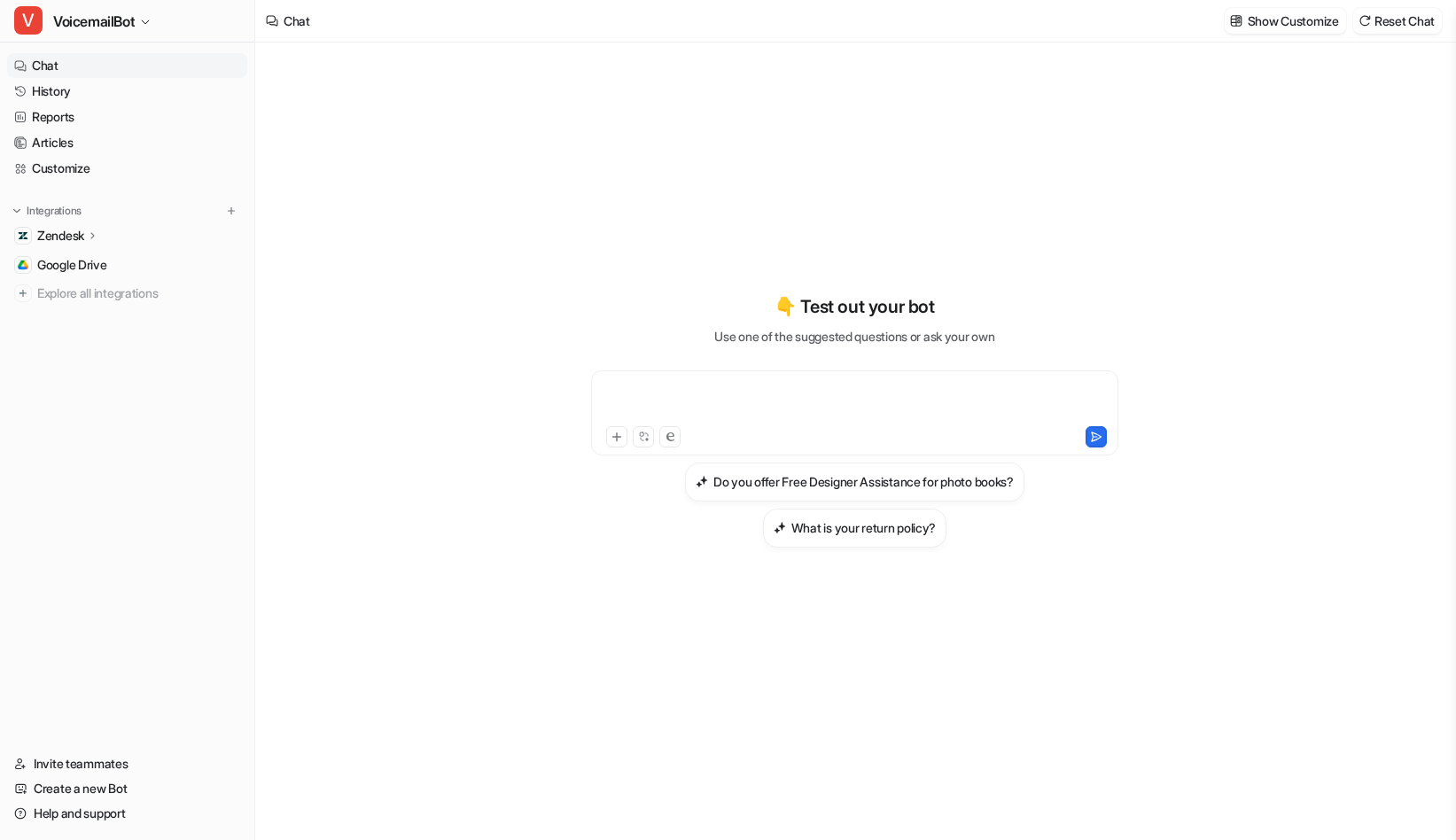
click at [758, 393] on div at bounding box center [854, 401] width 518 height 41
paste div
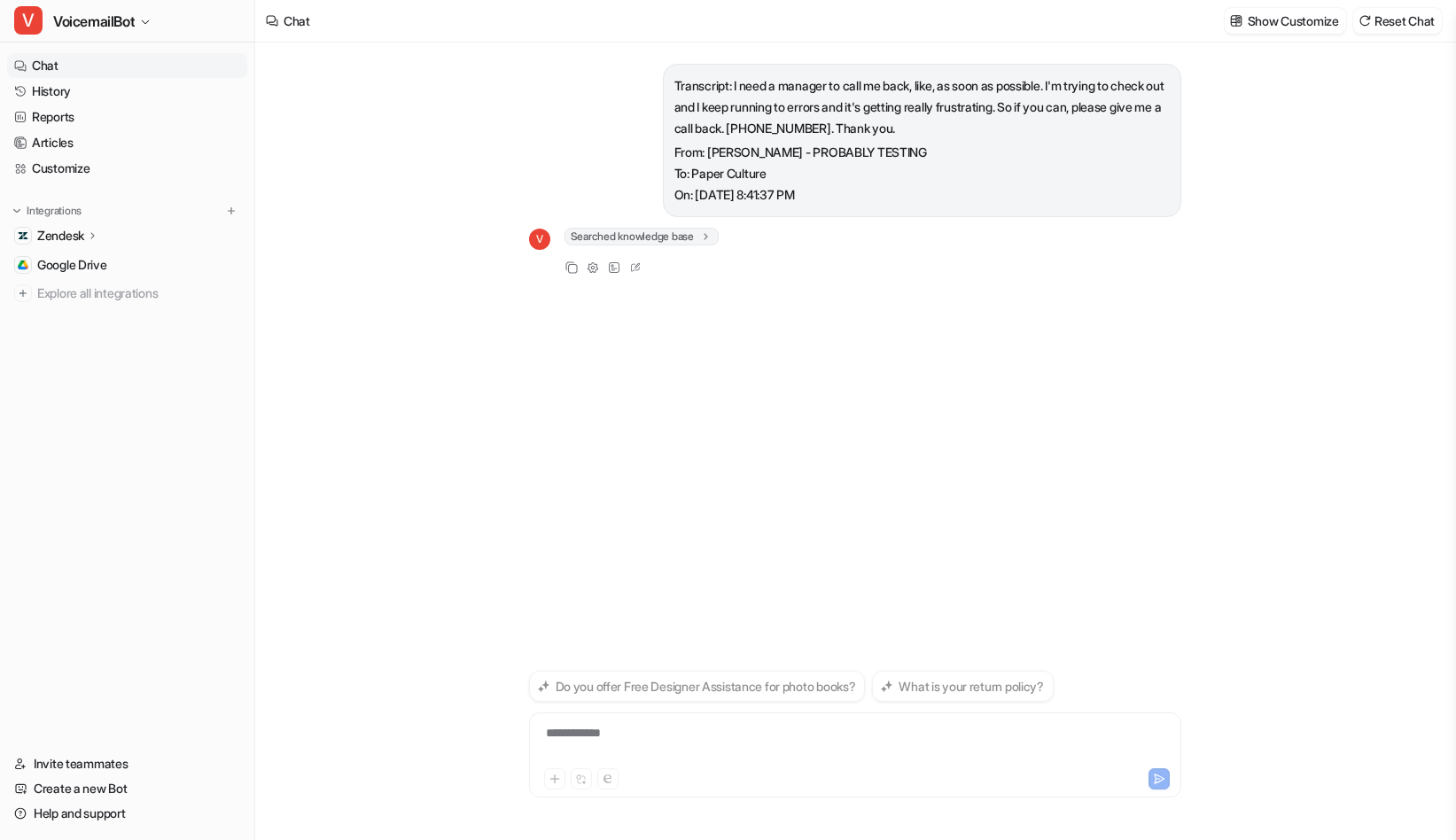
click at [6, 503] on nav "Chat History Reports Articles Customize Integrations Zendesk Overview Sources A…" at bounding box center [127, 391] width 254 height 691
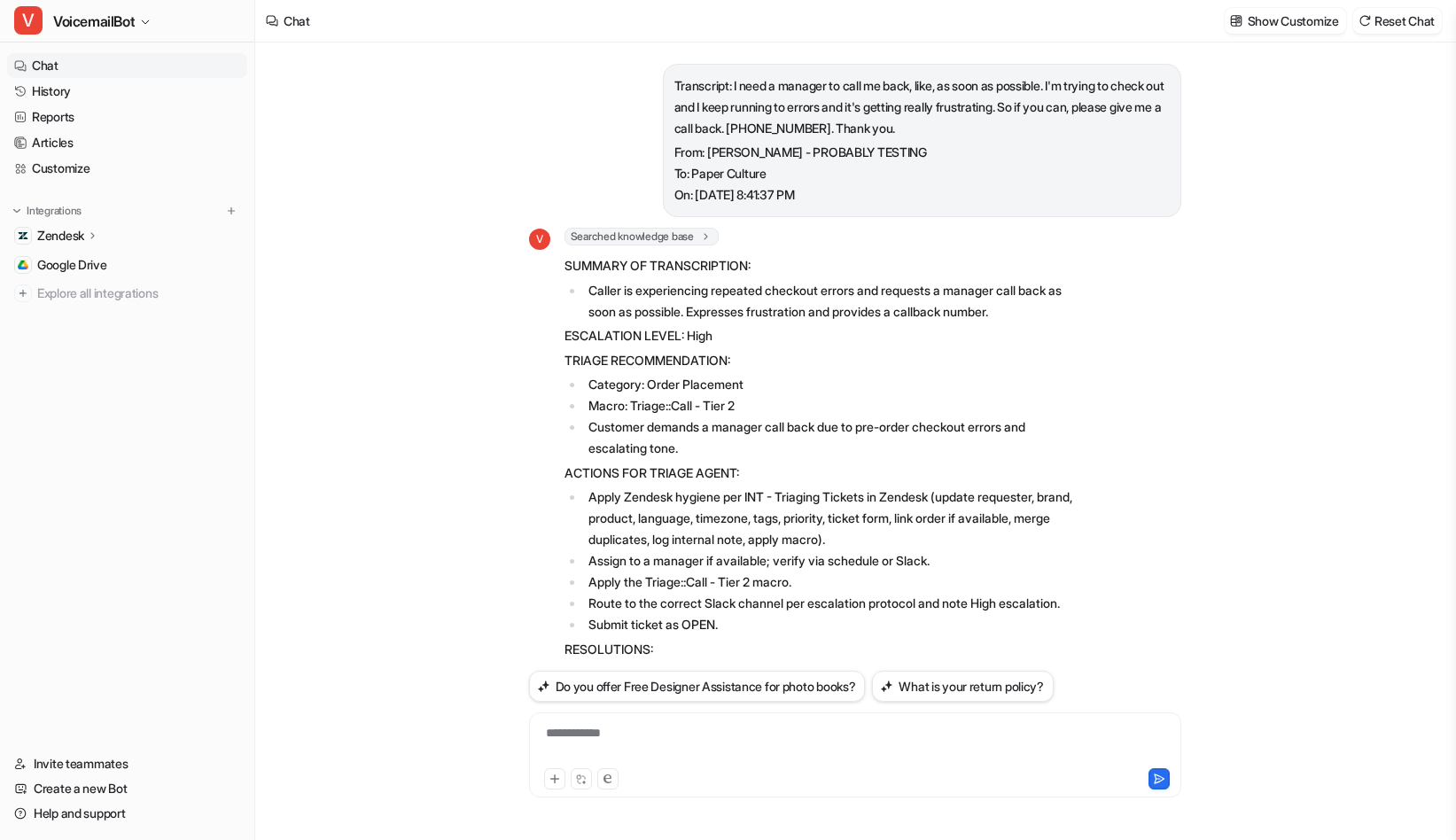
scroll to position [387, 0]
